Goal: Information Seeking & Learning: Learn about a topic

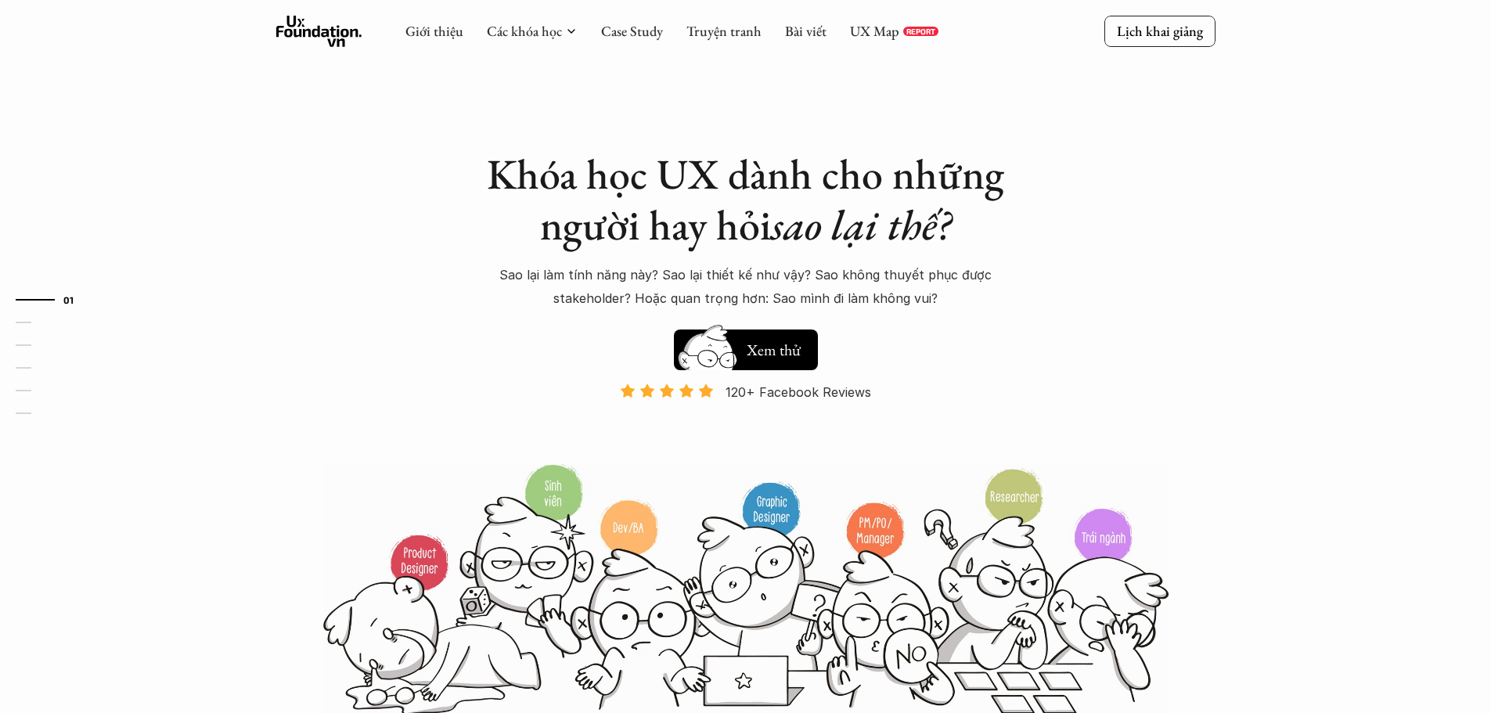
click at [0, 98] on div "01 02 03 04 05 06" at bounding box center [78, 356] width 157 height 713
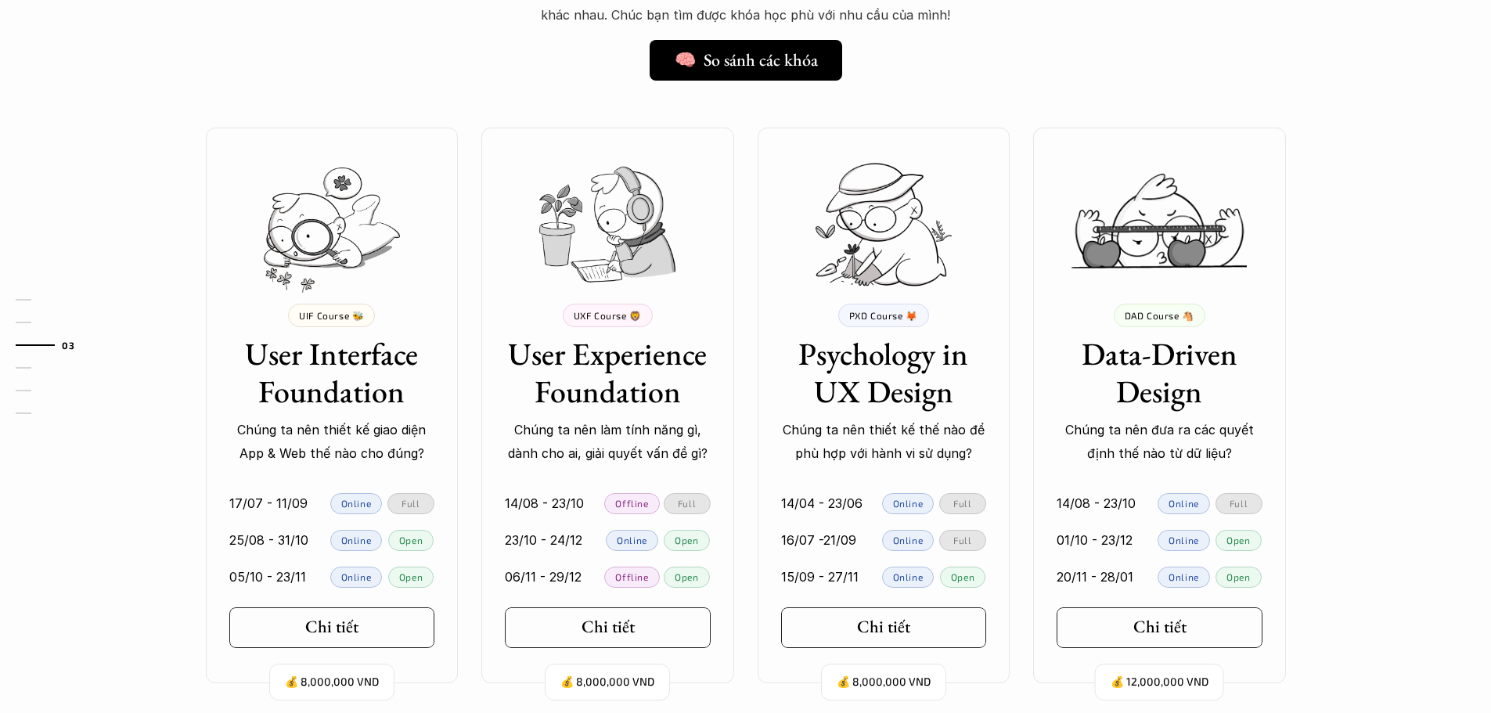
scroll to position [1644, 0]
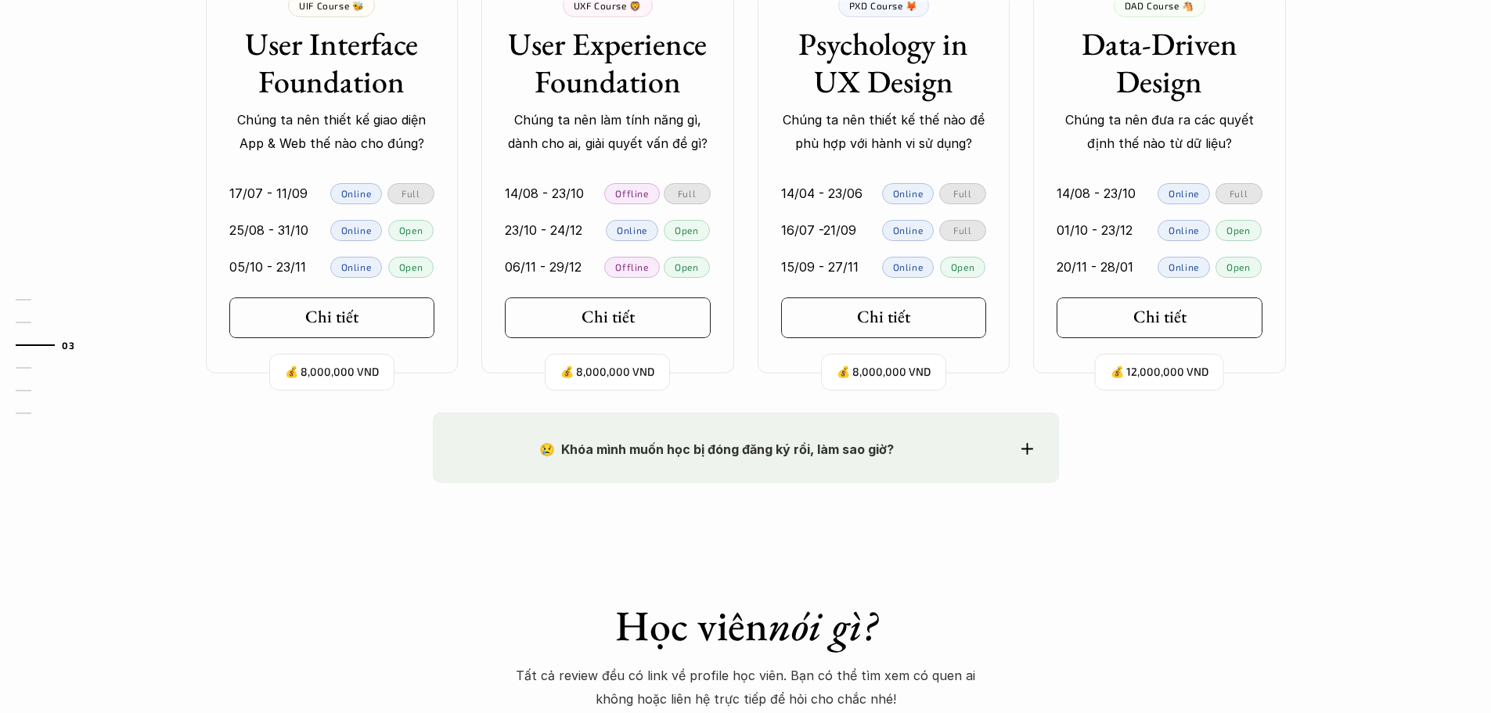
click at [0, 209] on div "01 02 03 04 05 06" at bounding box center [78, 356] width 157 height 713
click at [1183, 308] on div "Chi tiết" at bounding box center [1164, 317] width 74 height 20
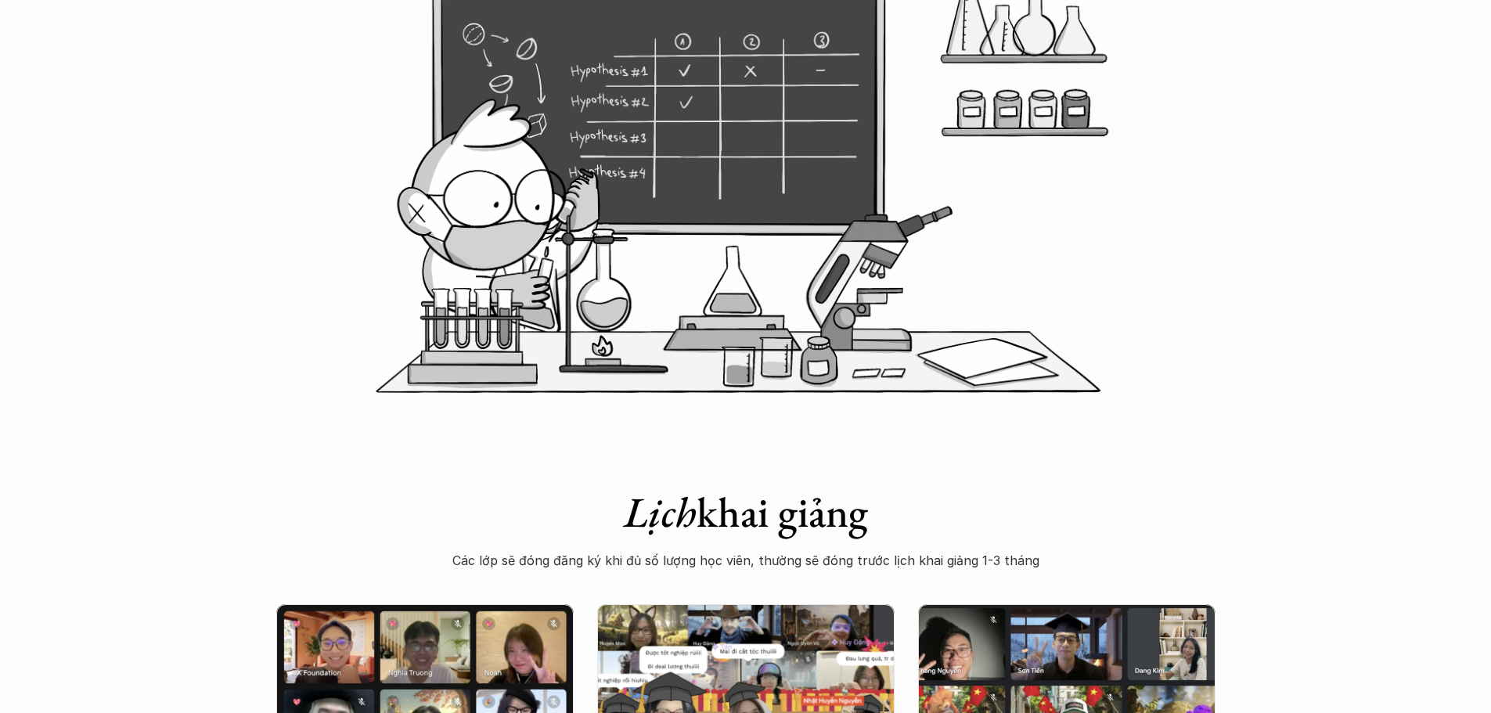
scroll to position [704, 0]
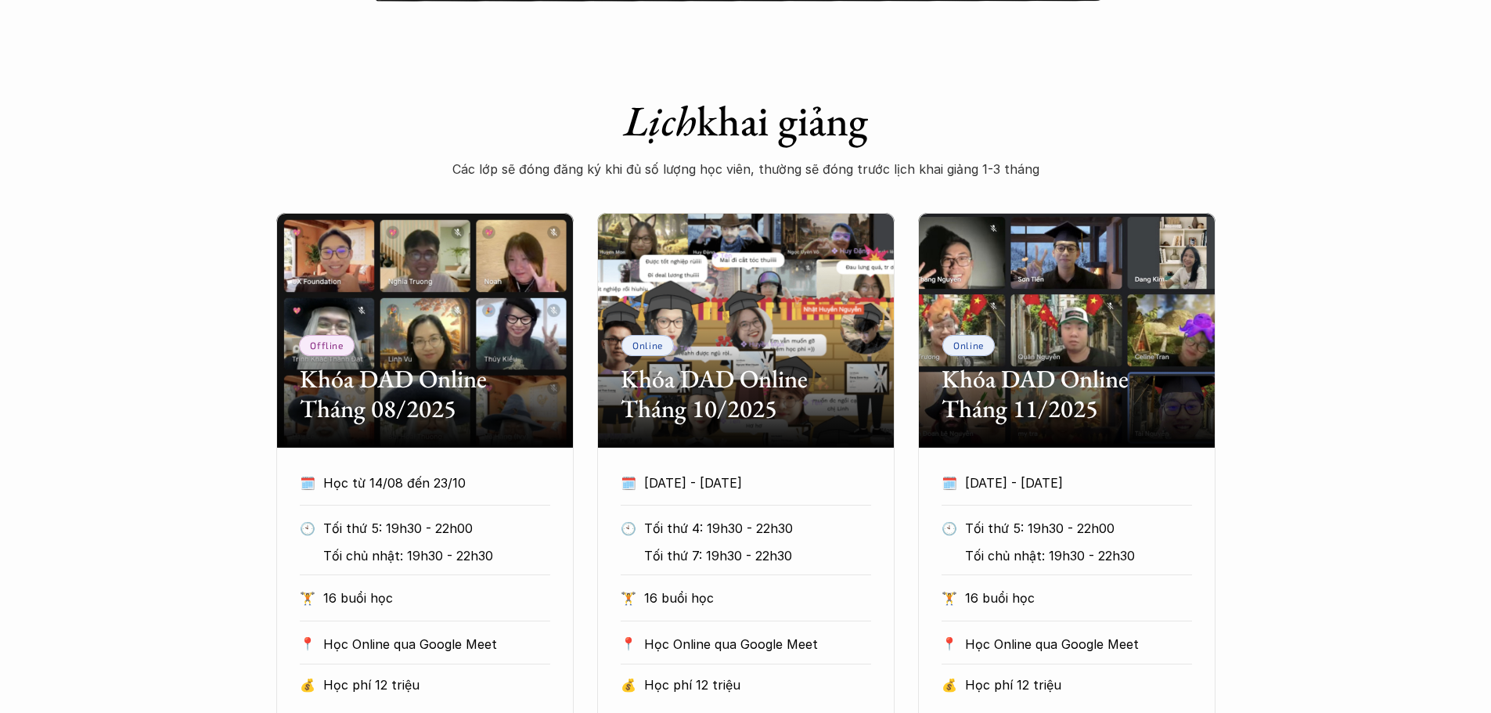
click at [944, 173] on p "Các lớp sẽ đóng đăng ký khi đủ số lượng học viên, thường sẽ đóng trước lịch kha…" at bounding box center [746, 168] width 626 height 23
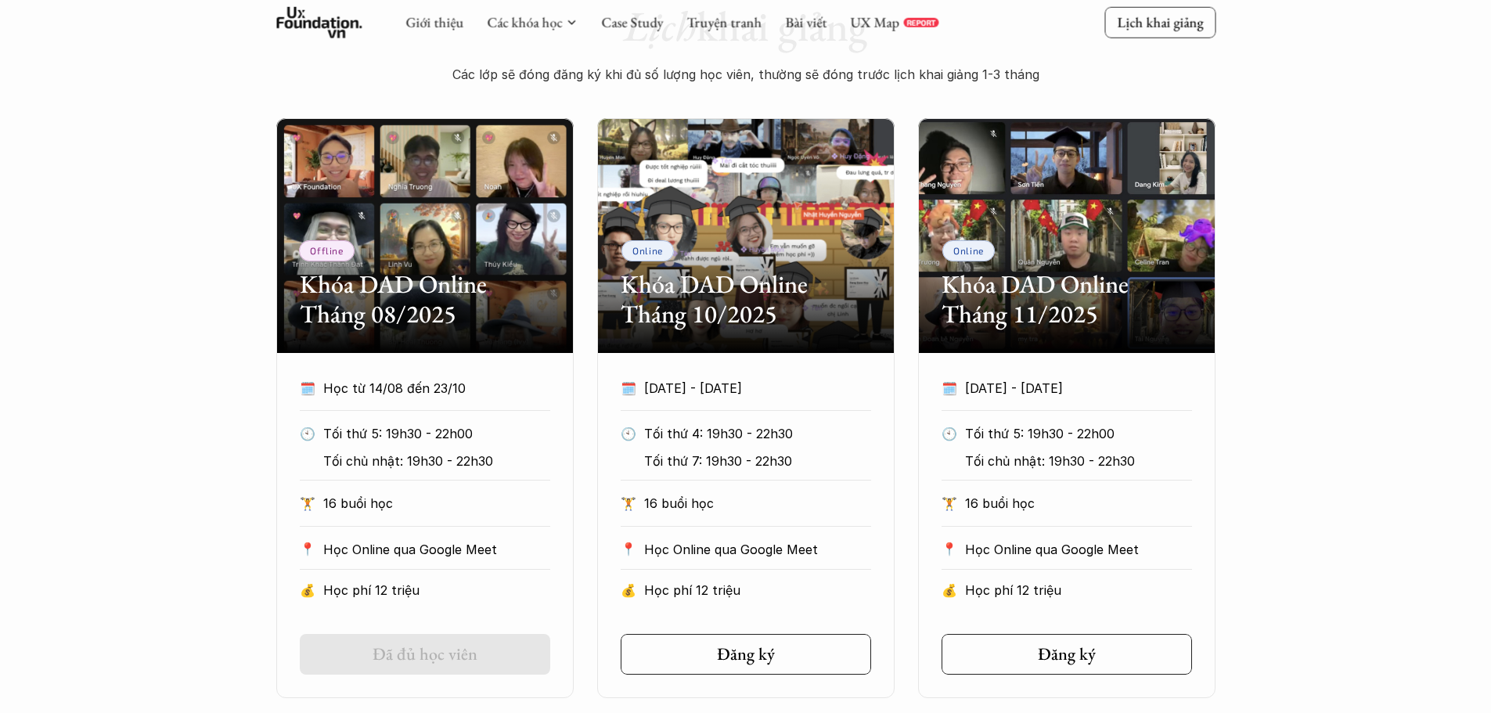
scroll to position [783, 0]
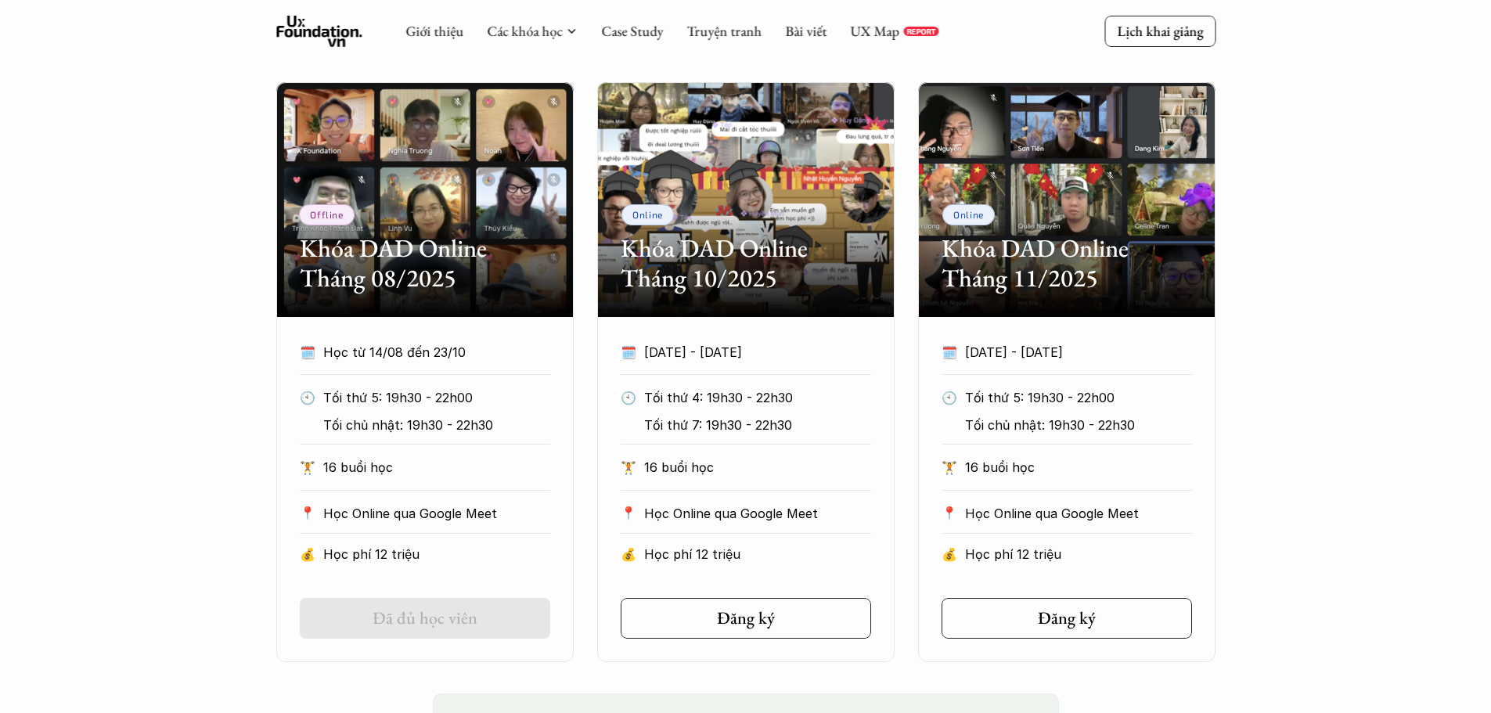
click at [897, 204] on div "Offline Khóa DAD Online Tháng 08/2025 🗓️ Học từ 14/08 đến 23/10 🕙 Tối thứ 5: 19…" at bounding box center [745, 372] width 939 height 580
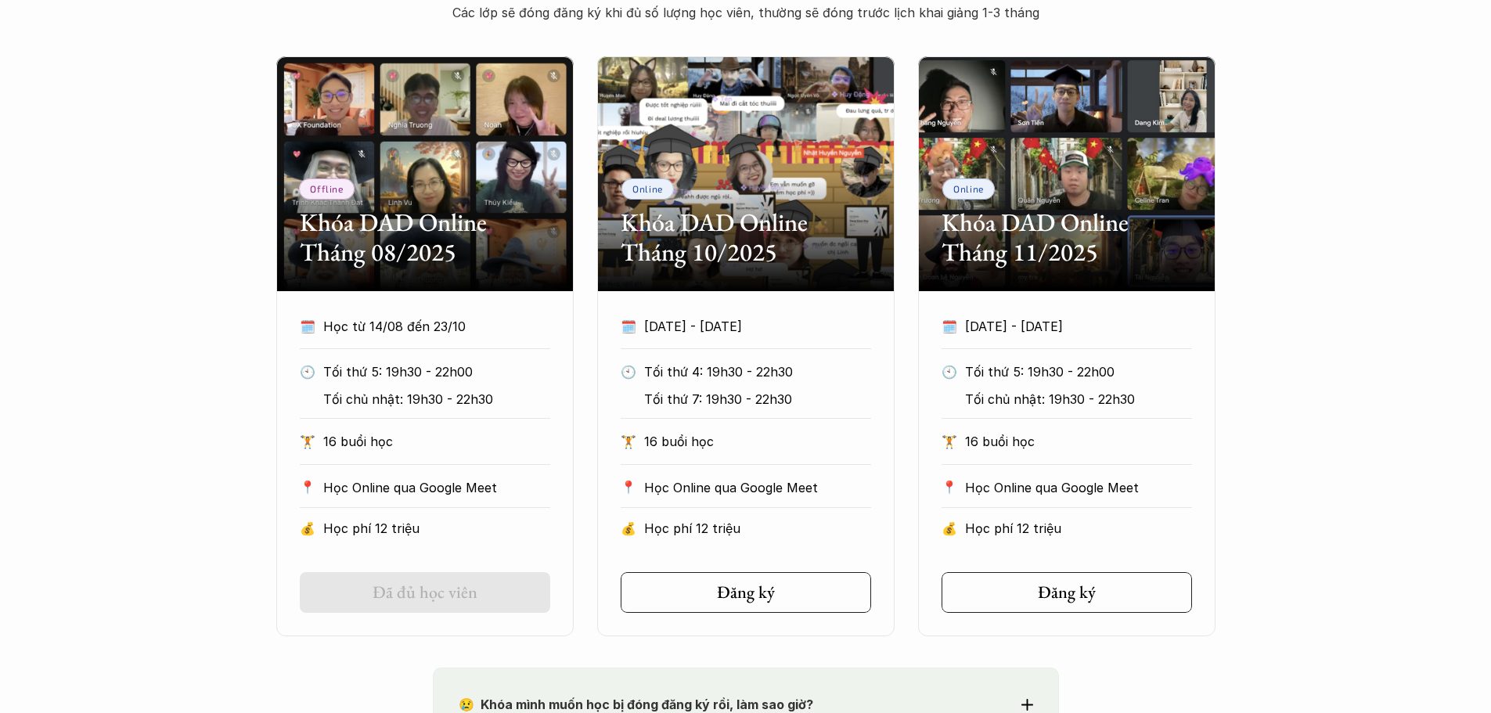
click at [905, 245] on div "Offline Khóa DAD Online Tháng 08/2025 🗓️ Học từ 14/08 đến 23/10 🕙 Tối thứ 5: 19…" at bounding box center [745, 346] width 939 height 580
click at [788, 462] on div "🏋️ 16 buổi học" at bounding box center [746, 447] width 250 height 34
click at [742, 591] on h5 "Đăng ký" at bounding box center [740, 592] width 58 height 20
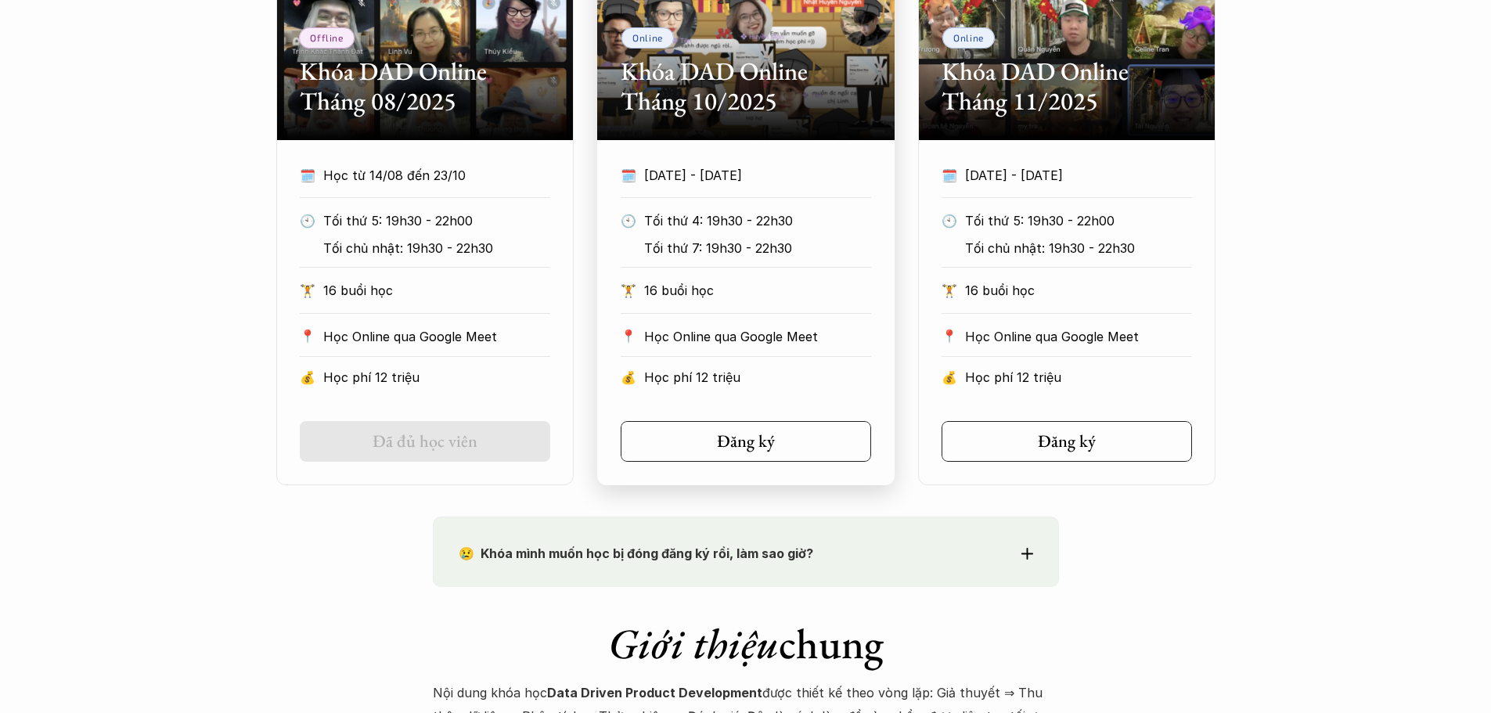
scroll to position [1252, 0]
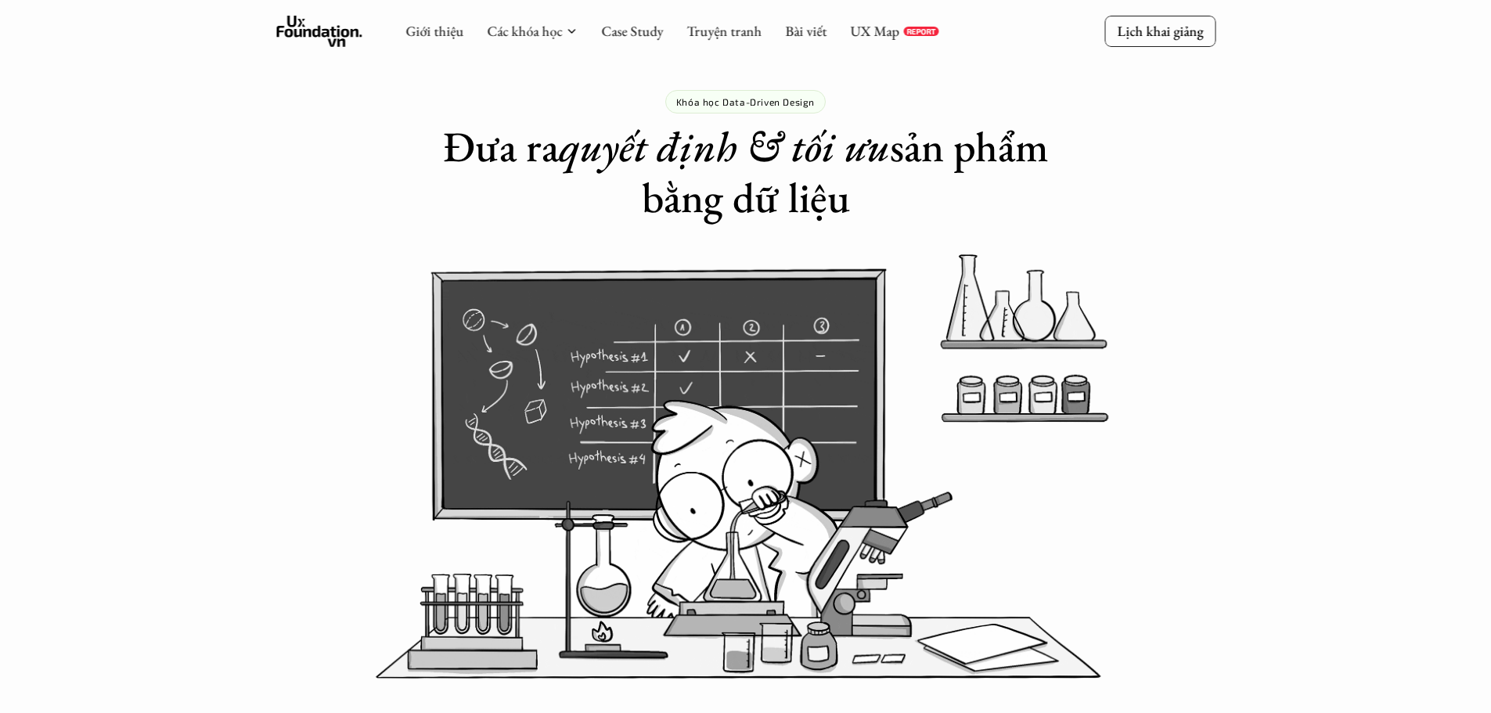
scroll to position [0, 0]
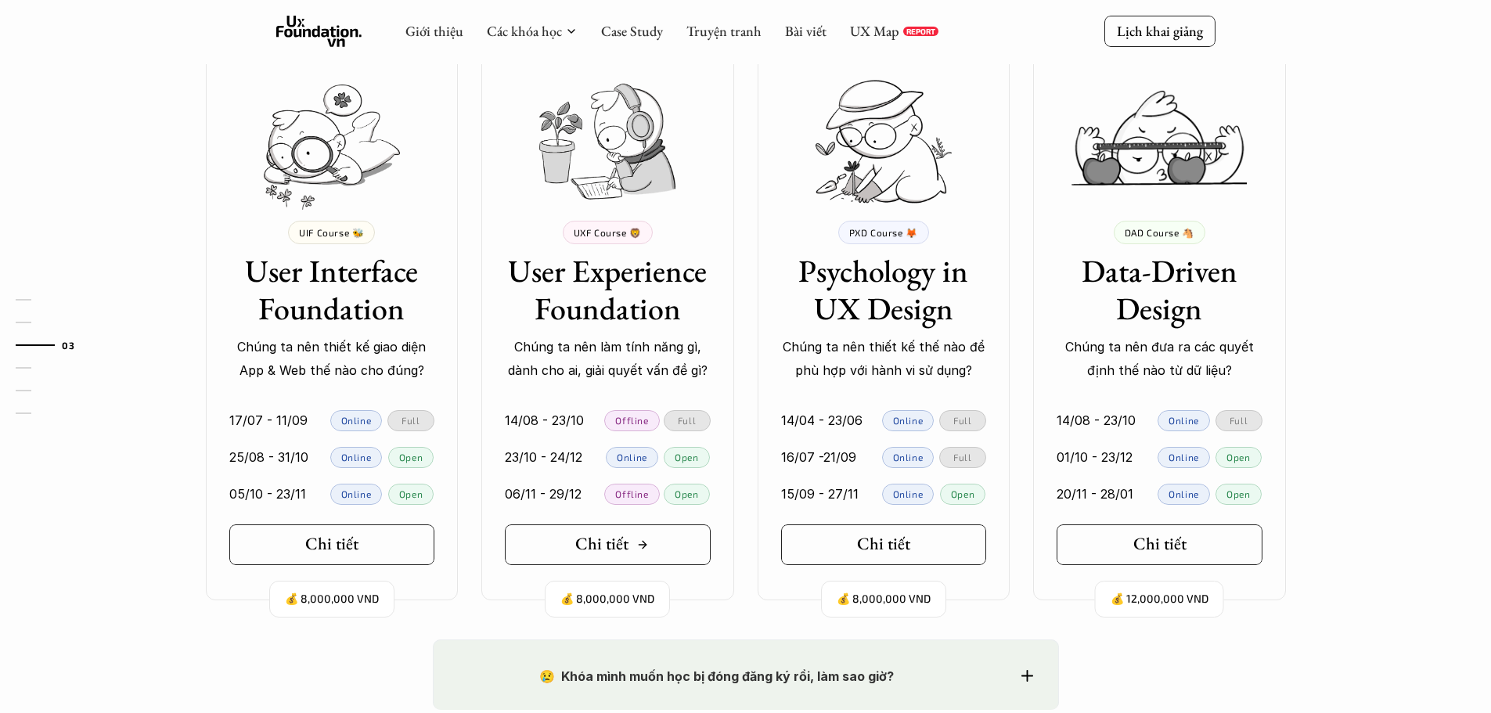
scroll to position [1409, 0]
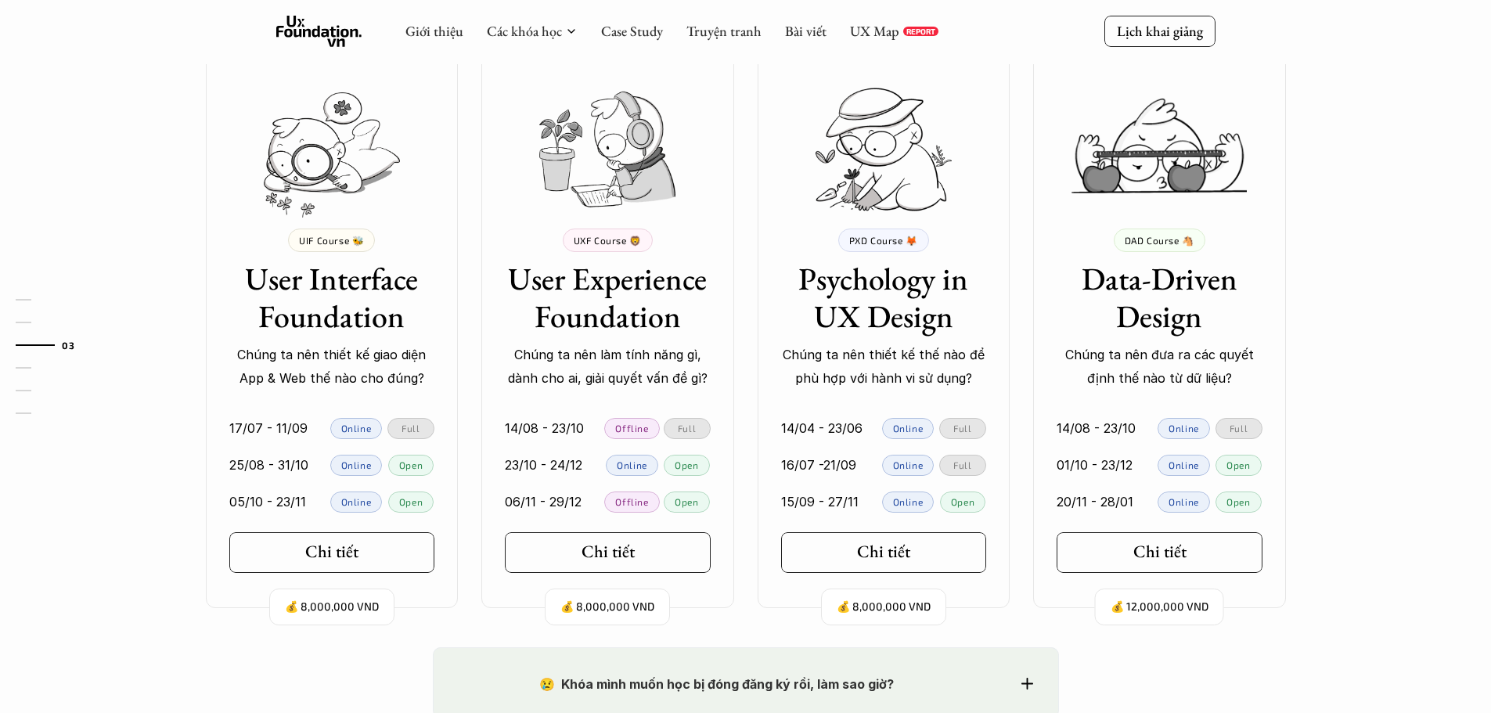
click at [739, 470] on div "💰 8,000,000 VND UIF Course 🐝 User Interface Foundation Chúng ta nên thiết kế gi…" at bounding box center [745, 330] width 1127 height 556
click at [0, 156] on div "01 02 03 04 05 06" at bounding box center [78, 356] width 157 height 713
click at [0, 131] on div "01 02 03 04 05 06" at bounding box center [78, 356] width 157 height 713
click at [168, 78] on div "Ở đây dạy gì thế? 🧠 So sánh các khóa Mỗi khóa học tập trung vào những nhóm đối …" at bounding box center [745, 212] width 1491 height 868
click at [134, 108] on div "01 02 03 04 05 06" at bounding box center [78, 356] width 157 height 713
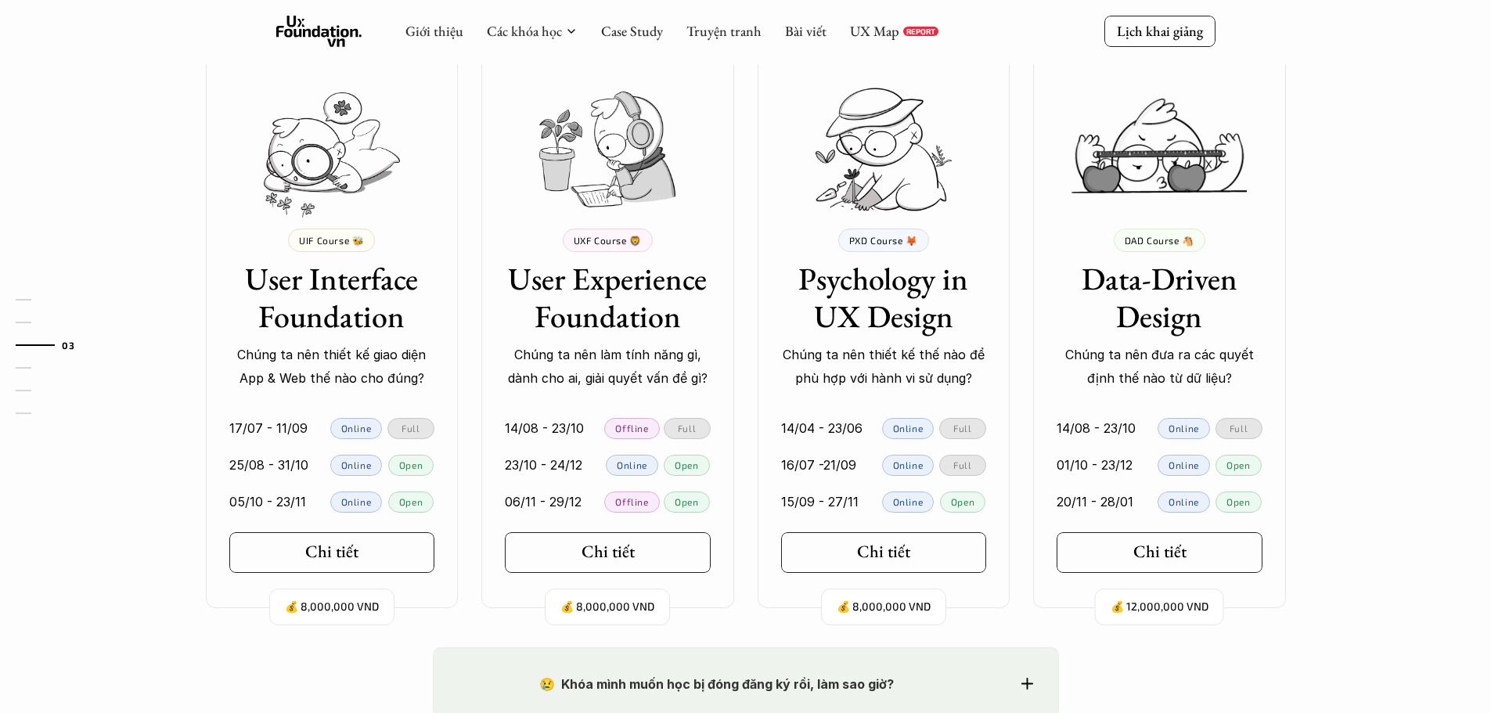
click at [896, 242] on p "PXD Course 🦊" at bounding box center [883, 240] width 69 height 11
click at [887, 150] on img at bounding box center [884, 149] width 136 height 123
click at [887, 236] on p "PXD Course 🦊" at bounding box center [883, 240] width 69 height 11
click at [919, 549] on icon at bounding box center [914, 552] width 13 height 13
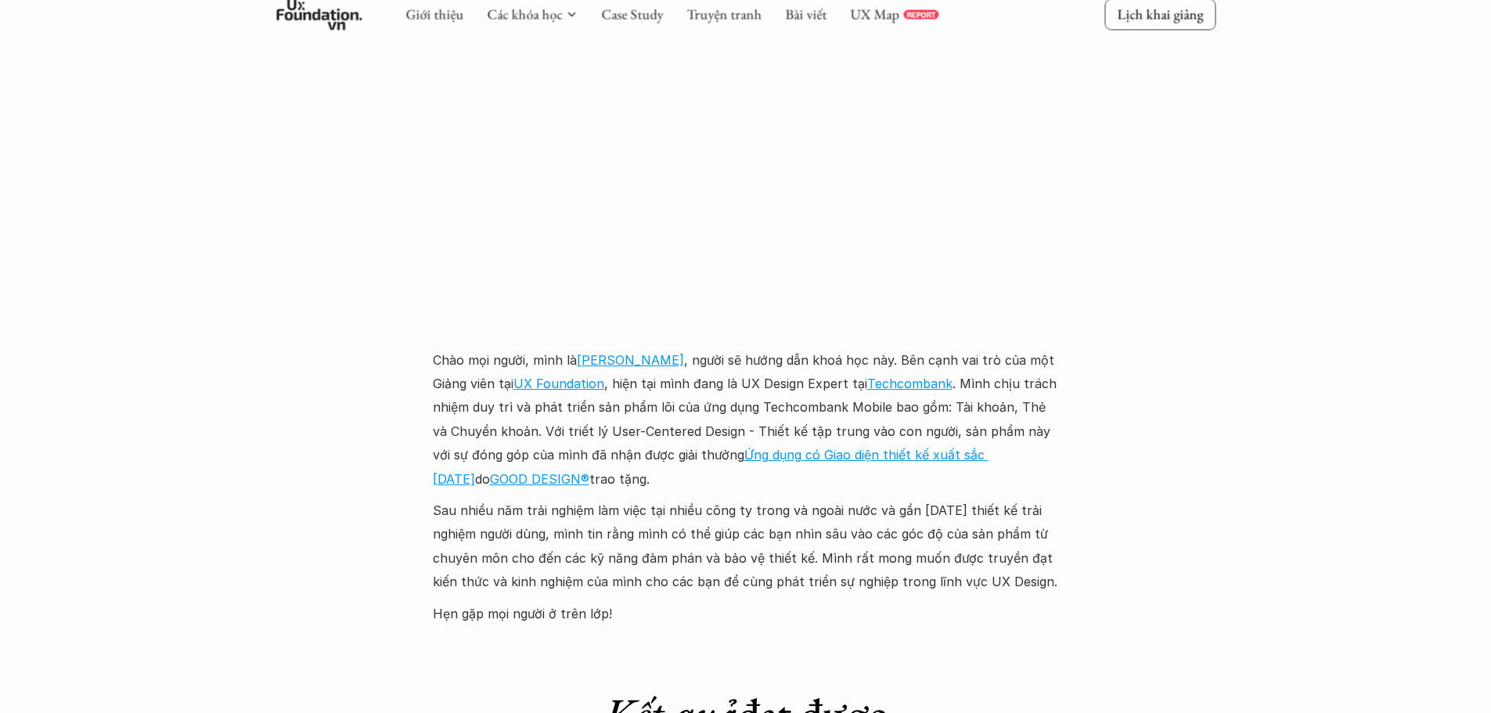
scroll to position [3992, 0]
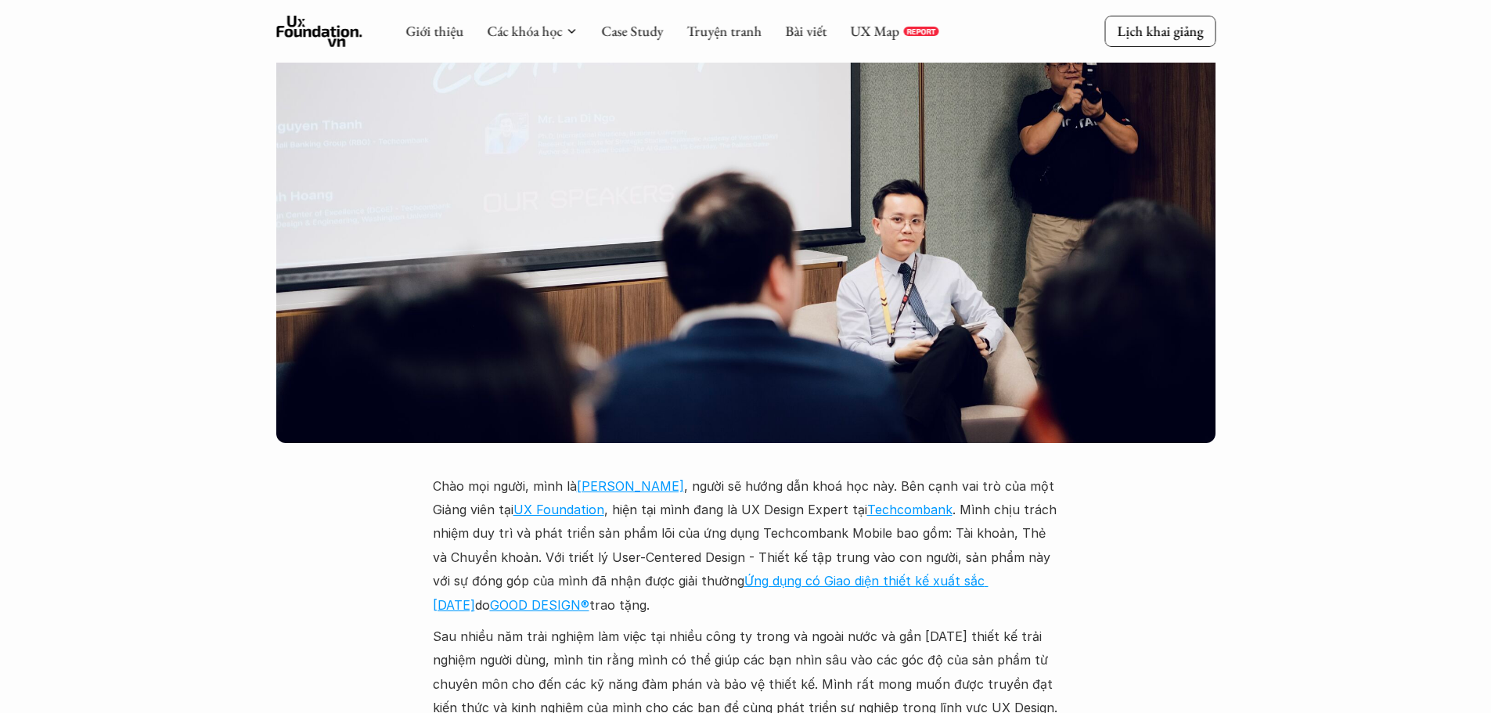
click at [819, 250] on img at bounding box center [745, 246] width 939 height 393
drag, startPoint x: 16, startPoint y: 124, endPoint x: 38, endPoint y: 131, distance: 23.0
click at [38, 131] on div "Giới thiệu Các khóa học Case Study Truyện tranh Bài viết UX Map REPORT Lịch kha…" at bounding box center [745, 78] width 1491 height 8140
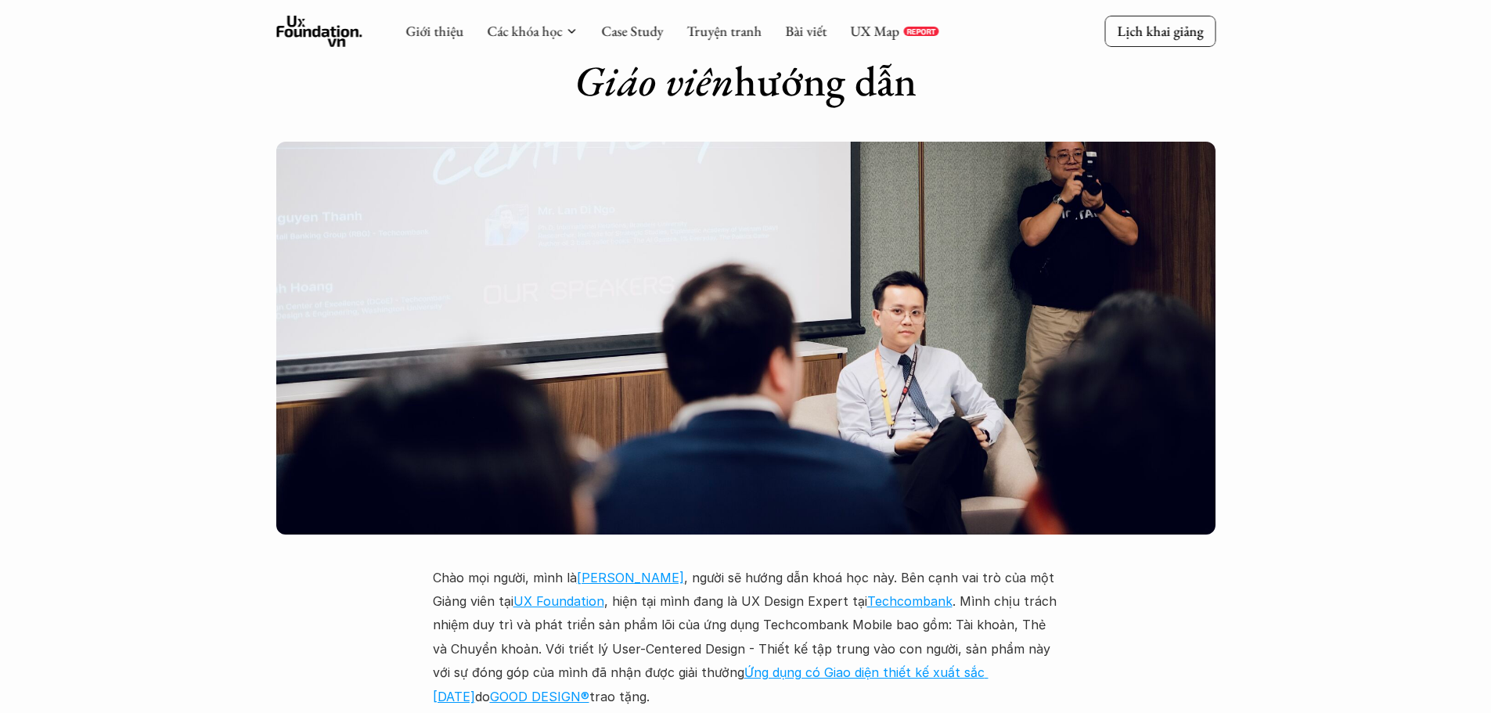
scroll to position [3835, 0]
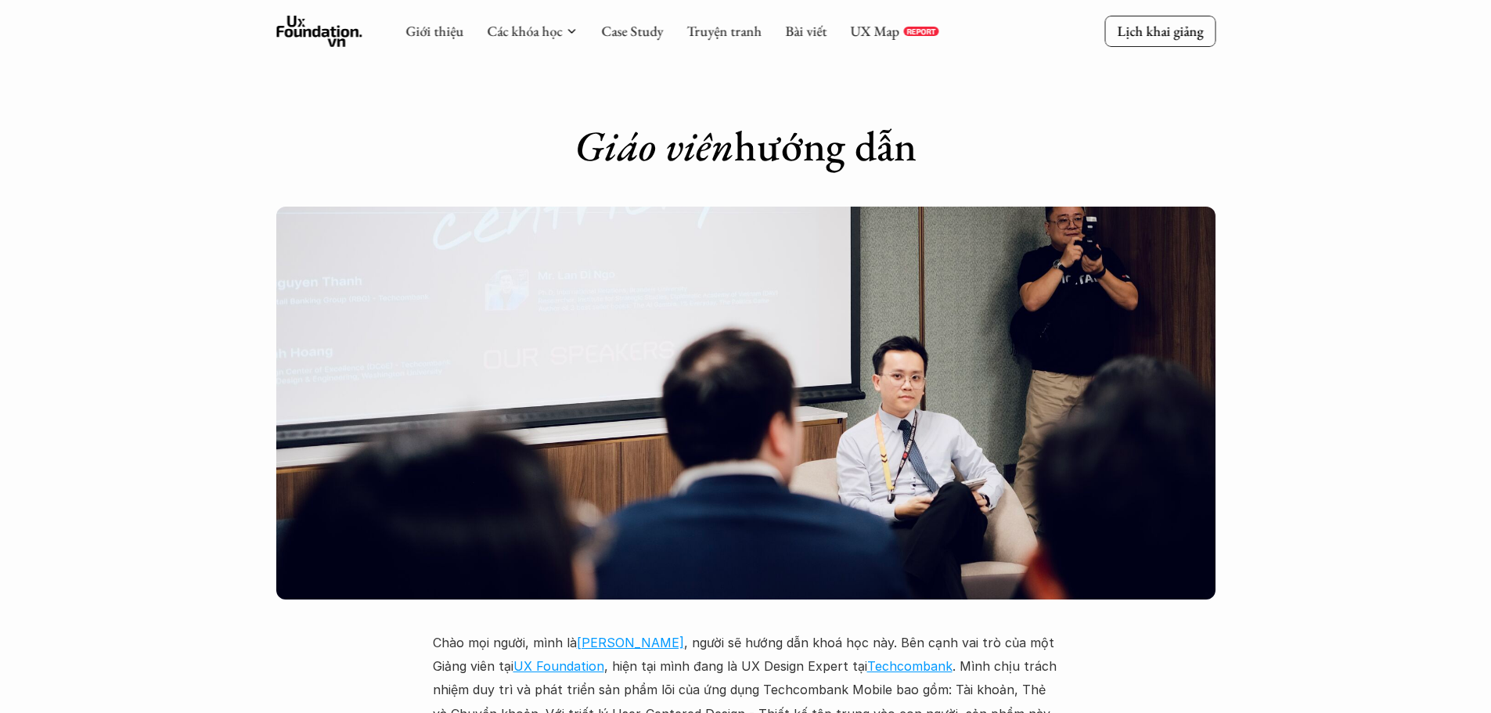
drag, startPoint x: 0, startPoint y: 319, endPoint x: 31, endPoint y: 330, distance: 33.2
click at [31, 330] on div "Giới thiệu Các khóa học Case Study Truyện tranh Bài viết UX Map REPORT Lịch kha…" at bounding box center [745, 235] width 1491 height 8140
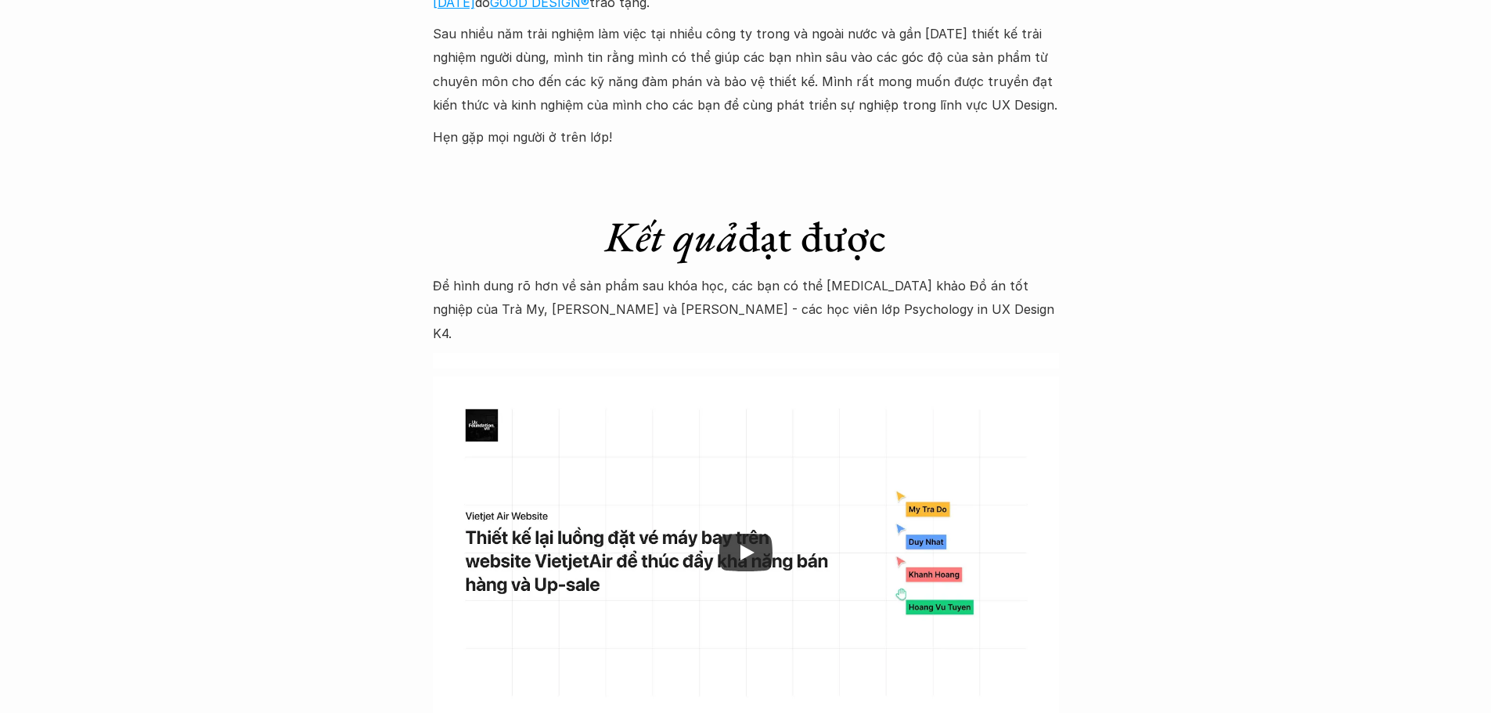
scroll to position [4618, 0]
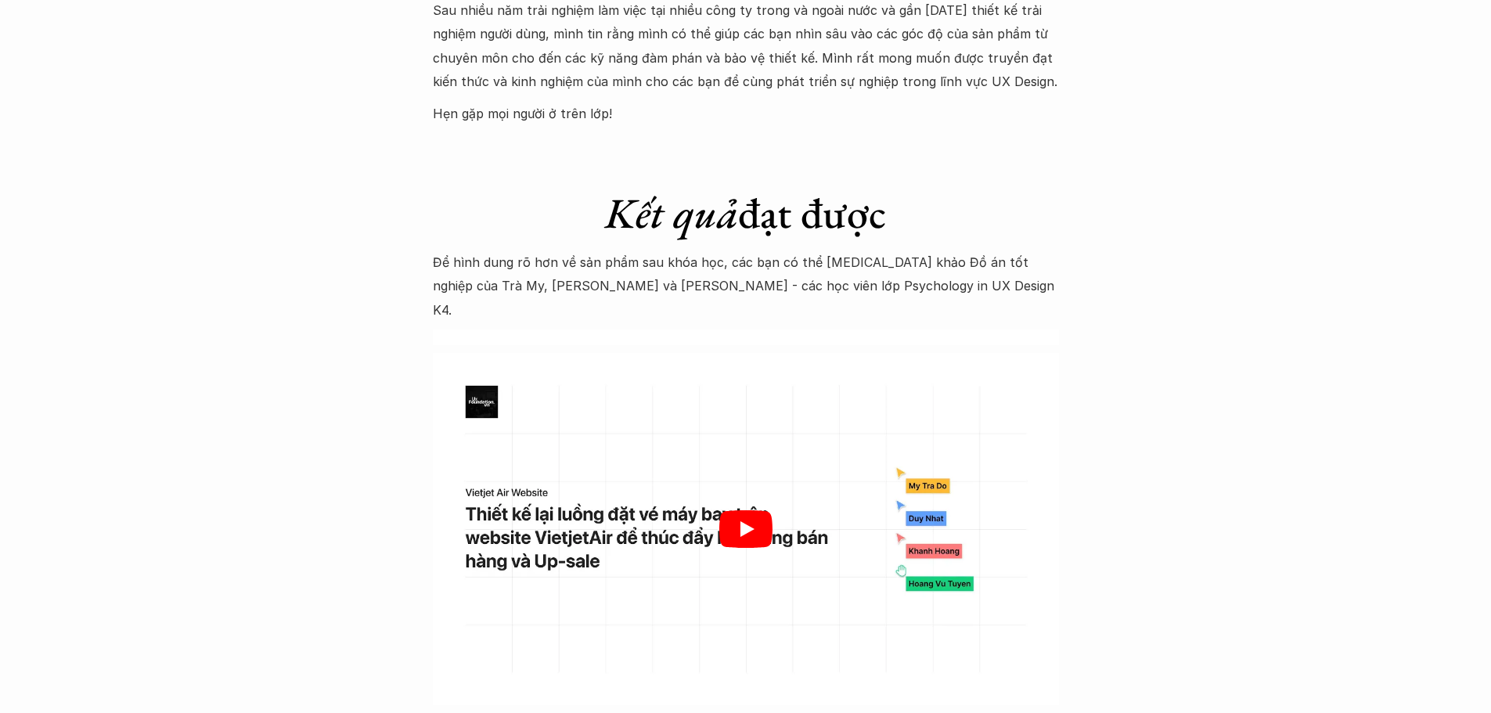
click at [764, 510] on icon "Play" at bounding box center [745, 529] width 53 height 38
drag, startPoint x: 617, startPoint y: 237, endPoint x: 841, endPoint y: 242, distance: 224.7
click at [841, 250] on p "Để hình dung rõ hơn về sản phẩm sau khóa học, các bạn có thể tham khảo Đồ án tố…" at bounding box center [746, 285] width 626 height 71
click at [886, 250] on p "Để hình dung rõ hơn về sản phẩm sau khóa học, các bạn có thể tham khảo Đồ án tố…" at bounding box center [746, 285] width 626 height 71
drag, startPoint x: 765, startPoint y: 236, endPoint x: 974, endPoint y: 242, distance: 209.1
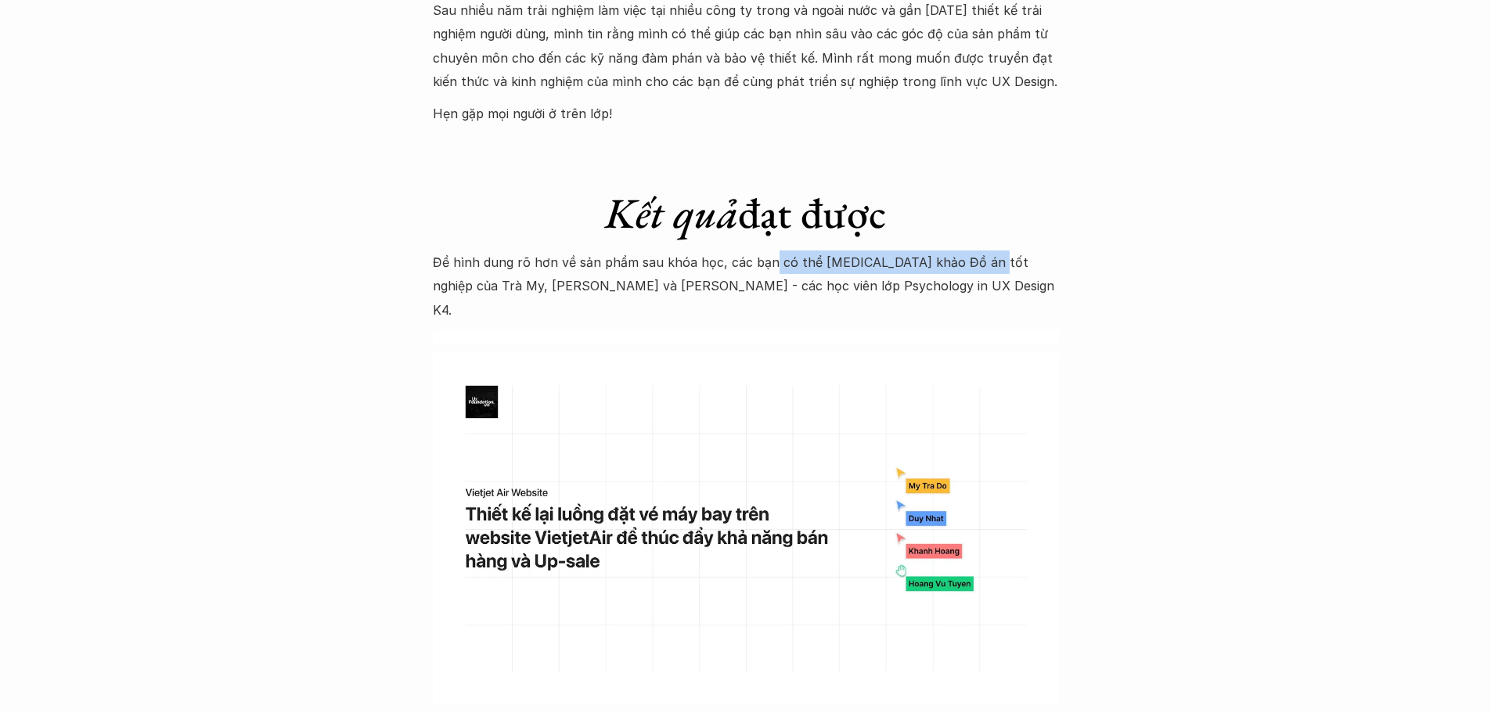
click at [974, 250] on p "Để hình dung rõ hơn về sản phẩm sau khóa học, các bạn có thể tham khảo Đồ án tố…" at bounding box center [746, 285] width 626 height 71
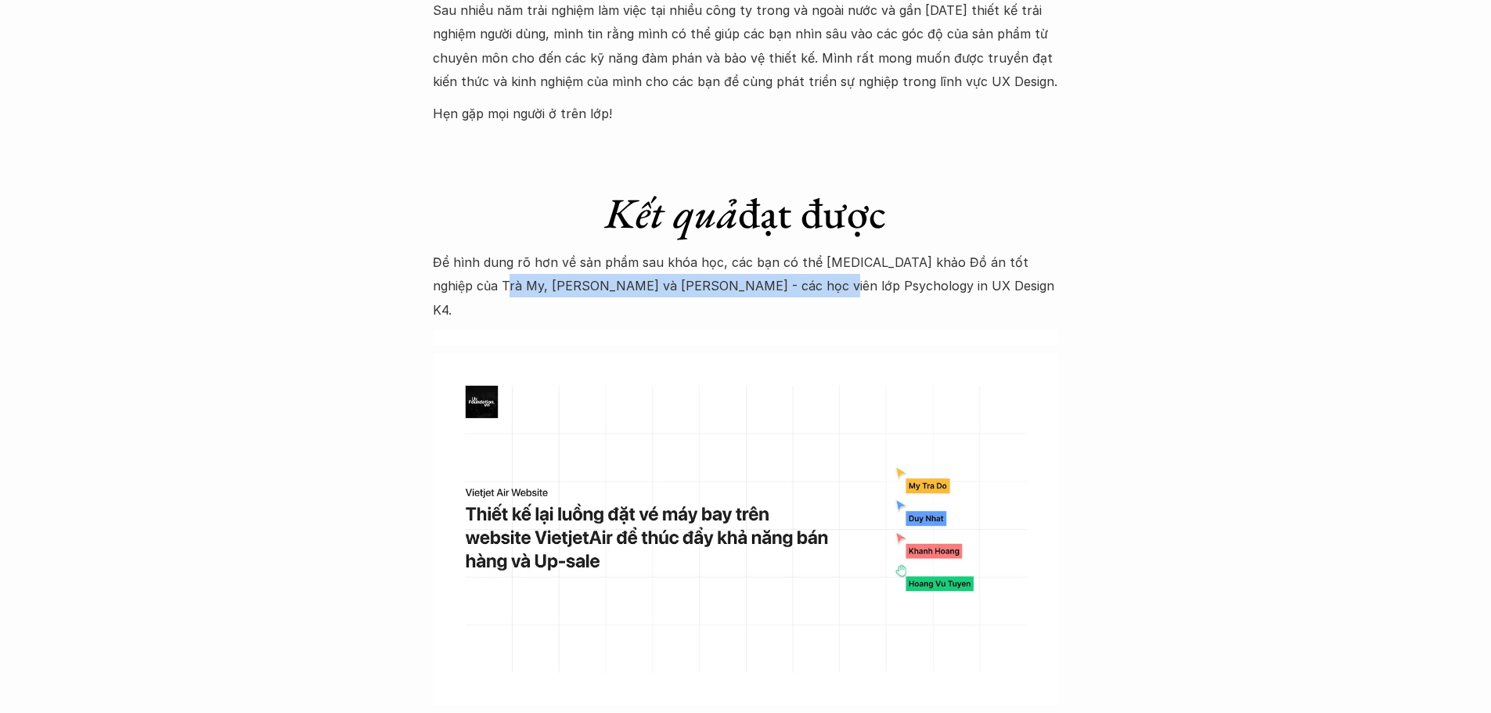
drag, startPoint x: 456, startPoint y: 266, endPoint x: 762, endPoint y: 266, distance: 306.8
click at [762, 266] on p "Để hình dung rõ hơn về sản phẩm sau khóa học, các bạn có thể tham khảo Đồ án tố…" at bounding box center [746, 285] width 626 height 71
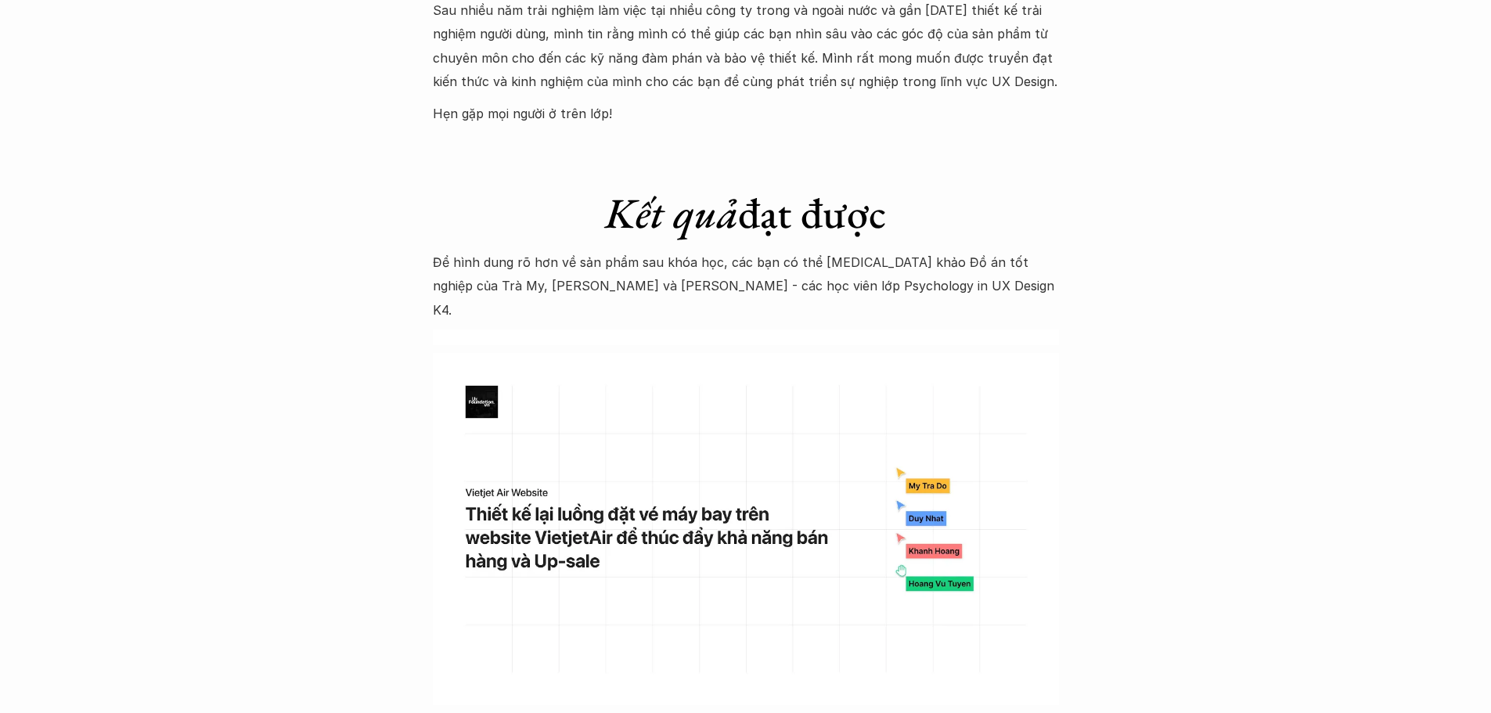
click at [767, 330] on div at bounding box center [746, 338] width 626 height 16
drag, startPoint x: 740, startPoint y: 260, endPoint x: 828, endPoint y: 261, distance: 88.5
click at [828, 261] on p "Để hình dung rõ hơn về sản phẩm sau khóa học, các bạn có thể tham khảo Đồ án tố…" at bounding box center [746, 285] width 626 height 71
click at [876, 268] on p "Để hình dung rõ hơn về sản phẩm sau khóa học, các bạn có thể tham khảo Đồ án tố…" at bounding box center [746, 285] width 626 height 71
drag, startPoint x: 824, startPoint y: 266, endPoint x: 780, endPoint y: 254, distance: 45.6
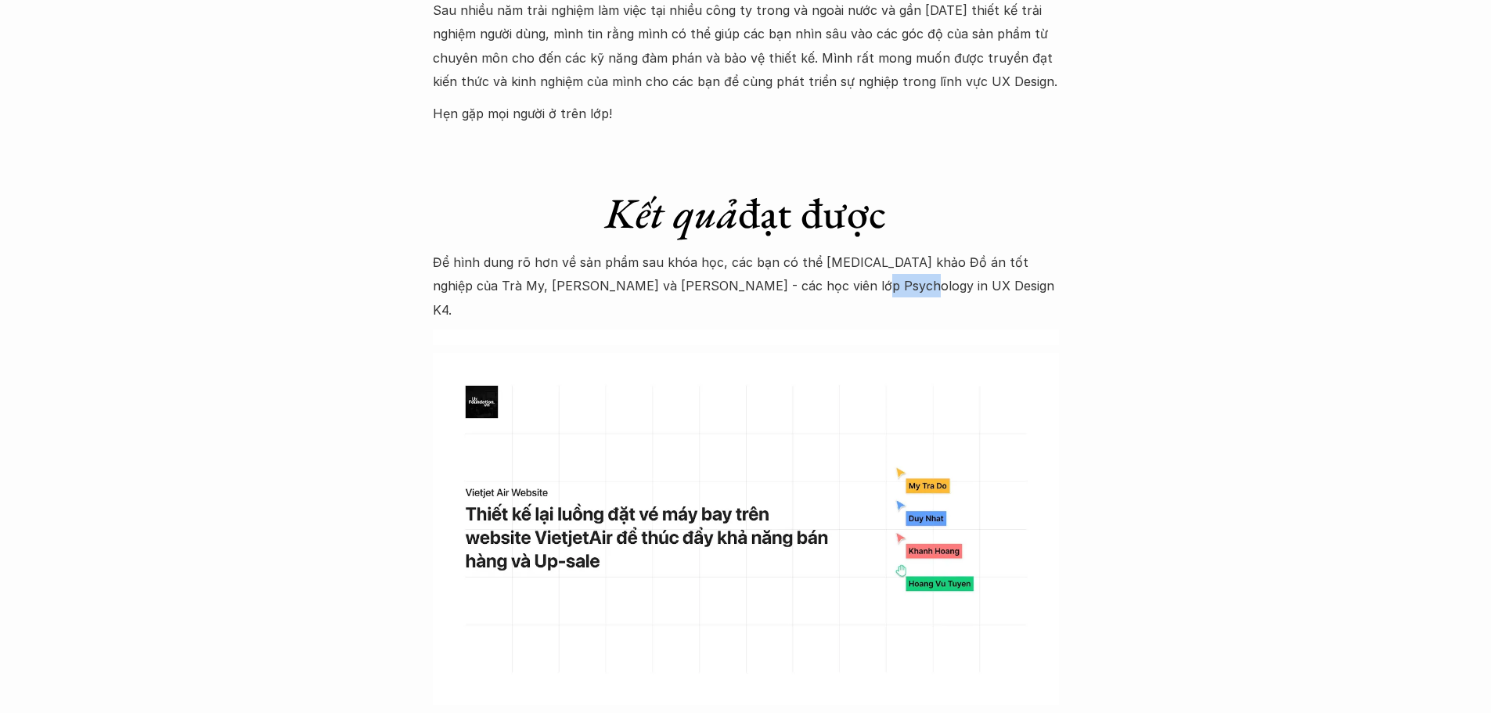
click at [797, 258] on p "Để hình dung rõ hơn về sản phẩm sau khóa học, các bạn có thể tham khảo Đồ án tố…" at bounding box center [746, 285] width 626 height 71
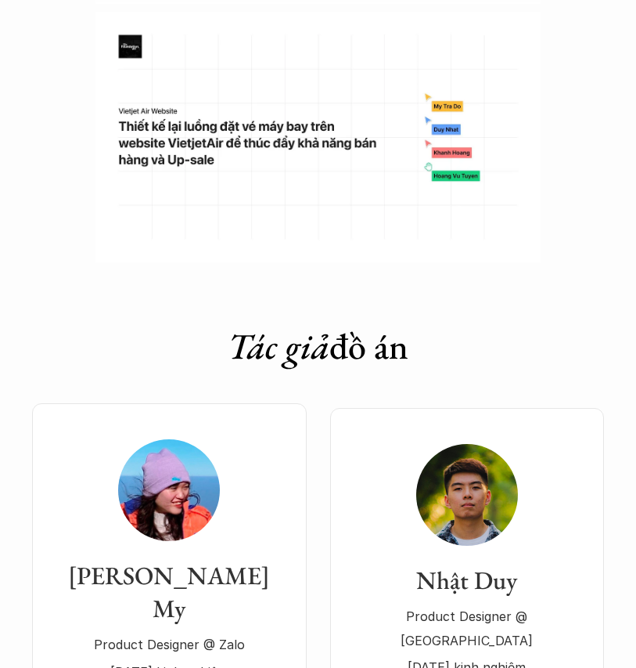
scroll to position [5585, 0]
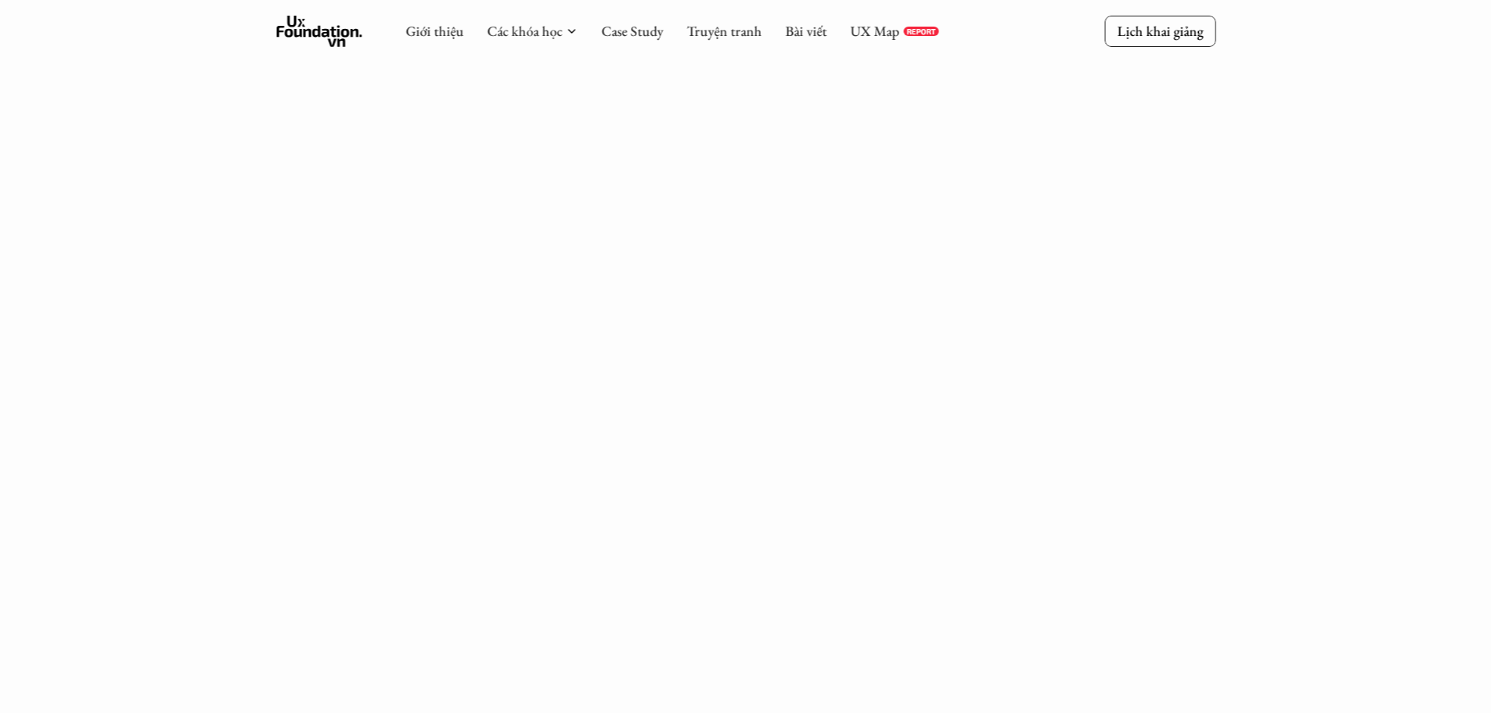
scroll to position [805, 0]
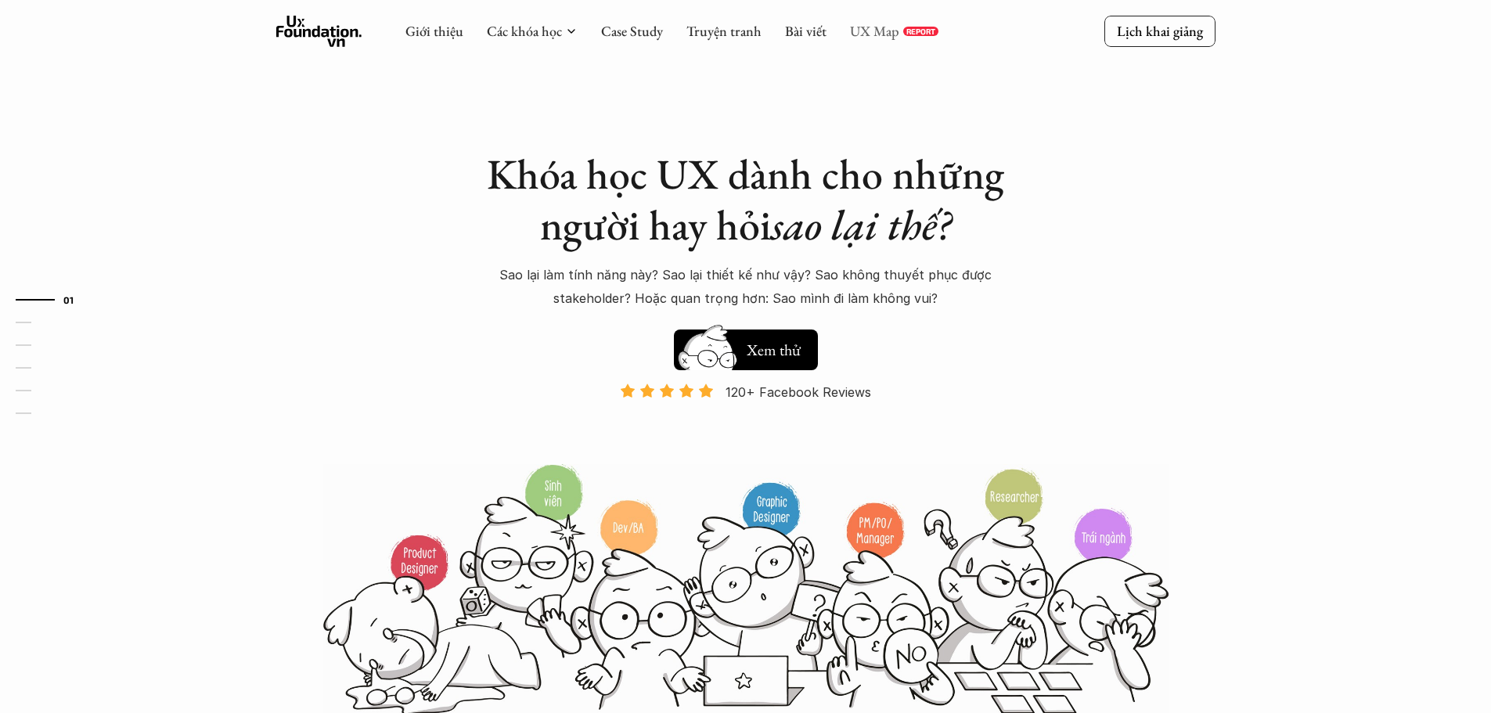
click at [884, 31] on link "UX Map" at bounding box center [874, 31] width 49 height 18
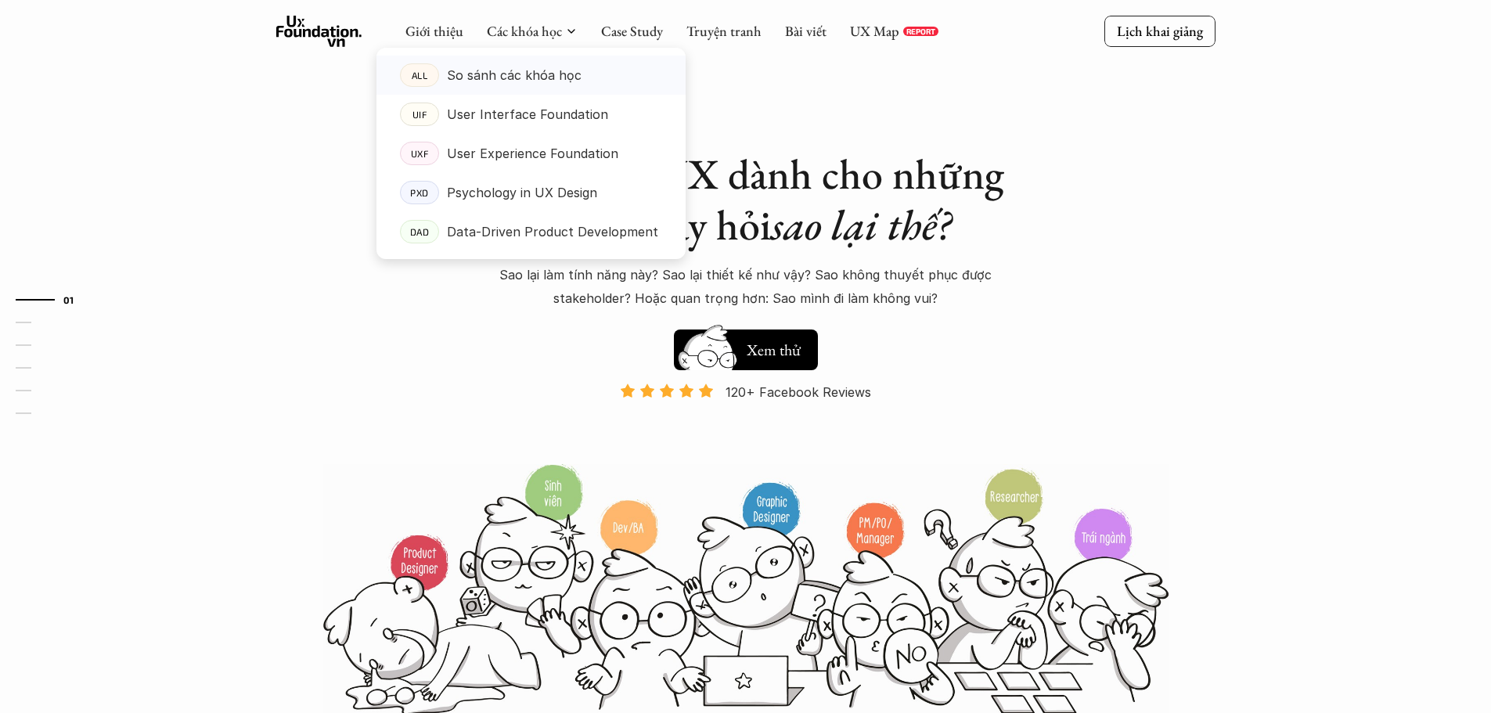
click at [546, 76] on p "So sánh các khóa học" at bounding box center [514, 74] width 135 height 23
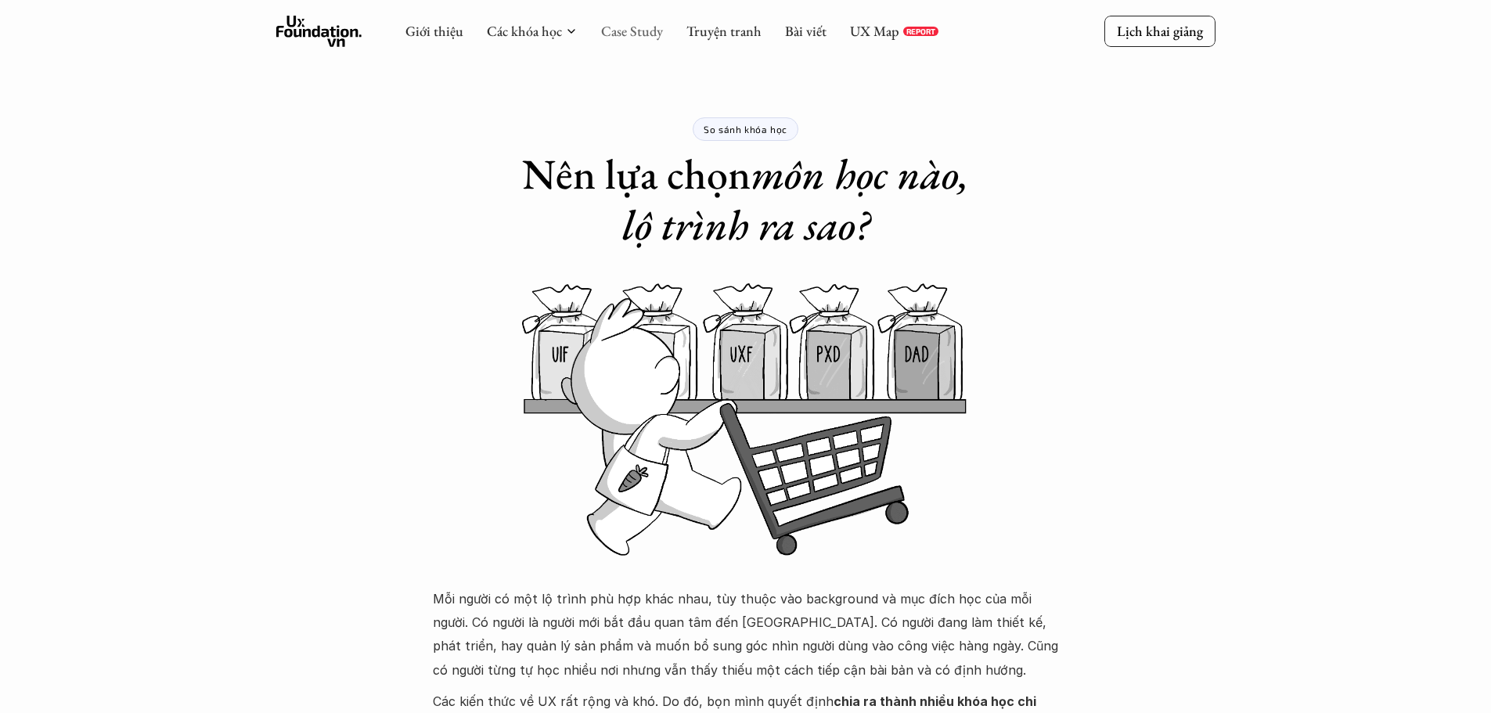
click at [654, 34] on link "Case Study" at bounding box center [632, 31] width 62 height 18
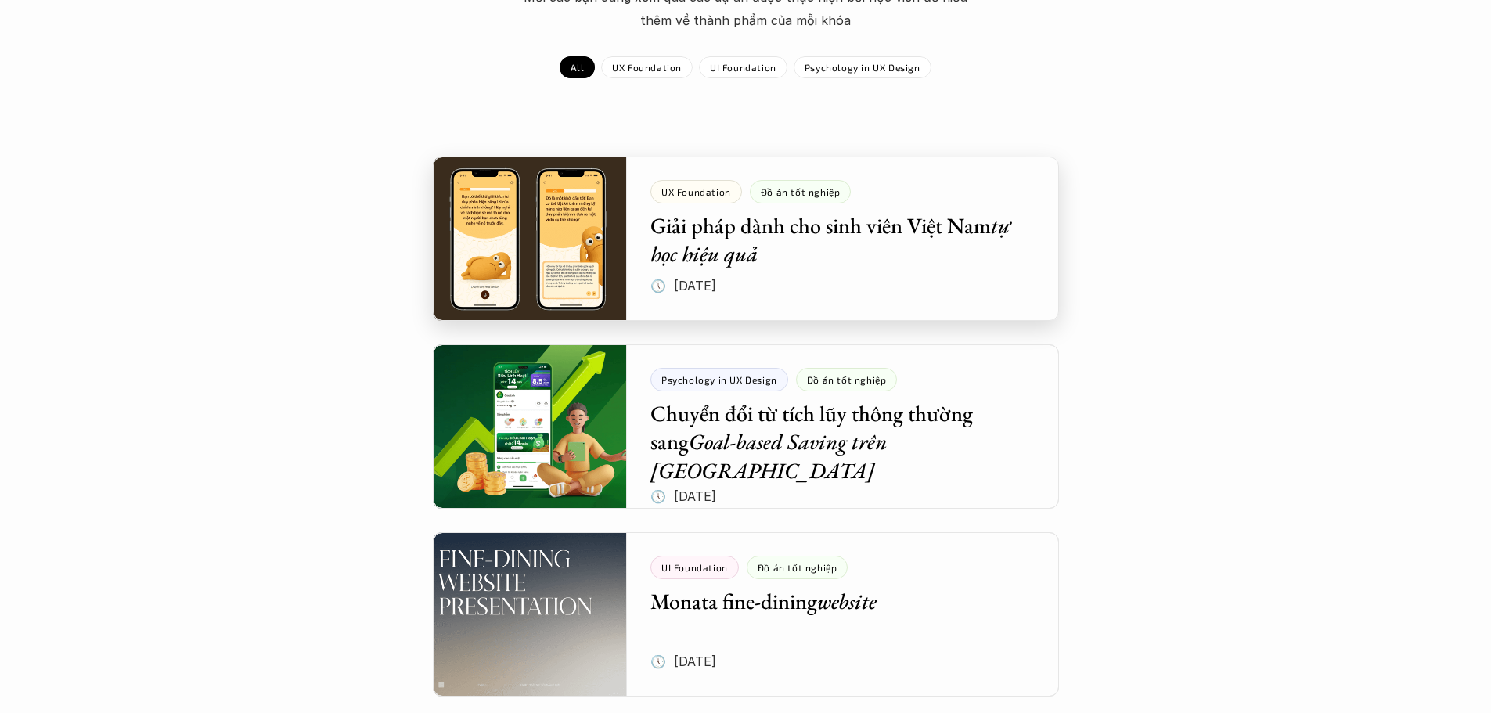
scroll to position [235, 0]
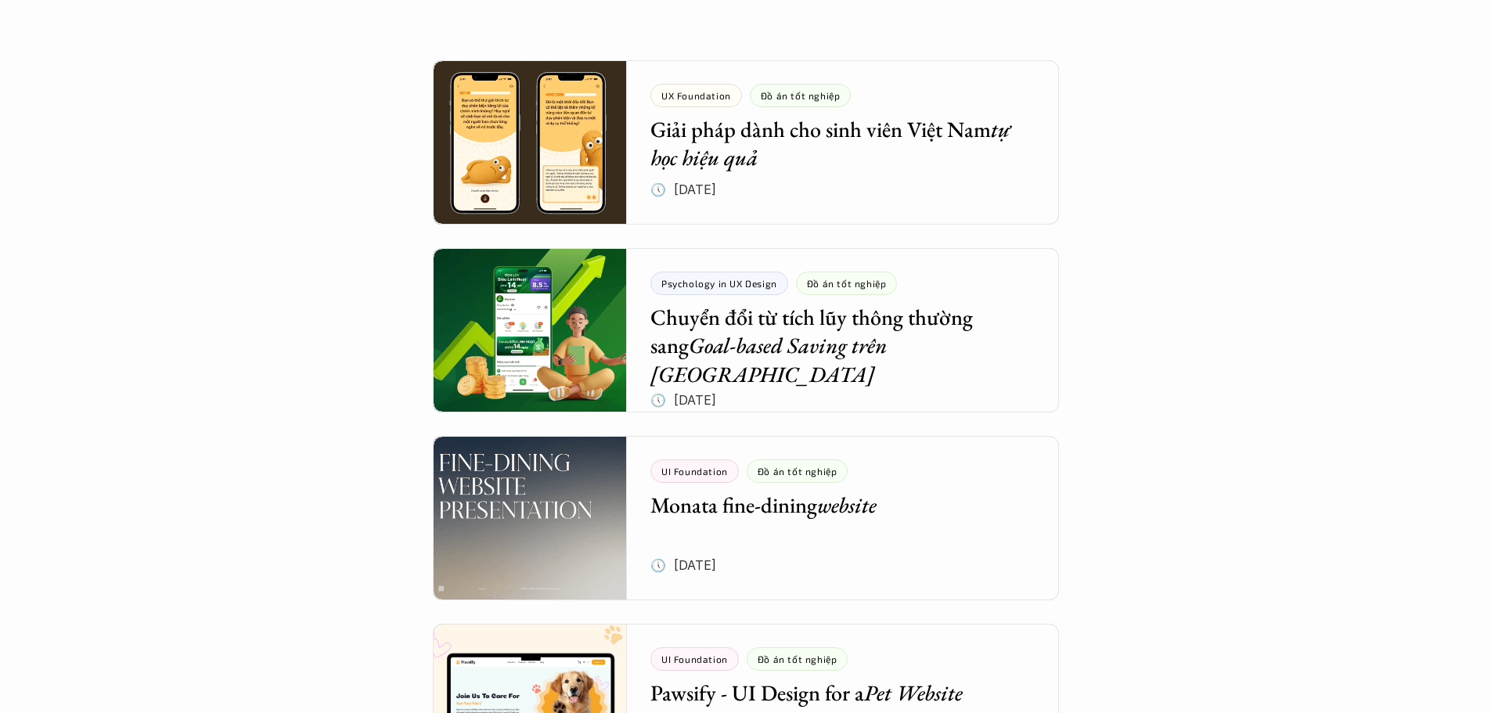
scroll to position [0, 0]
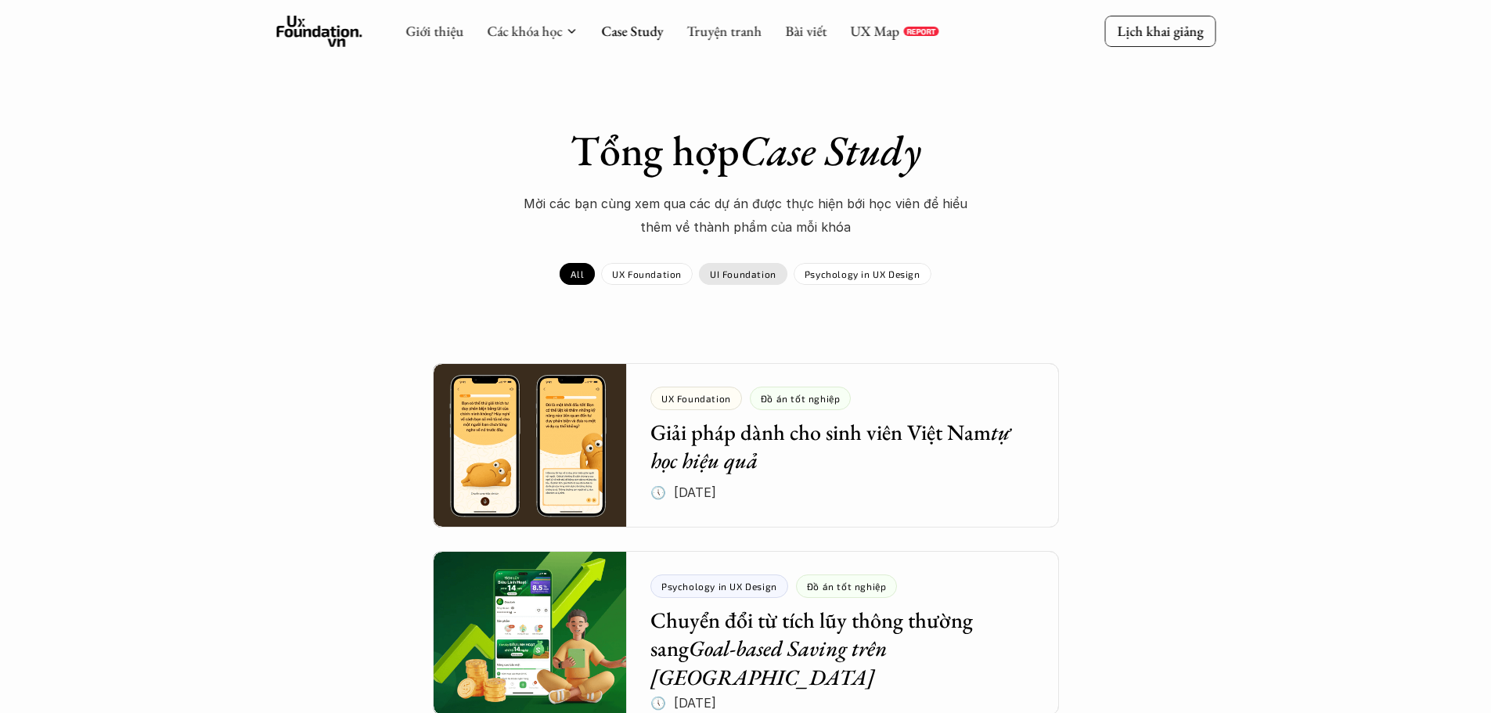
click at [737, 274] on p "UI Foundation" at bounding box center [743, 273] width 67 height 11
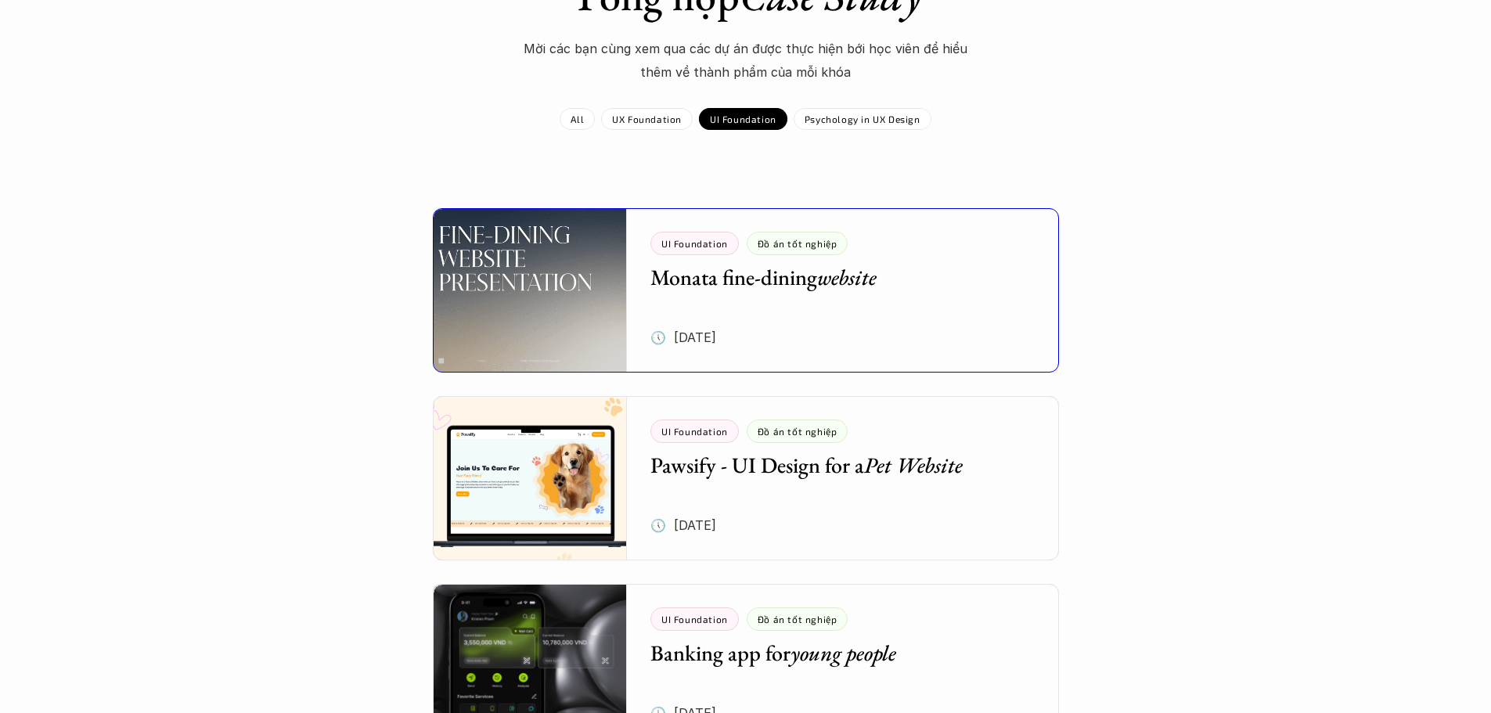
scroll to position [157, 0]
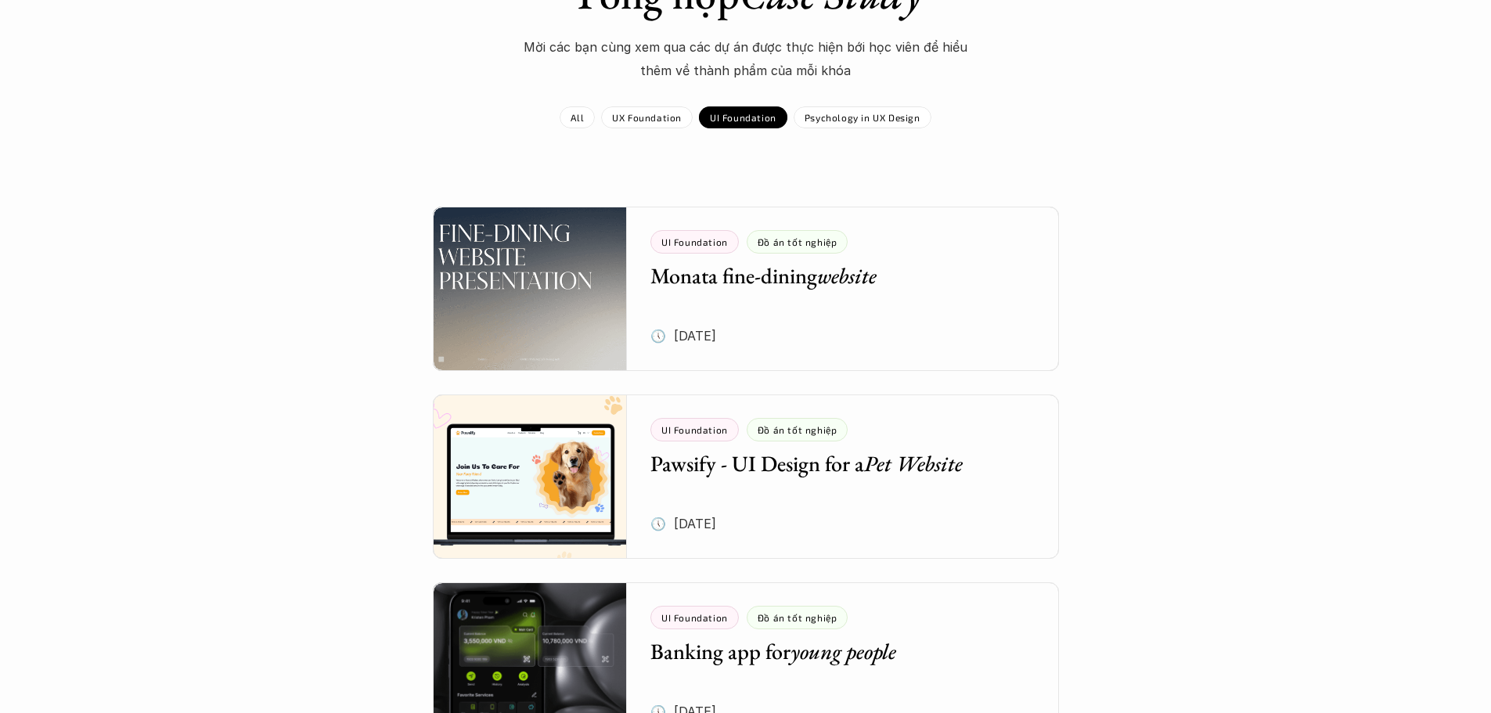
click at [226, 358] on div "Tổng hợp Case Study Mời các bạn cùng xem qua các dự án được thực hiện bới học v…" at bounding box center [745, 690] width 1491 height 1695
click at [9, 502] on div "Tổng hợp Case Study Mời các bạn cùng xem qua các dự án được thực hiện bới học v…" at bounding box center [745, 690] width 1491 height 1695
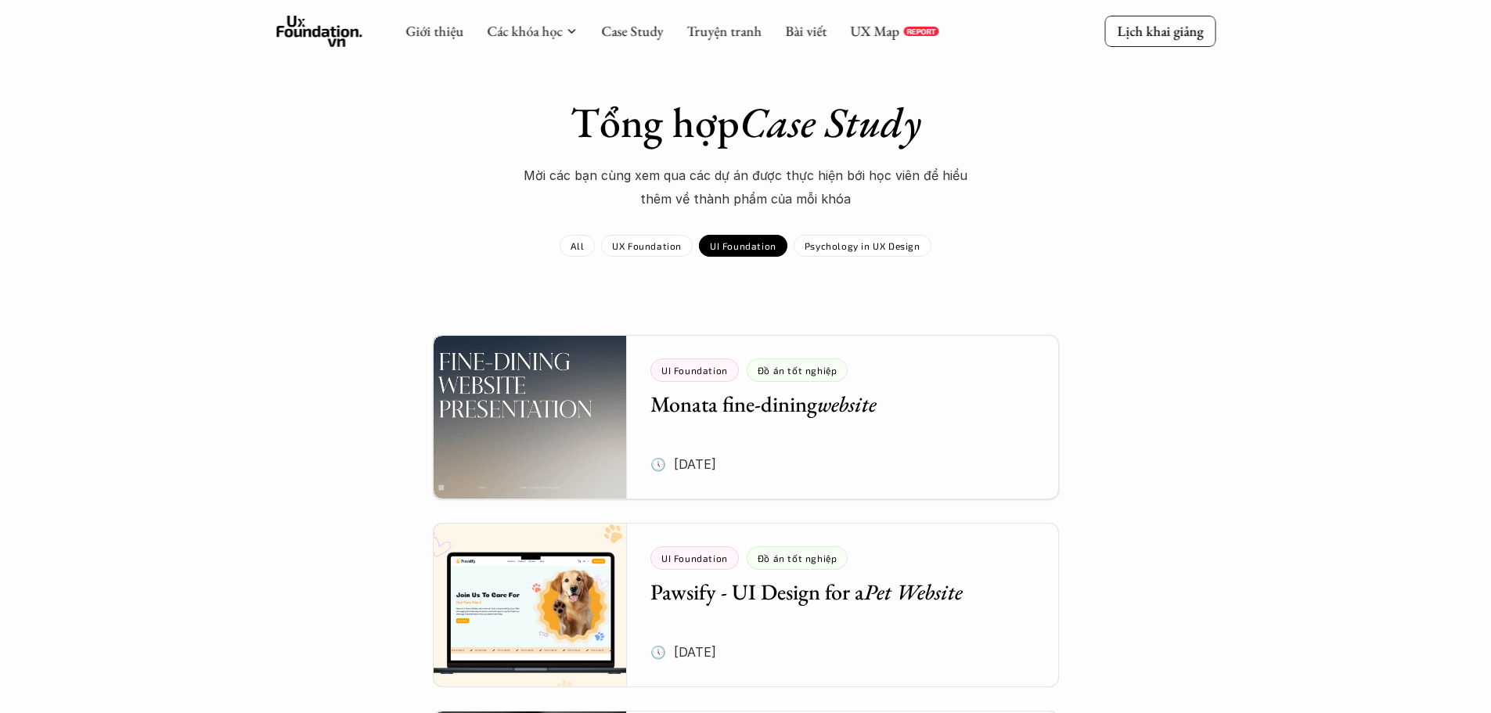
scroll to position [0, 0]
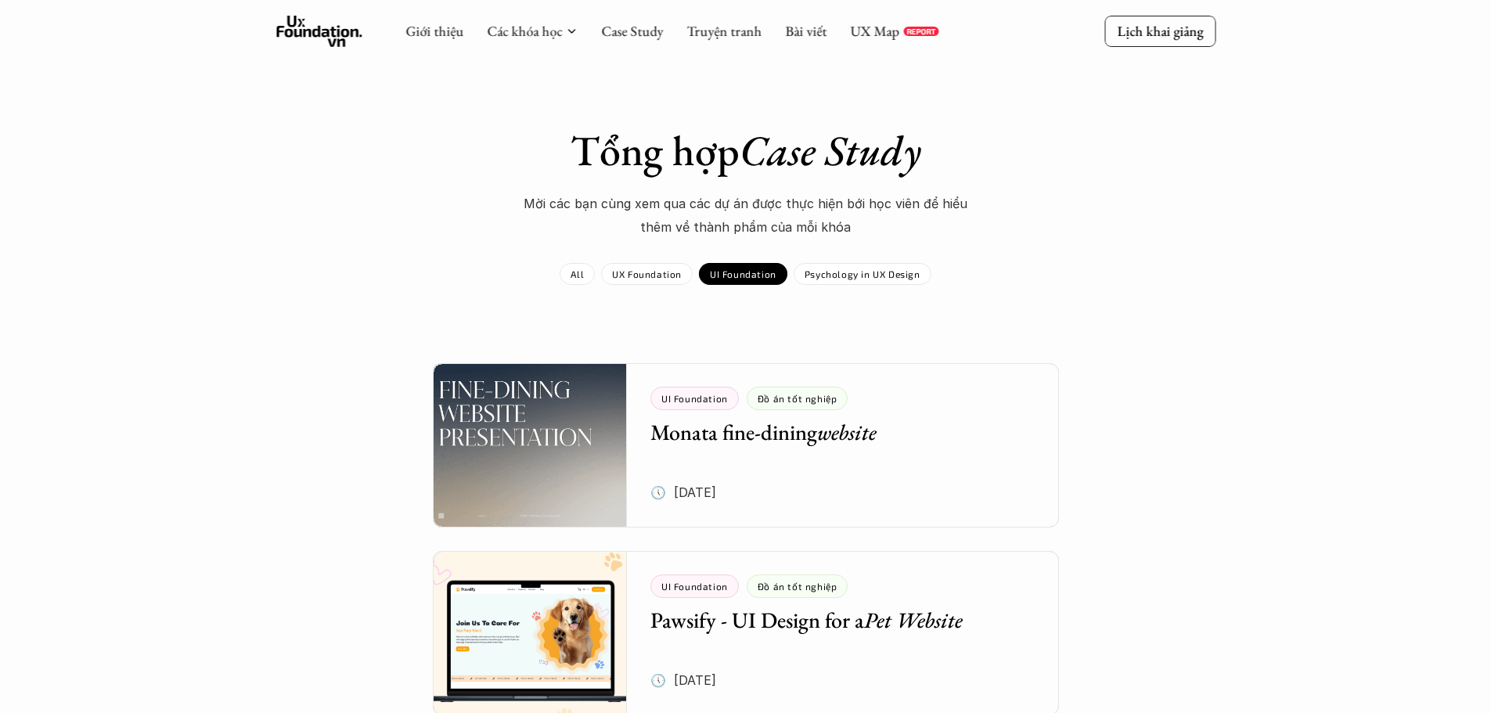
click at [805, 178] on div "Tổng hợp Case Study Mời các bạn cùng xem qua các dự án được thực hiện bới học v…" at bounding box center [746, 182] width 908 height 114
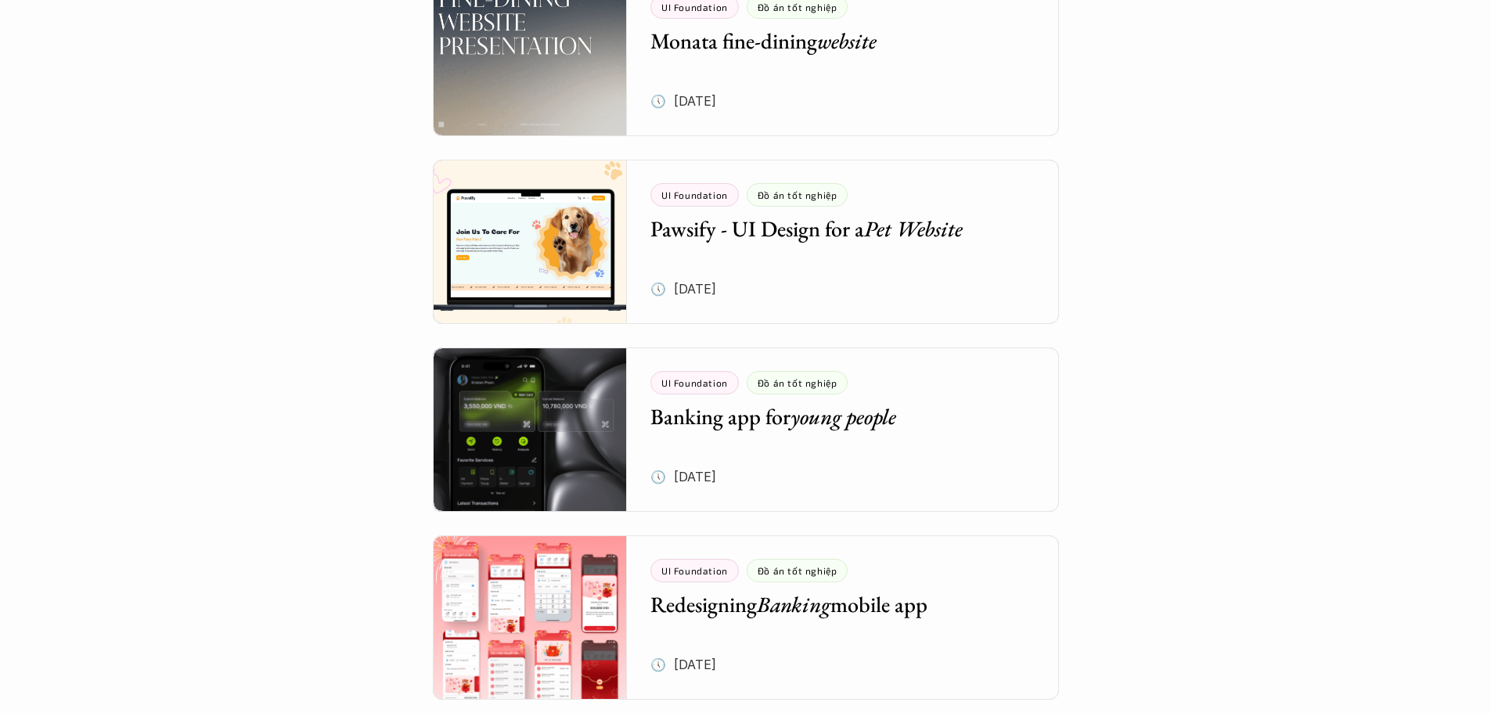
scroll to position [548, 0]
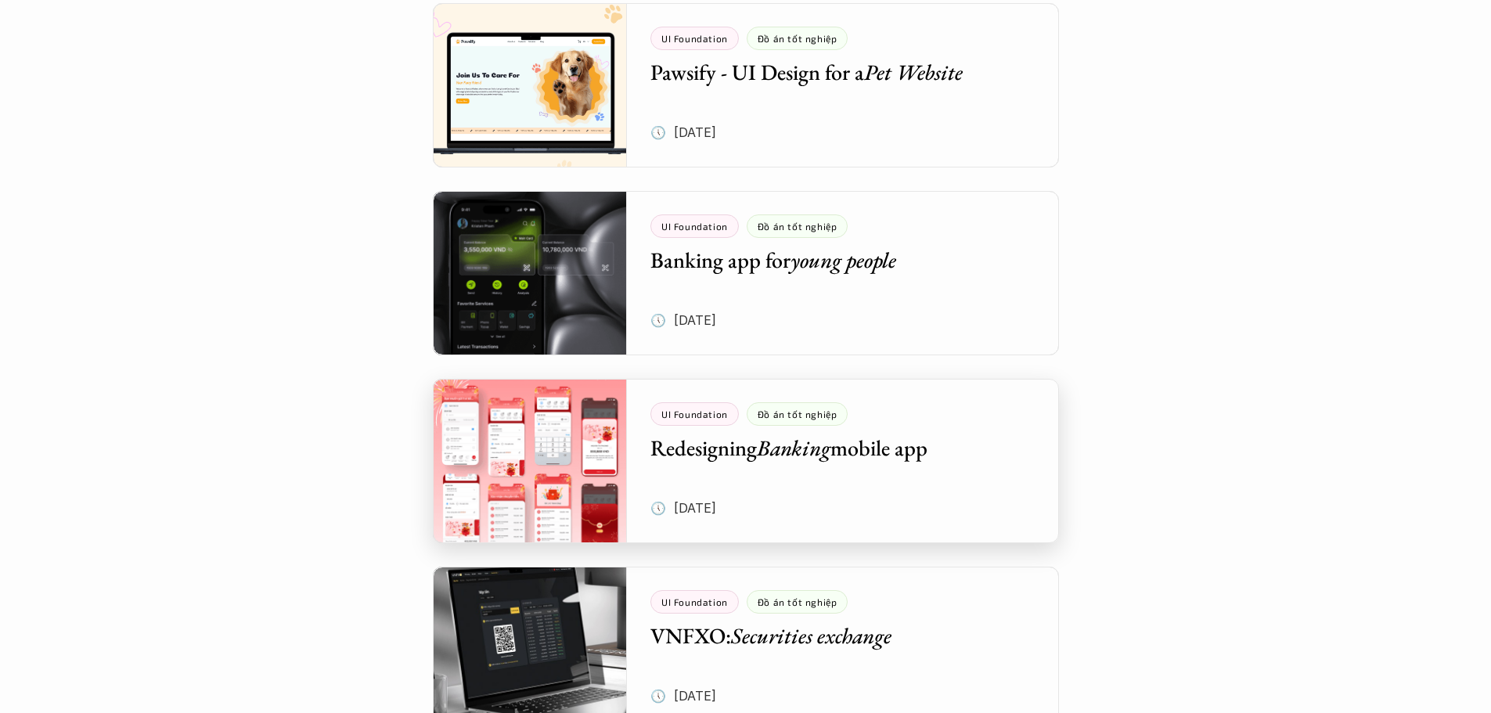
click at [749, 444] on div at bounding box center [746, 461] width 626 height 164
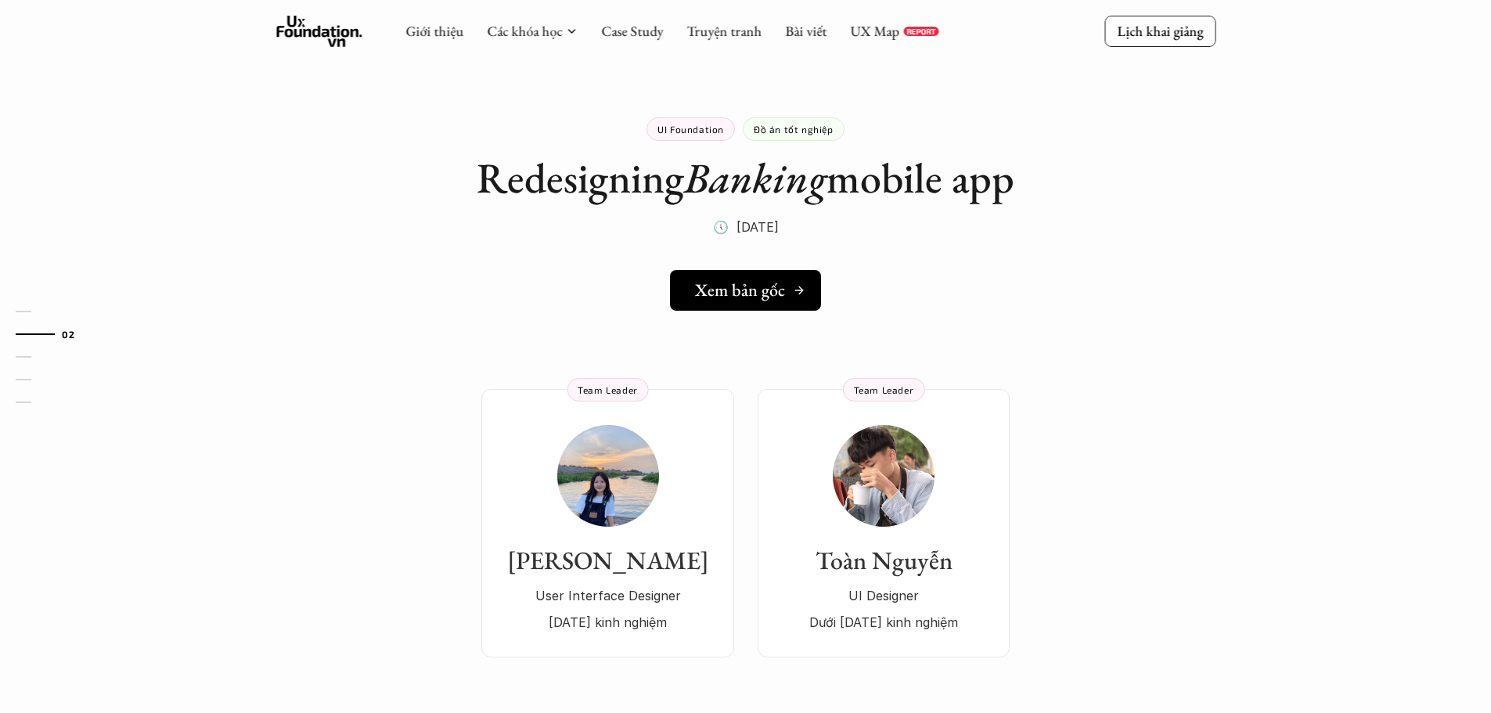
click at [790, 294] on div "Xem bản gốc" at bounding box center [750, 290] width 110 height 20
click at [0, 128] on div "01 02 03 04 05" at bounding box center [78, 356] width 157 height 713
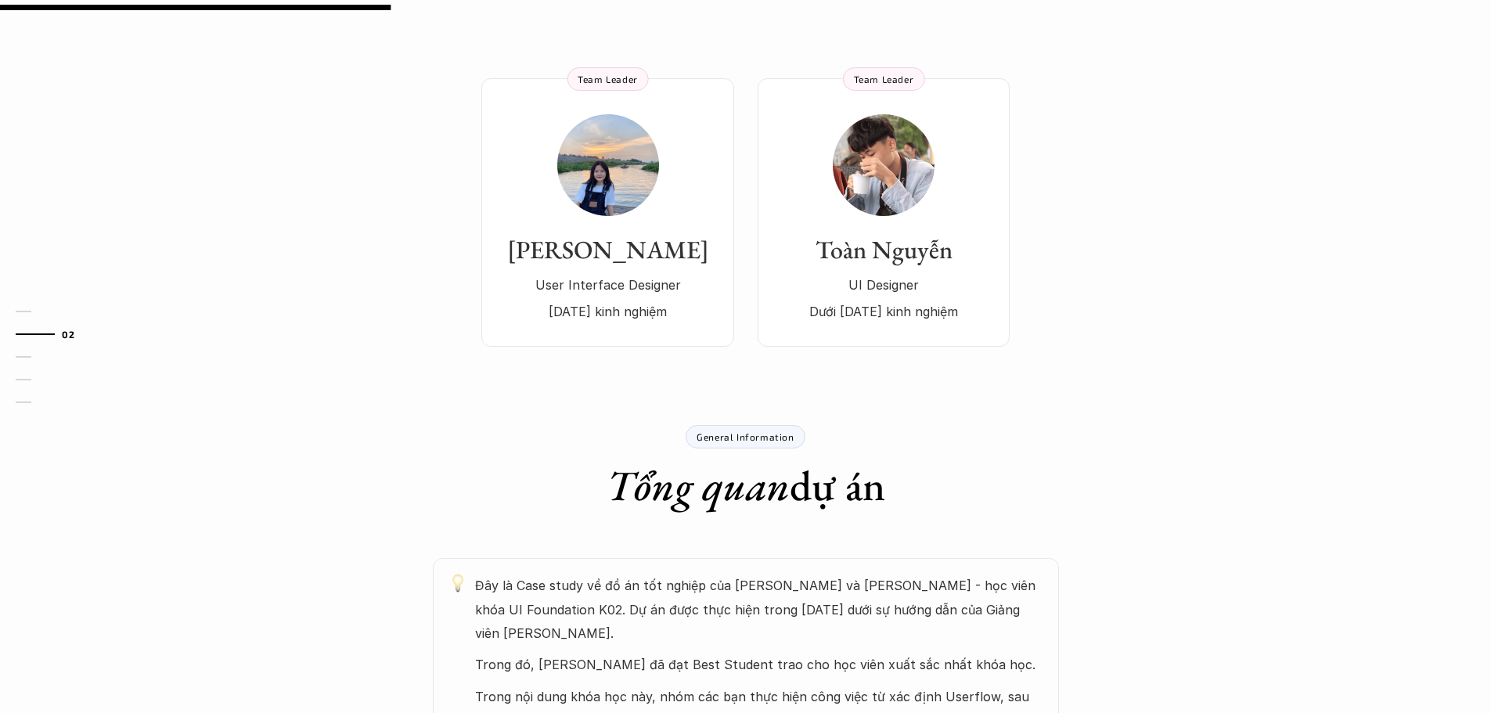
scroll to position [313, 0]
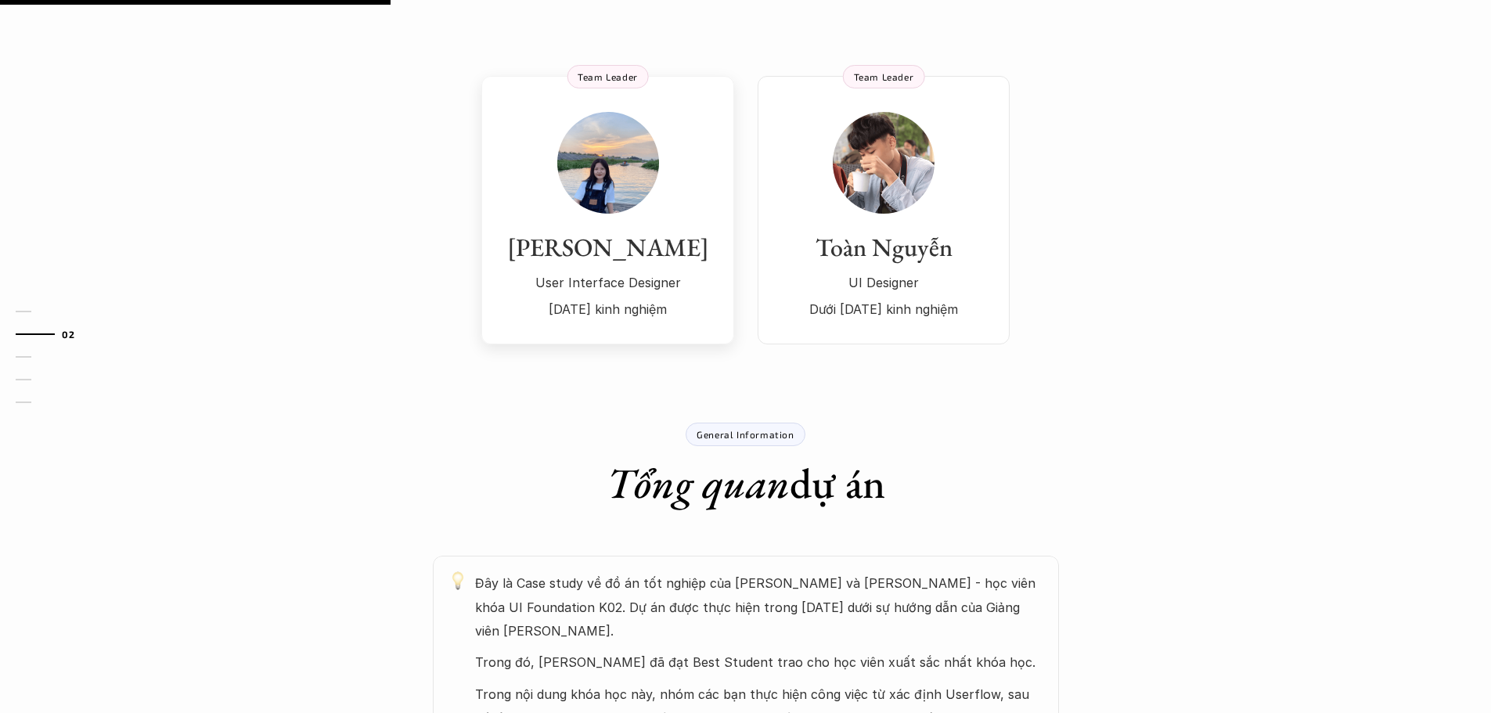
click at [627, 249] on h3 "Nguyễn Phượng" at bounding box center [608, 247] width 222 height 30
click at [623, 177] on img at bounding box center [608, 163] width 102 height 102
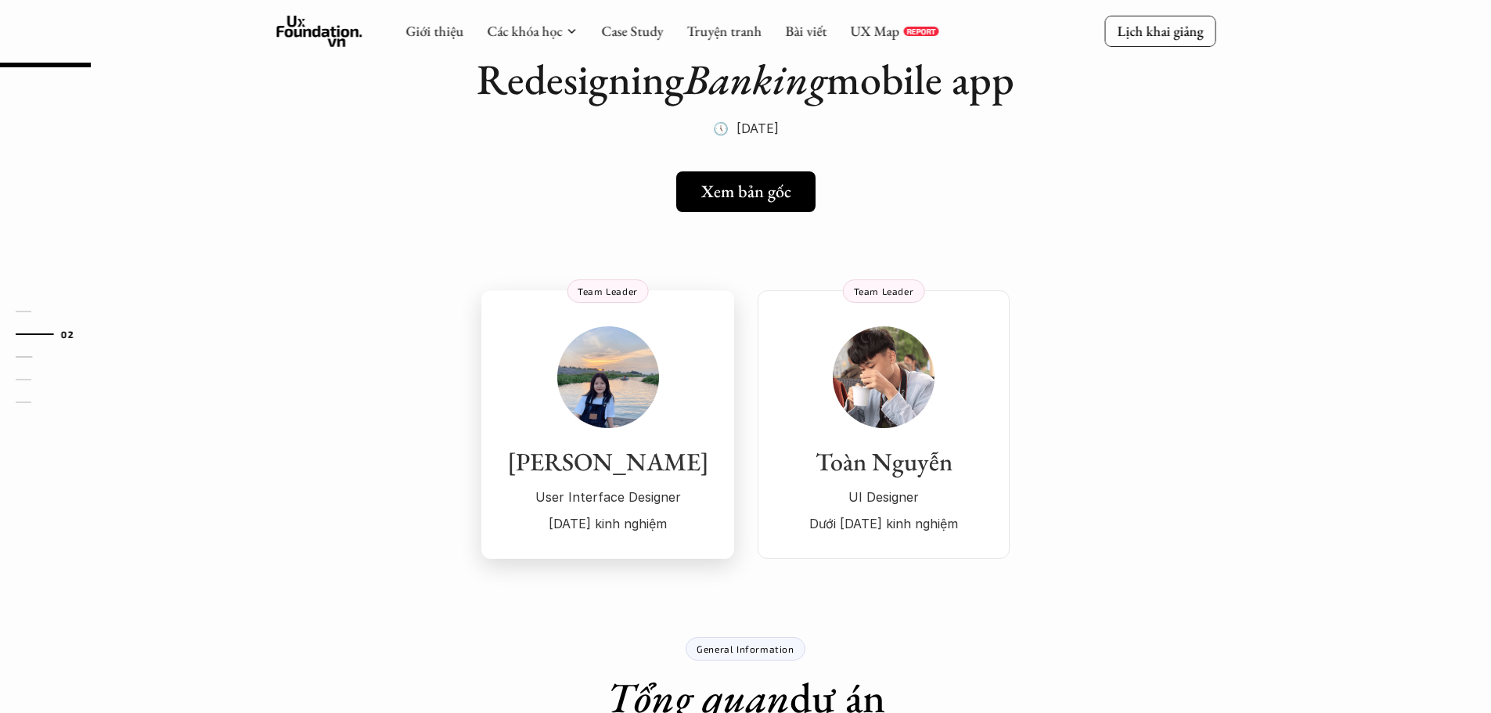
scroll to position [0, 0]
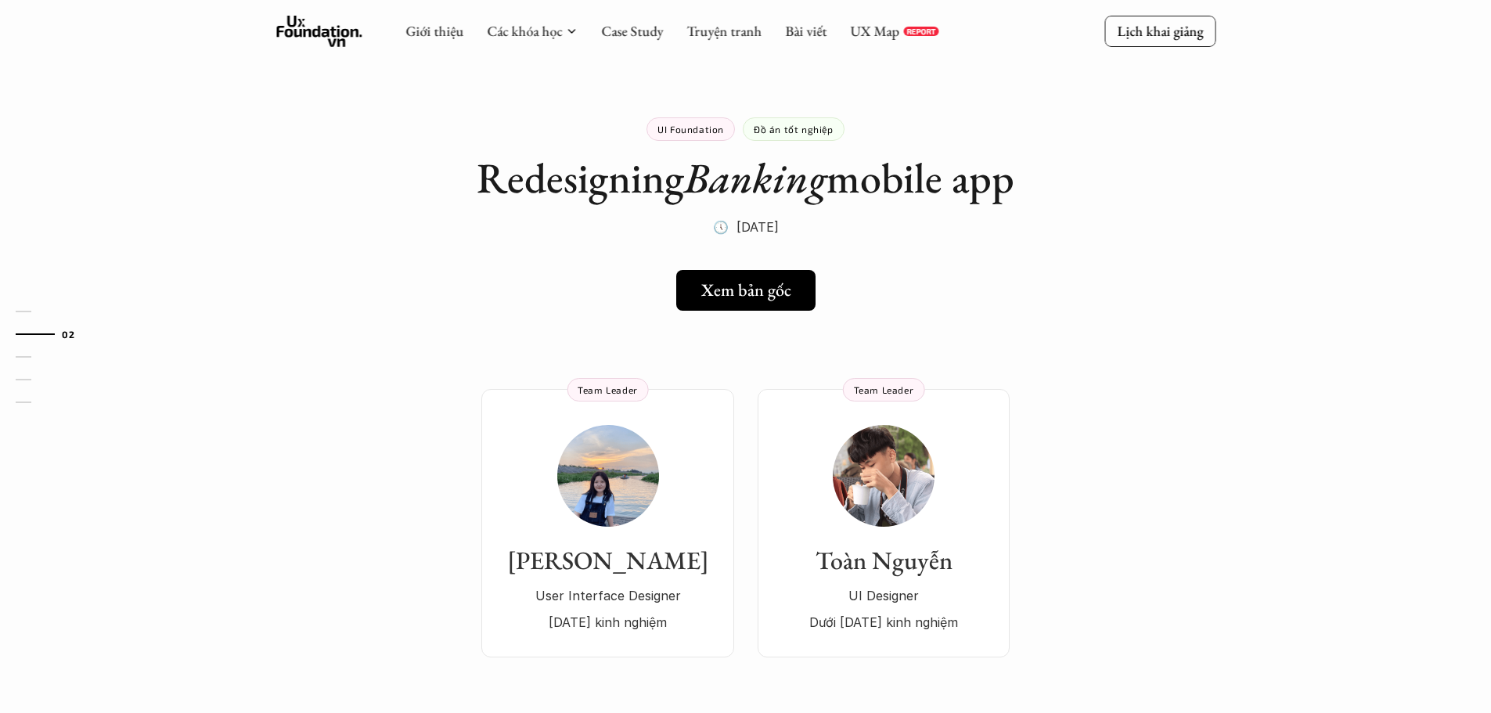
drag, startPoint x: 532, startPoint y: 276, endPoint x: 554, endPoint y: 278, distance: 22.0
click at [756, 281] on h5 "Xem bản gốc" at bounding box center [746, 290] width 90 height 20
click at [765, 222] on p "🕔 8 thg 1, 2024" at bounding box center [746, 226] width 66 height 23
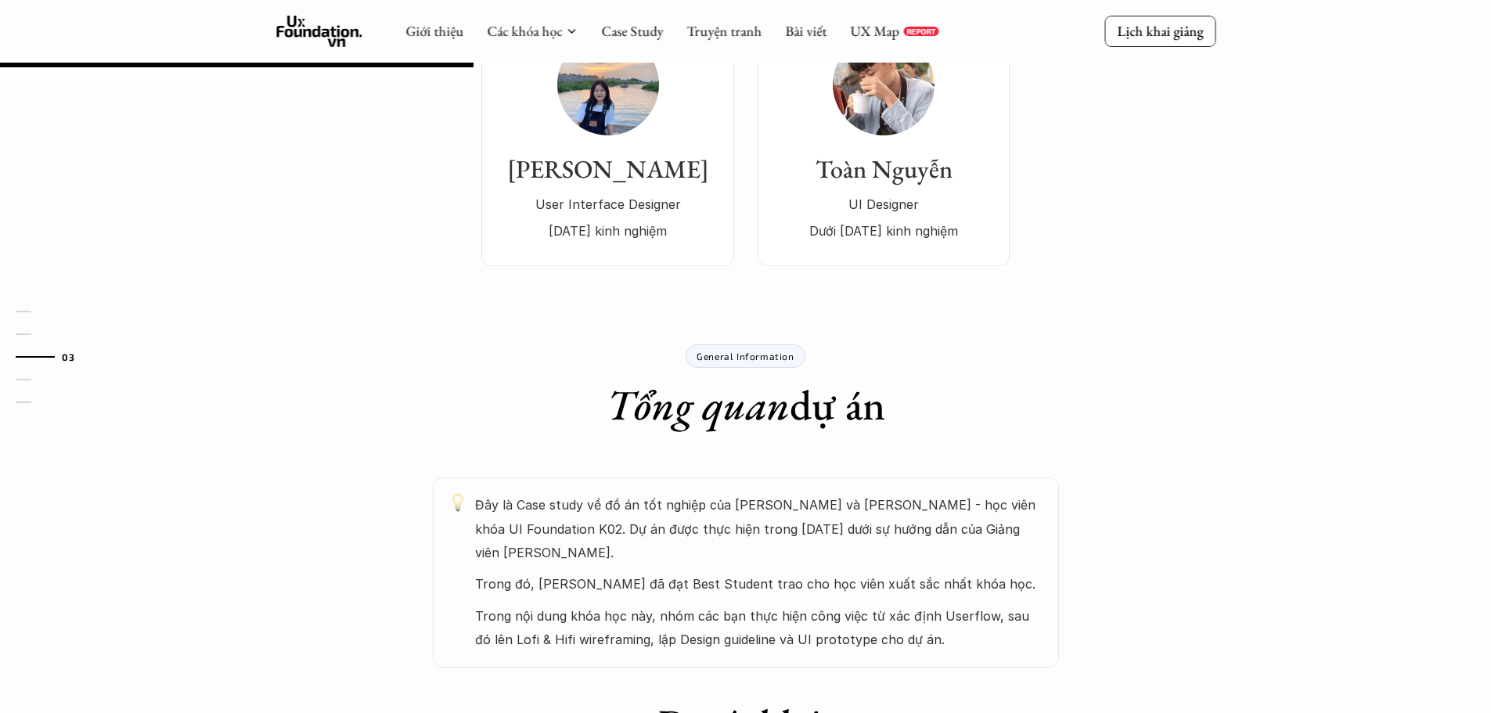
scroll to position [157, 0]
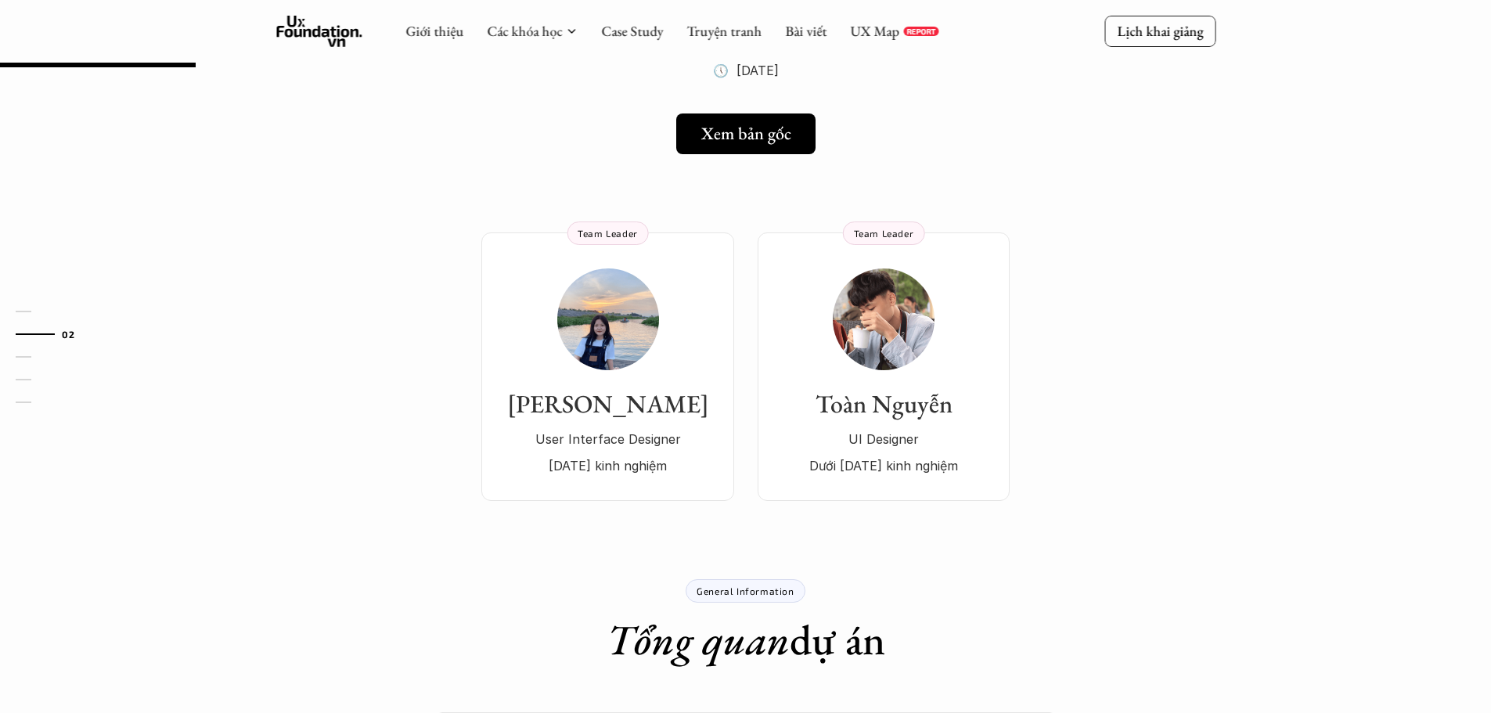
click at [390, 283] on div "Nguyễn Phượng User Interface Designer 1 năm kinh nghiệm Team Leader Toàn Nguyễn…" at bounding box center [745, 343] width 1127 height 315
click at [0, 163] on div "01 02 03 04 05" at bounding box center [78, 356] width 157 height 713
drag, startPoint x: 13, startPoint y: 186, endPoint x: 81, endPoint y: 190, distance: 67.5
click at [15, 186] on div "01 02 03 04 05" at bounding box center [78, 356] width 157 height 713
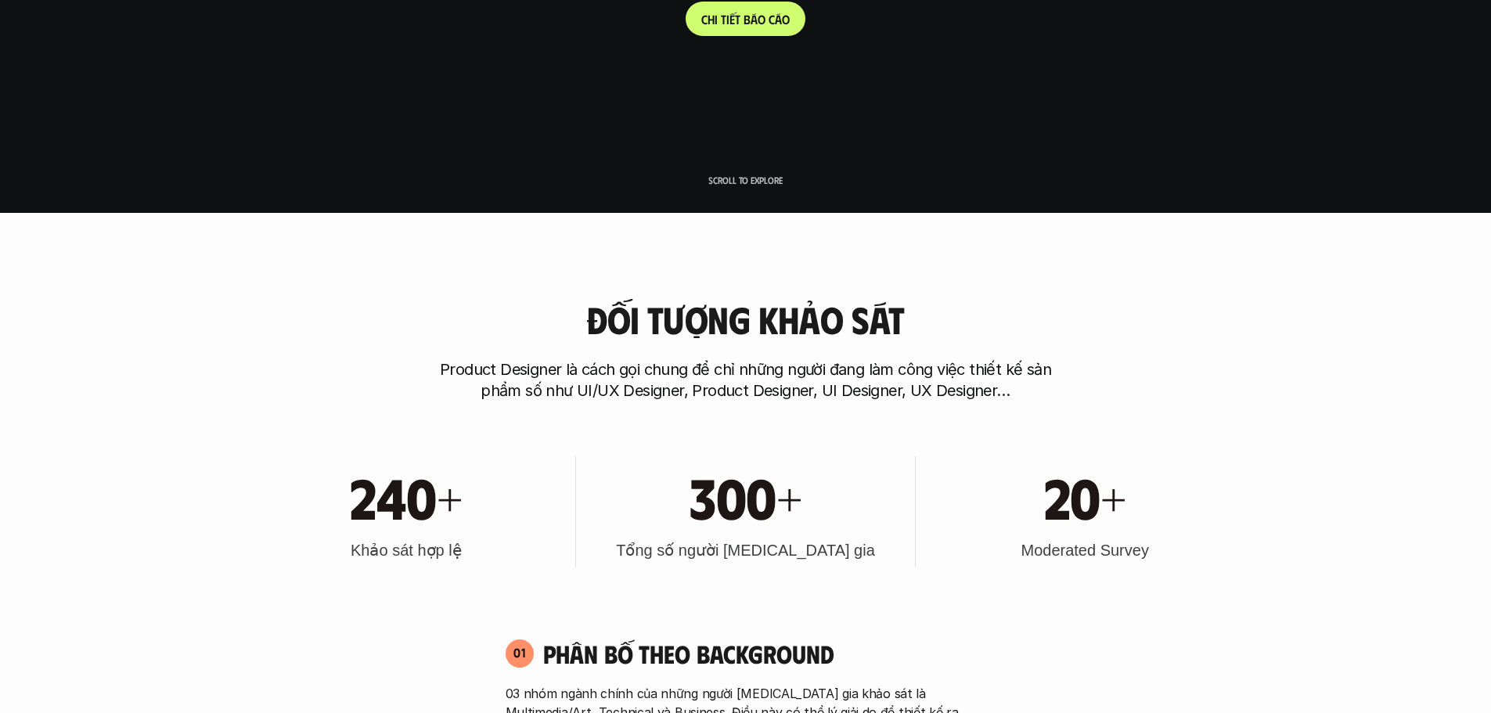
scroll to position [548, 0]
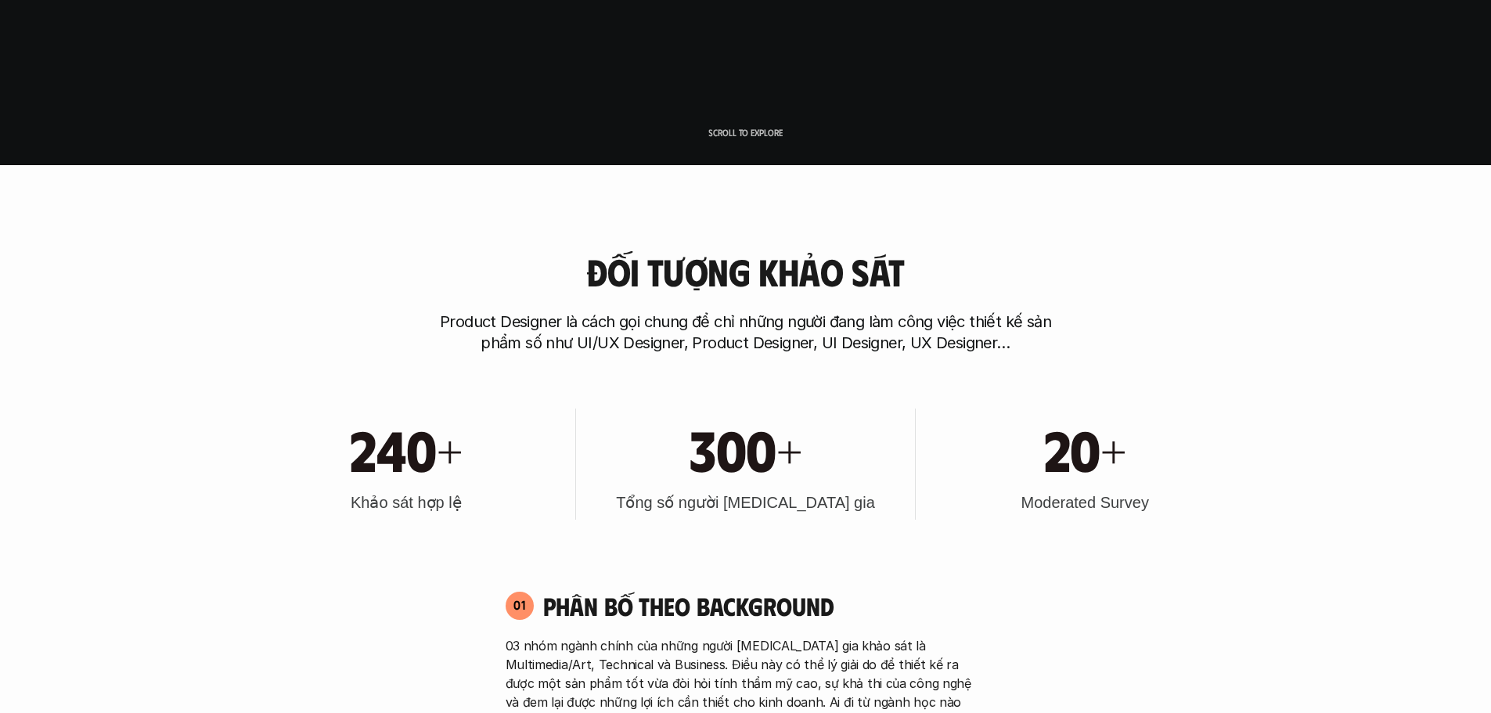
drag, startPoint x: 0, startPoint y: 371, endPoint x: 0, endPoint y: 385, distance: 14.1
drag, startPoint x: 0, startPoint y: 253, endPoint x: 40, endPoint y: 354, distance: 108.6
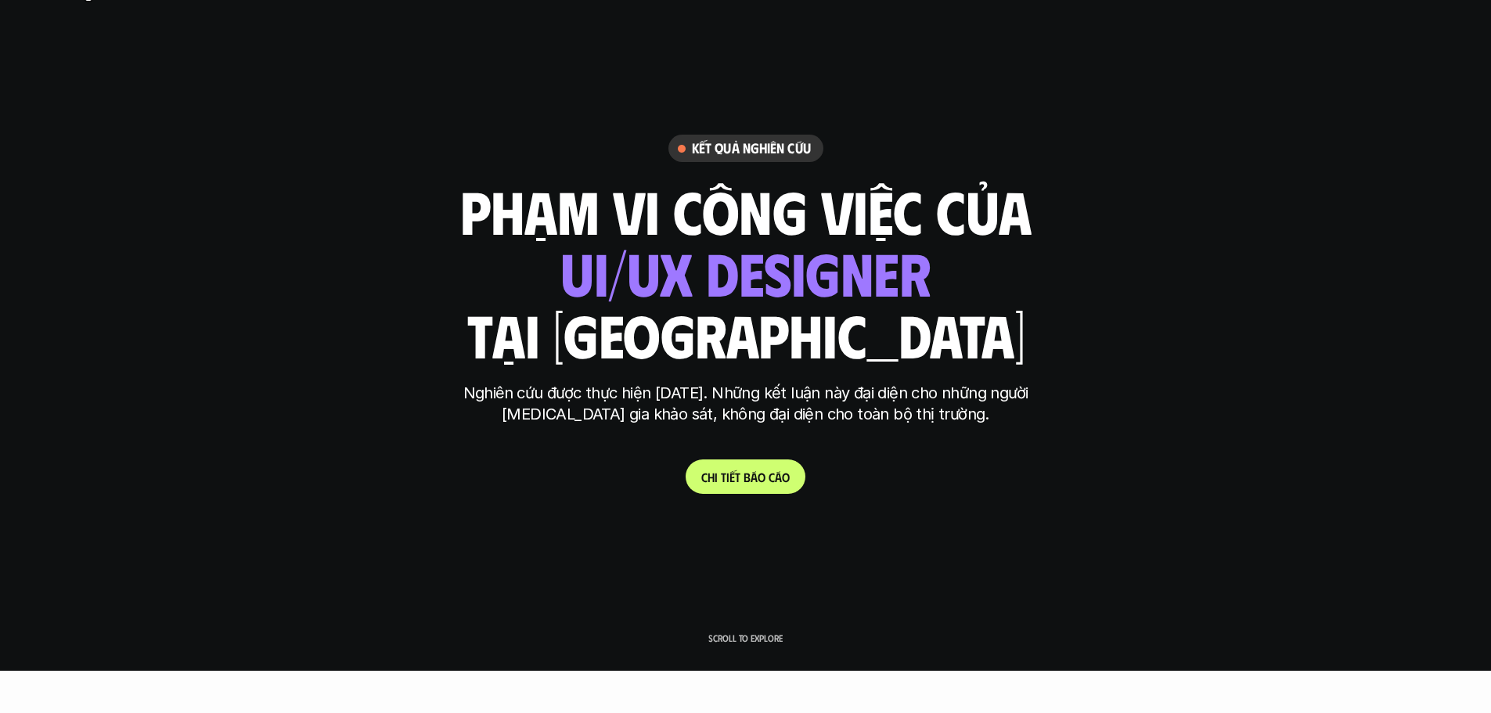
scroll to position [0, 0]
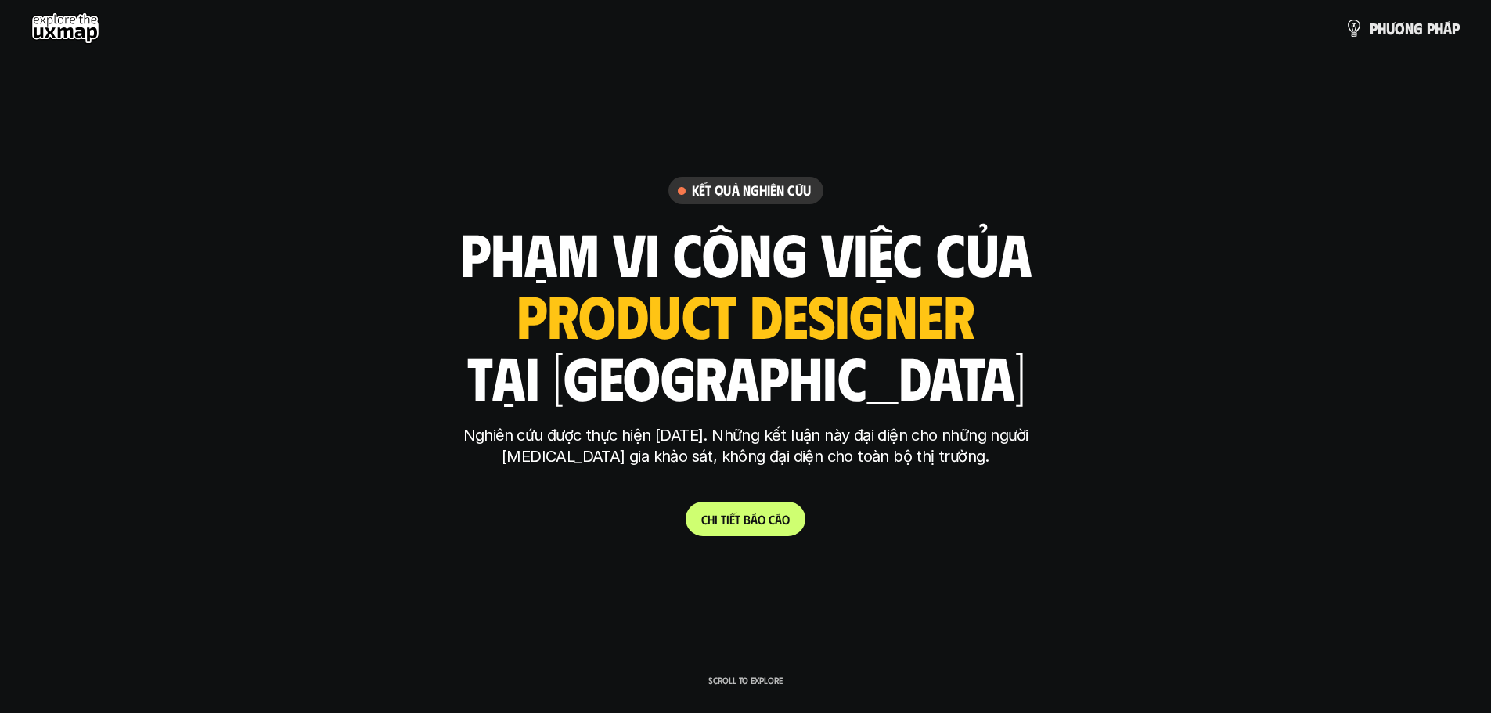
click at [747, 682] on p "Scroll to explore" at bounding box center [745, 680] width 74 height 11
click at [742, 515] on p "C h i t i ế t b á o c á o" at bounding box center [745, 519] width 88 height 15
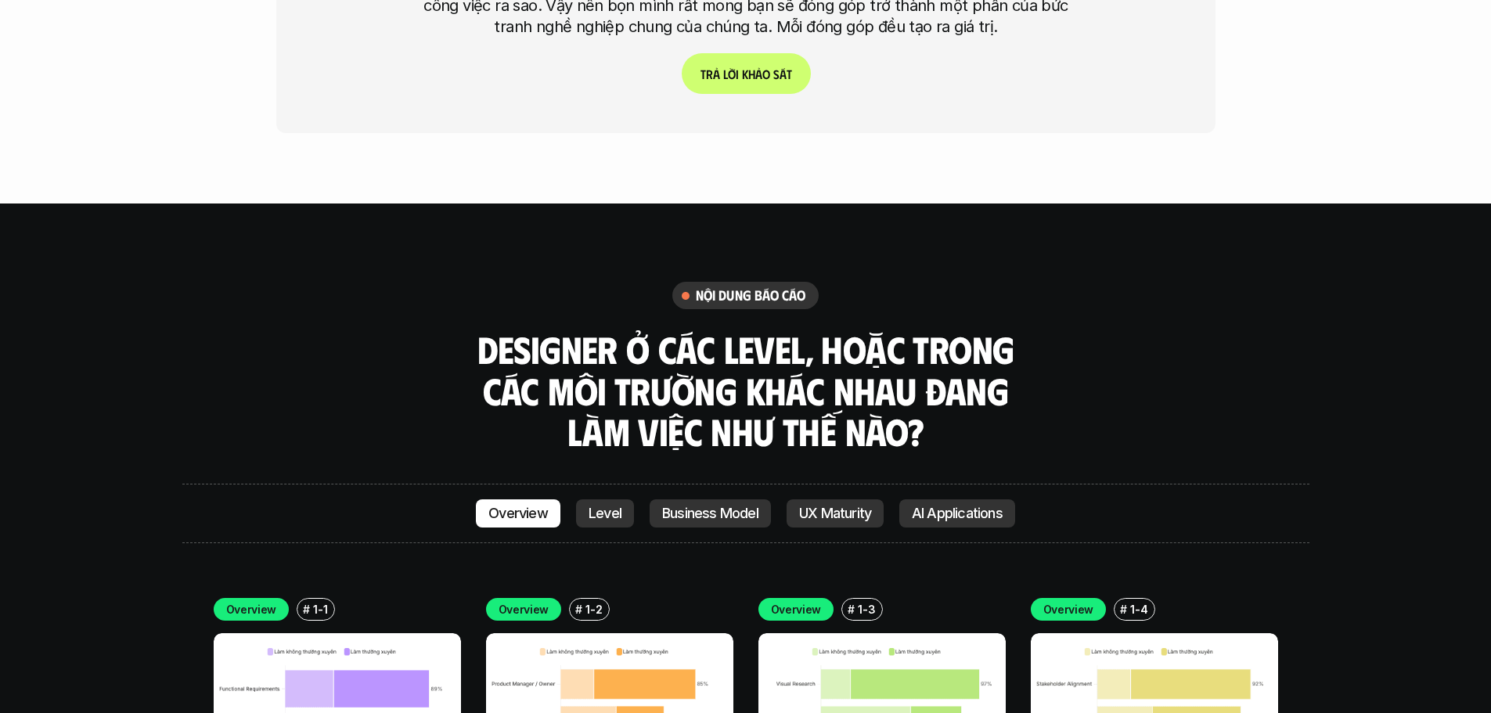
scroll to position [4261, 0]
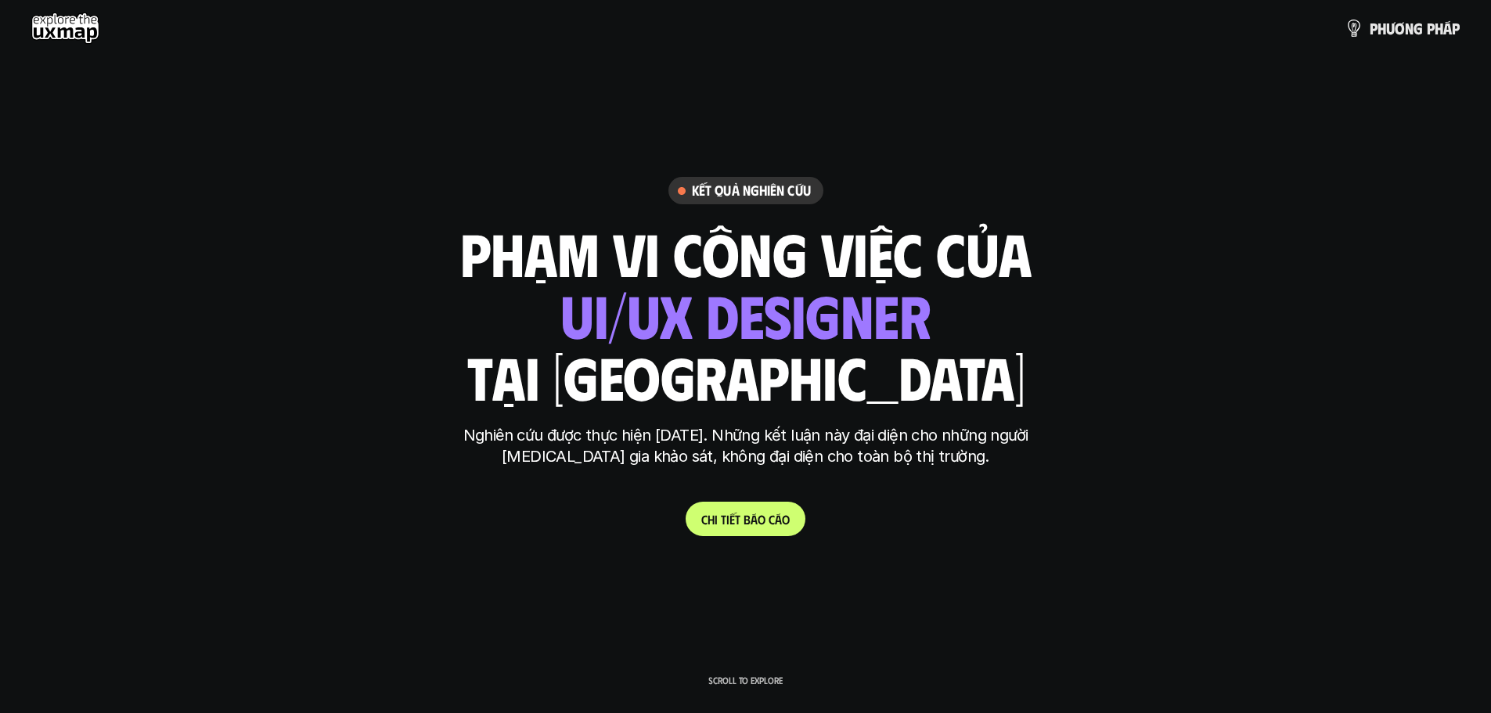
click at [58, 17] on use at bounding box center [65, 28] width 68 height 31
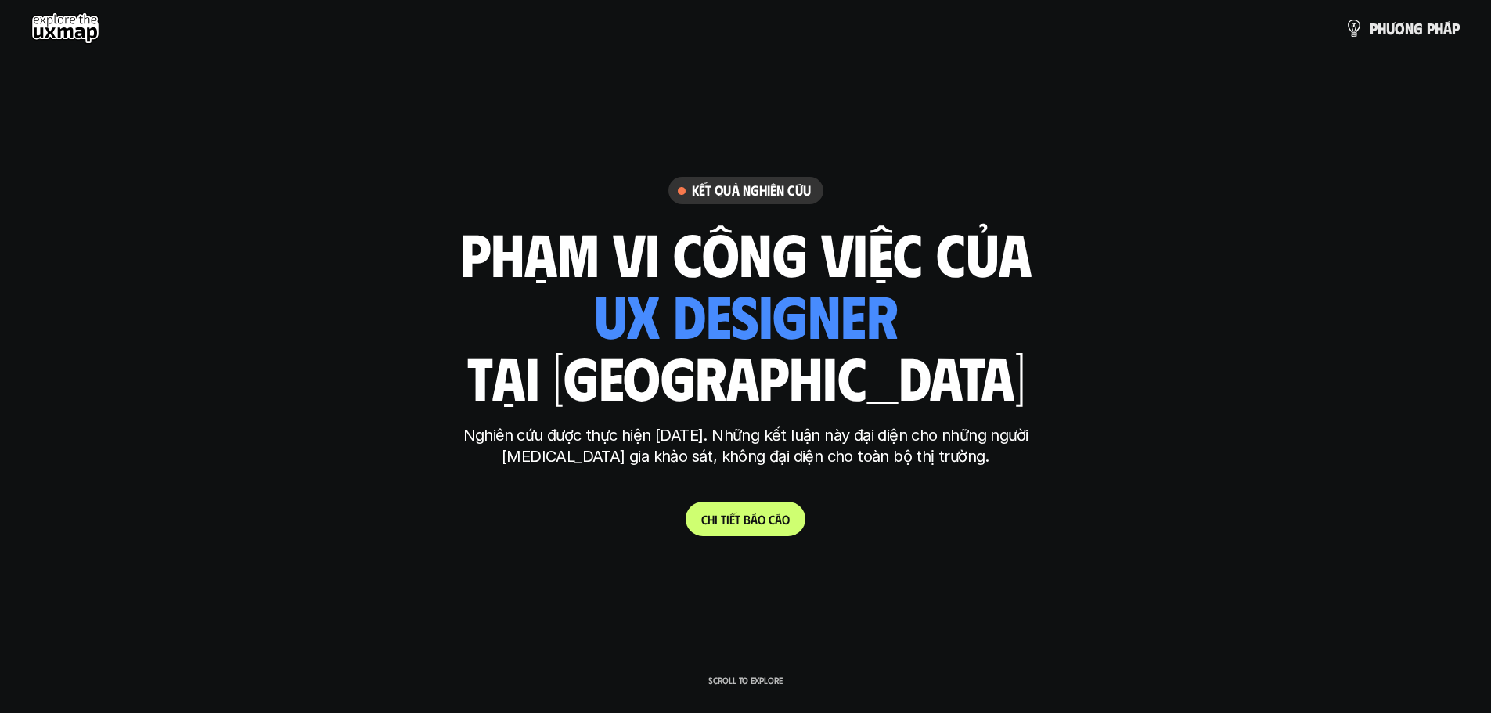
click at [64, 26] on use at bounding box center [65, 28] width 68 height 31
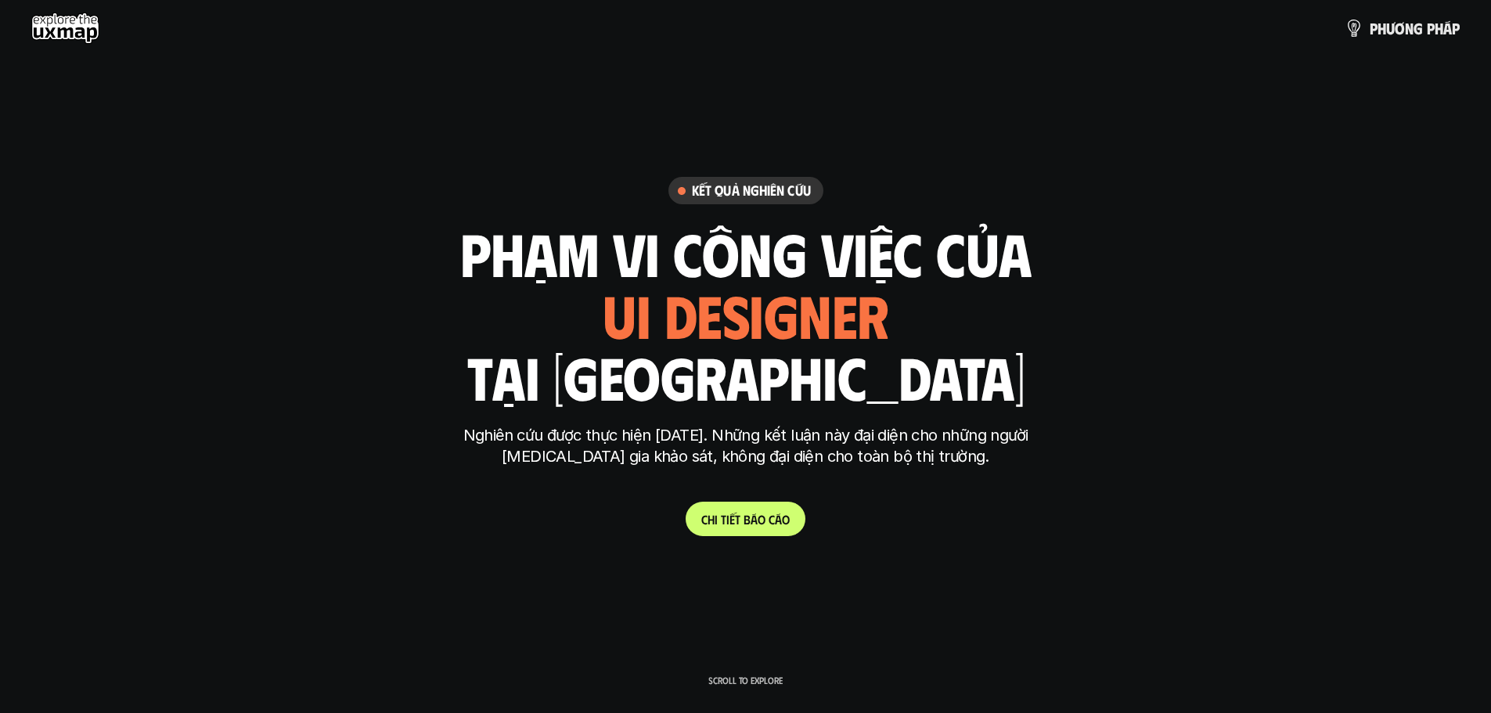
click at [56, 27] on use at bounding box center [65, 28] width 68 height 31
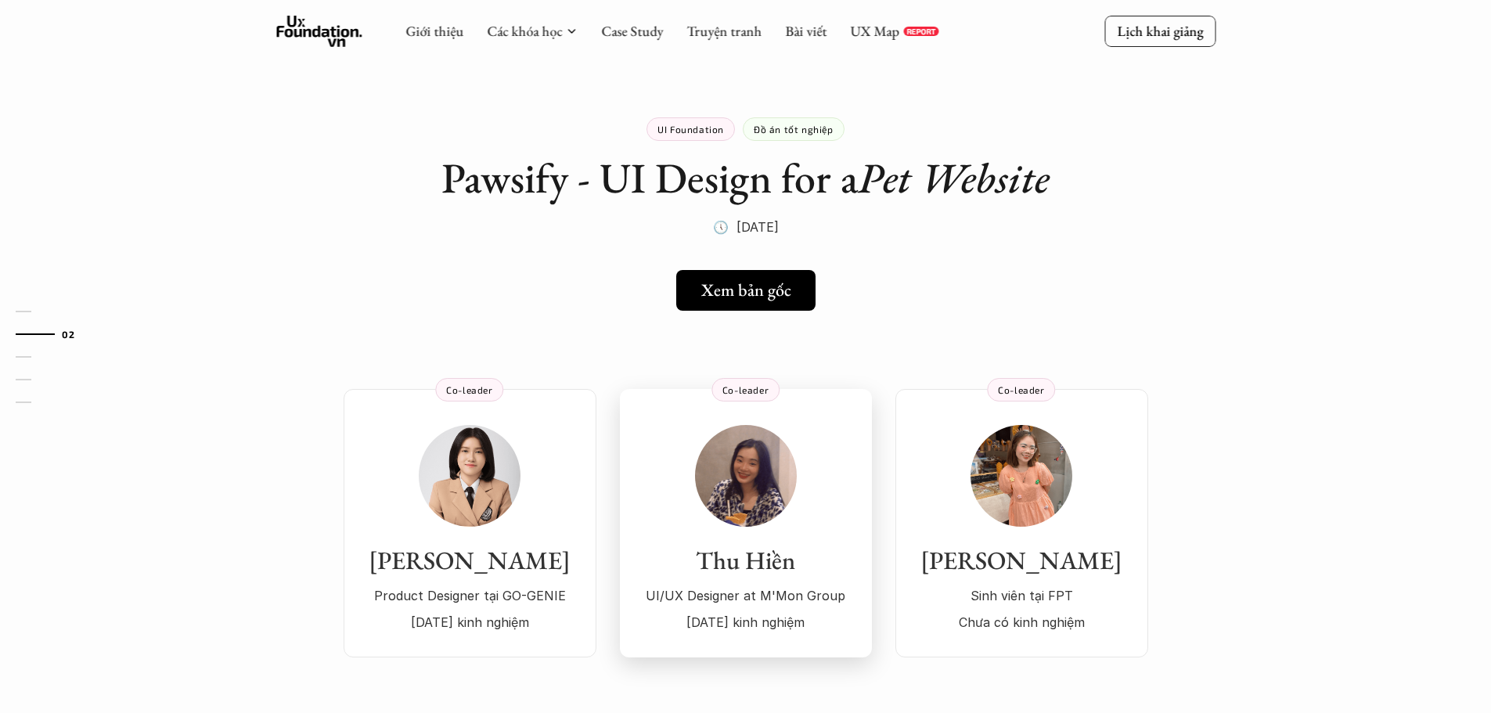
click at [729, 497] on img at bounding box center [746, 476] width 102 height 102
click at [798, 344] on div "Hoàng Kim Product Designer tại GO-GENIE 2 năm kinh nghiệm Co-leader Thu Hiền UI…" at bounding box center [745, 499] width 1127 height 315
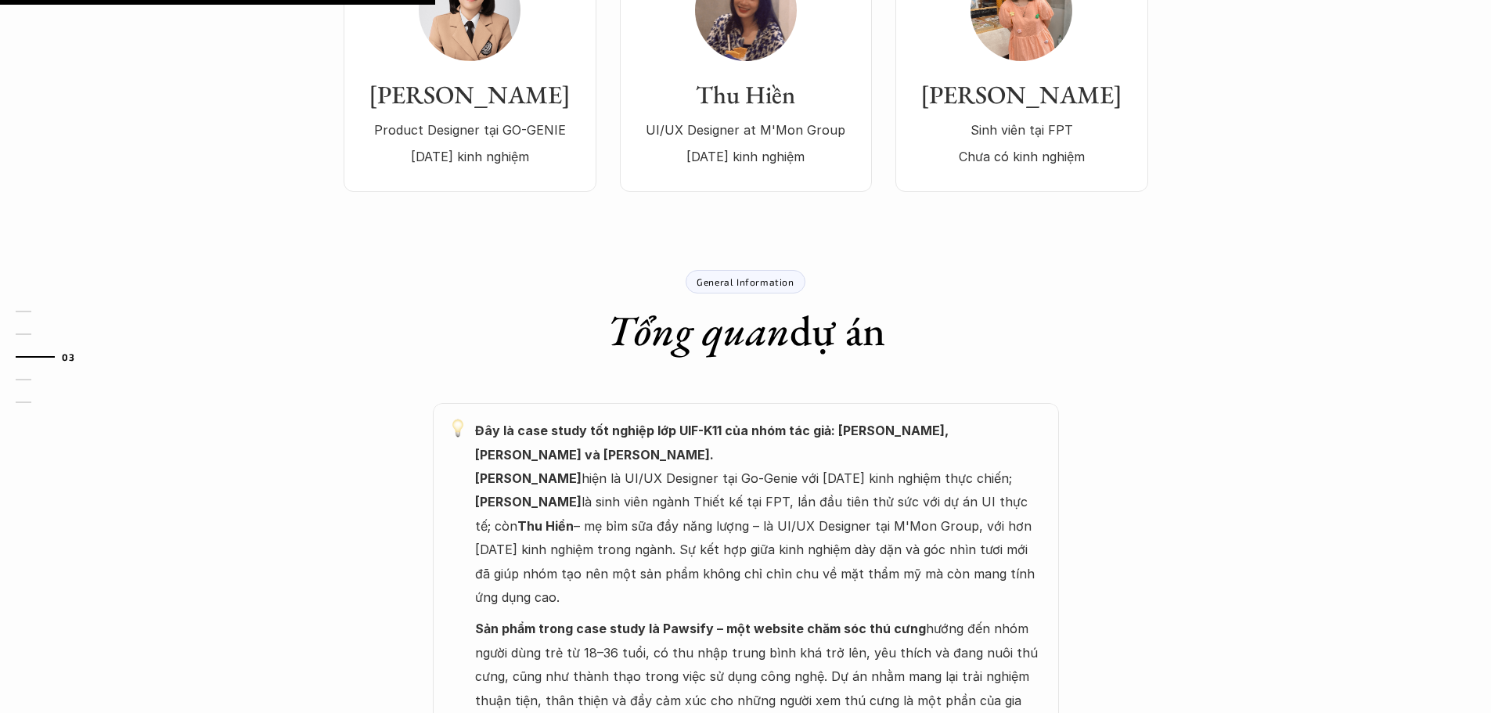
scroll to position [548, 0]
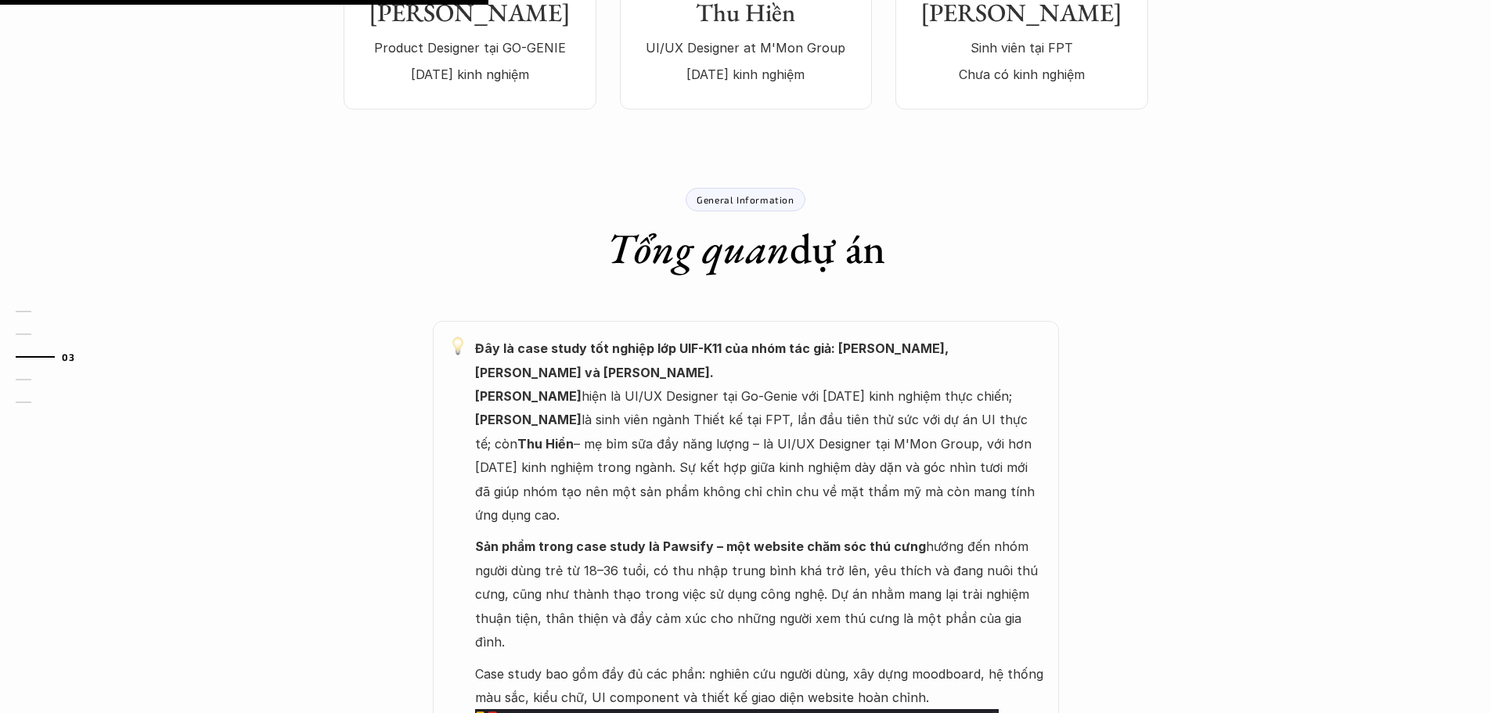
click at [0, 200] on div "01 02 03 04 05" at bounding box center [78, 356] width 157 height 713
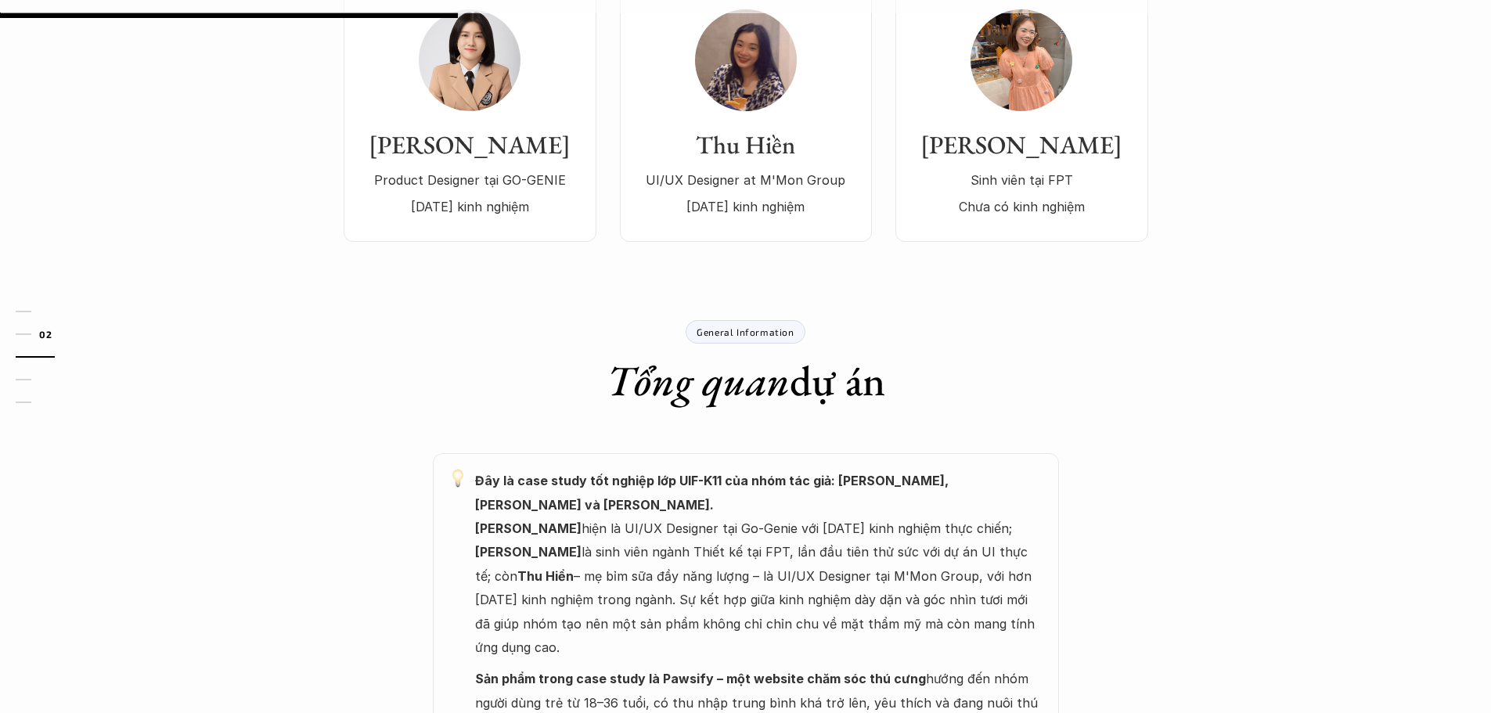
scroll to position [313, 0]
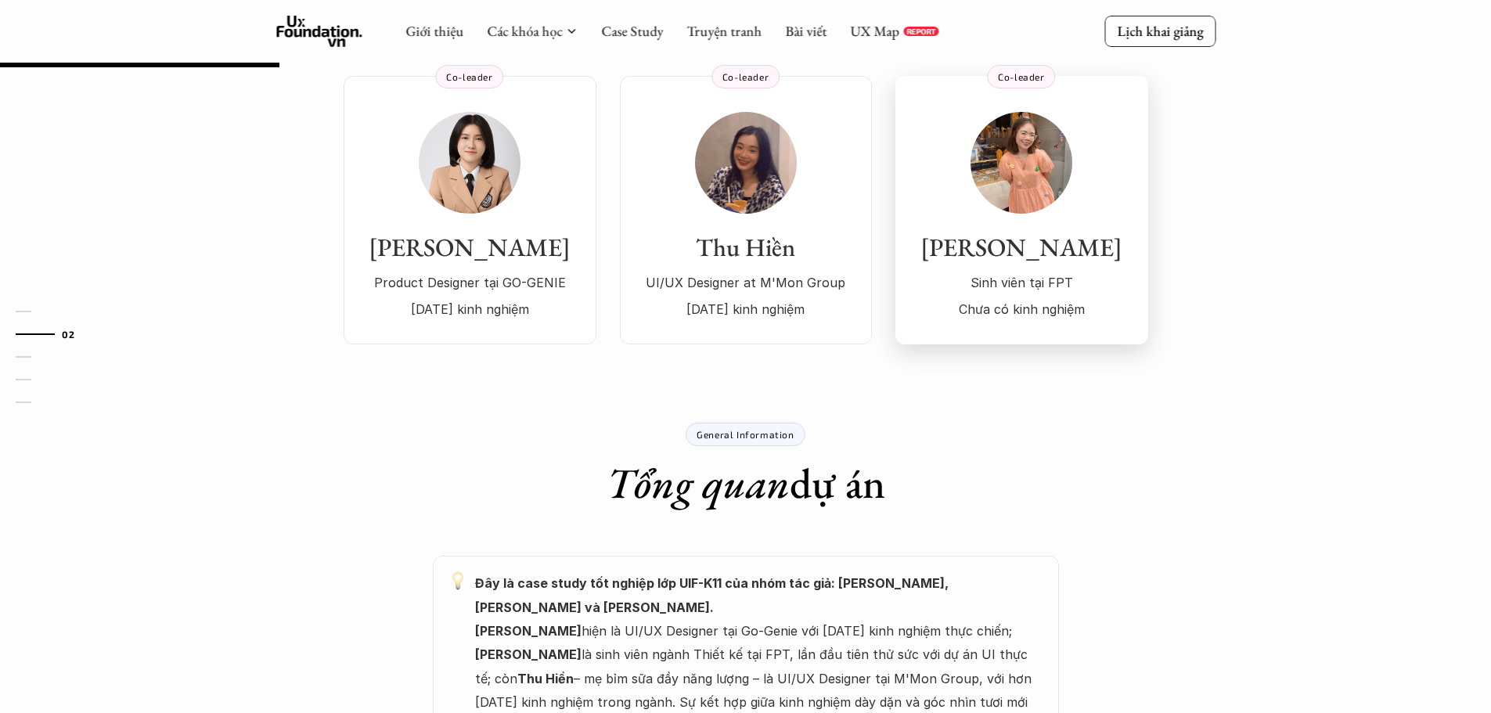
click at [1010, 165] on img at bounding box center [1022, 163] width 102 height 102
click at [491, 176] on img at bounding box center [470, 163] width 102 height 102
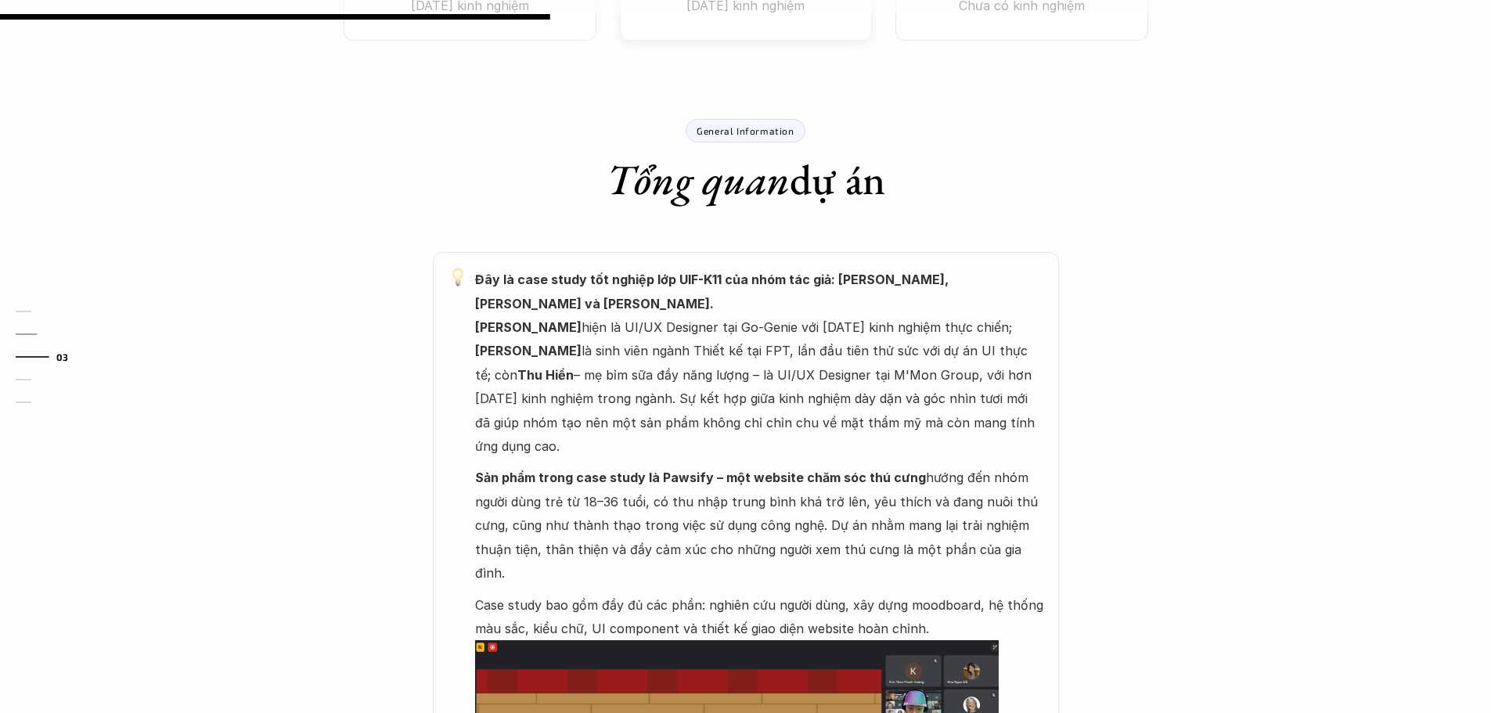
scroll to position [626, 0]
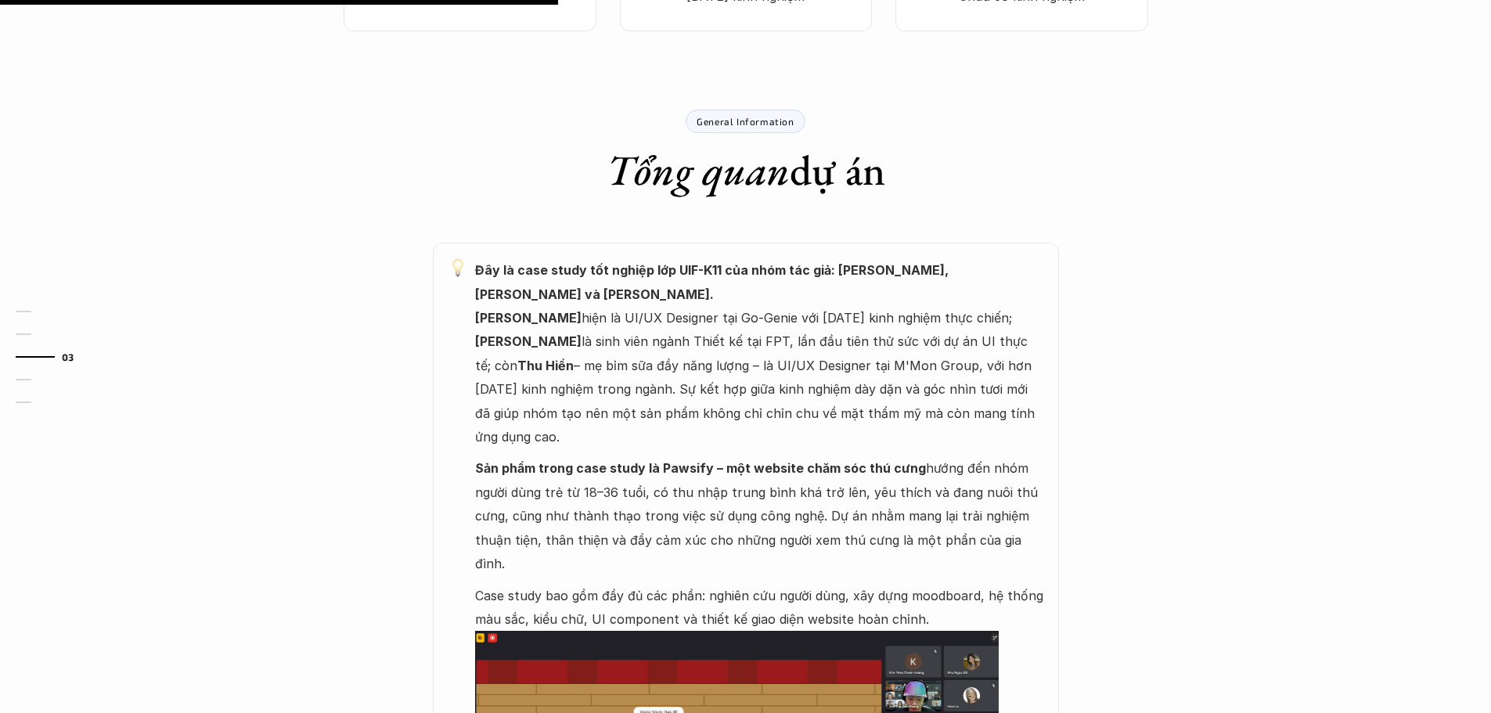
click at [0, 155] on div "01 02 03 04 05" at bounding box center [78, 356] width 157 height 713
click at [276, 307] on div "Đây là case study tốt nghiệp lớp UIF-K11 của nhóm tác giả: Hoàng Kim, Ngọc Như …" at bounding box center [745, 600] width 939 height 715
click at [251, 318] on div "UI Foundation Đồ án tốt nghiệp Pawsify - UI Design for a Pet Website 🕔 3 thg 3,…" at bounding box center [745, 629] width 1491 height 2355
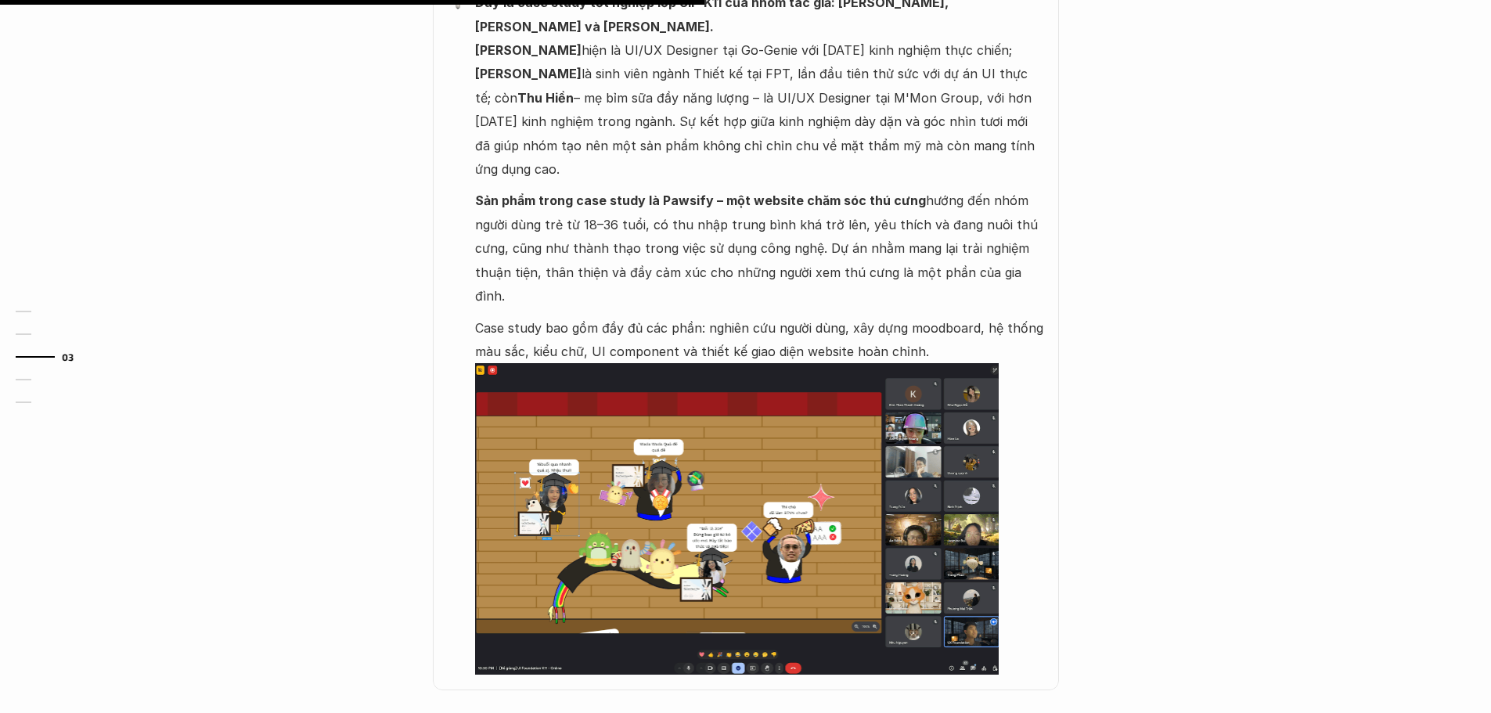
scroll to position [939, 0]
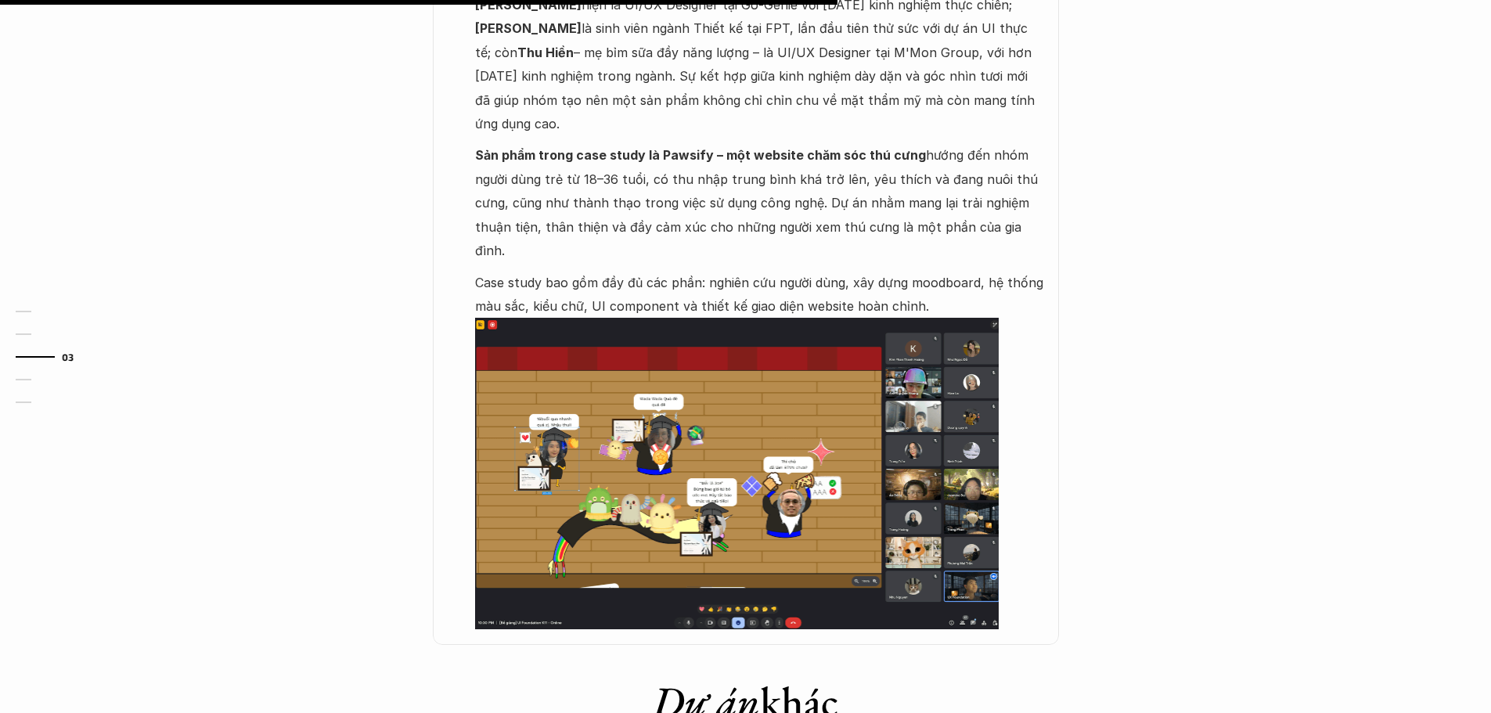
click at [746, 596] on div "Đây là case study tốt nghiệp lớp UIF-K11 của nhóm tác giả: Hoàng Kim, Ngọc Như …" at bounding box center [746, 287] width 626 height 715
drag, startPoint x: 0, startPoint y: 581, endPoint x: 380, endPoint y: 635, distance: 383.4
click at [8, 593] on div "01 02 03 04 05" at bounding box center [78, 356] width 157 height 713
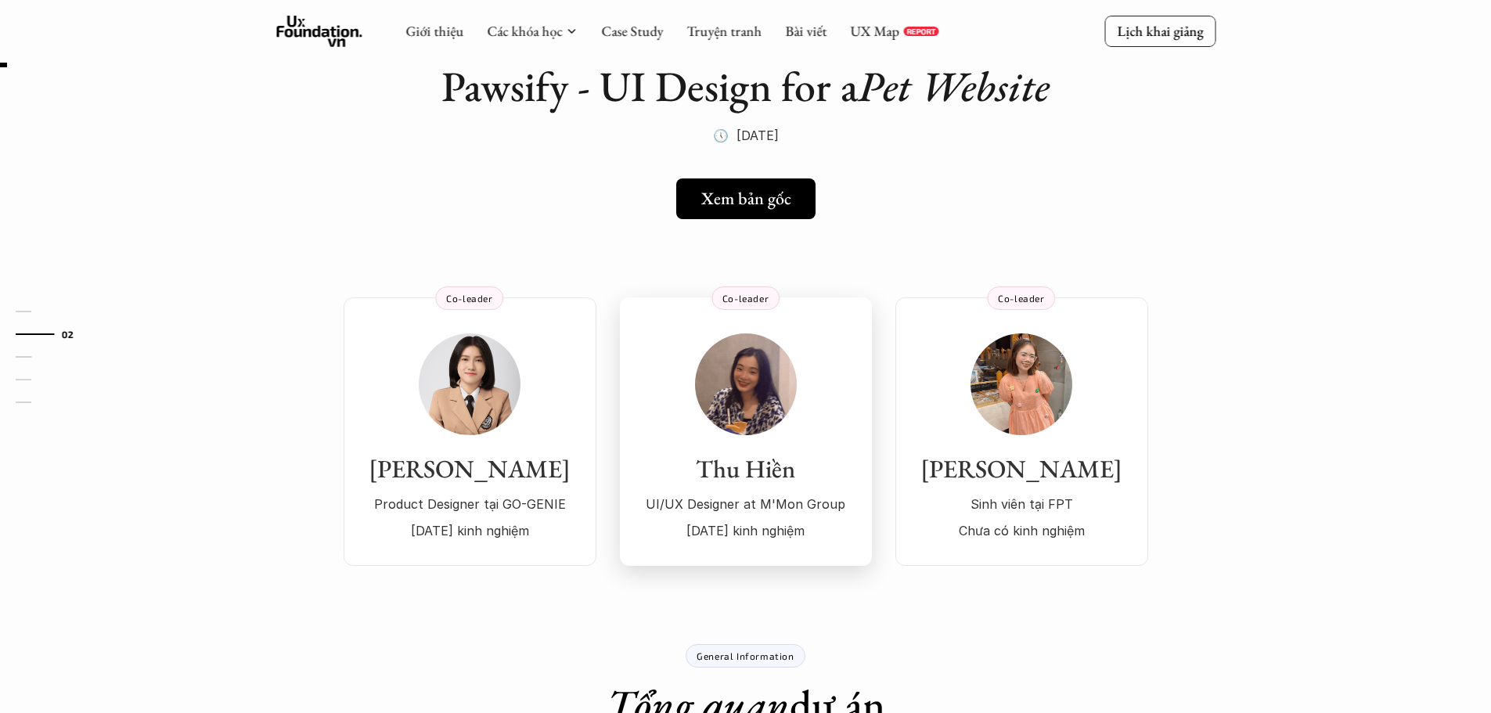
scroll to position [0, 0]
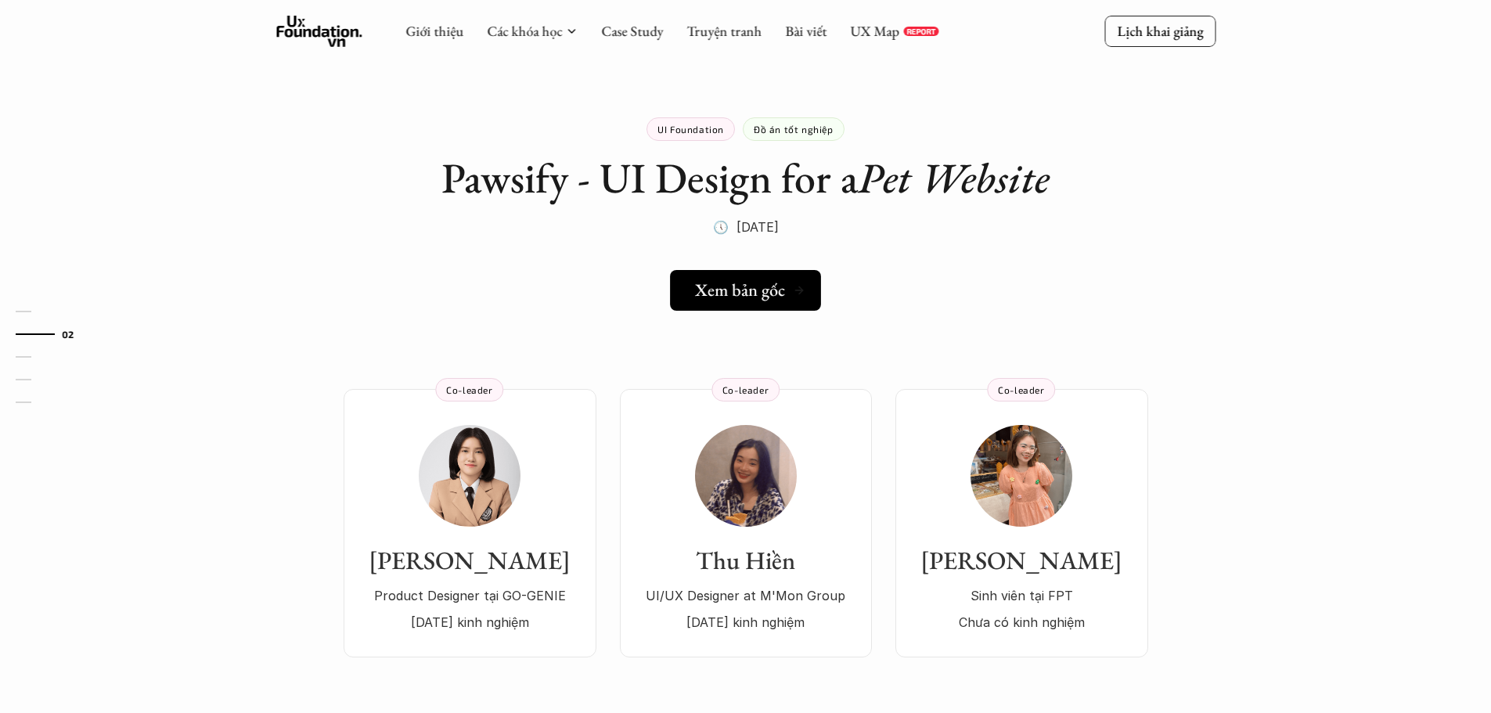
click at [755, 281] on h5 "Xem bản gốc" at bounding box center [740, 290] width 90 height 20
click at [863, 350] on div "Hoàng Kim Product Designer tại GO-GENIE 2 năm kinh nghiệm Co-leader Thu Hiền UI…" at bounding box center [745, 499] width 1127 height 315
click at [504, 456] on img at bounding box center [470, 476] width 102 height 102
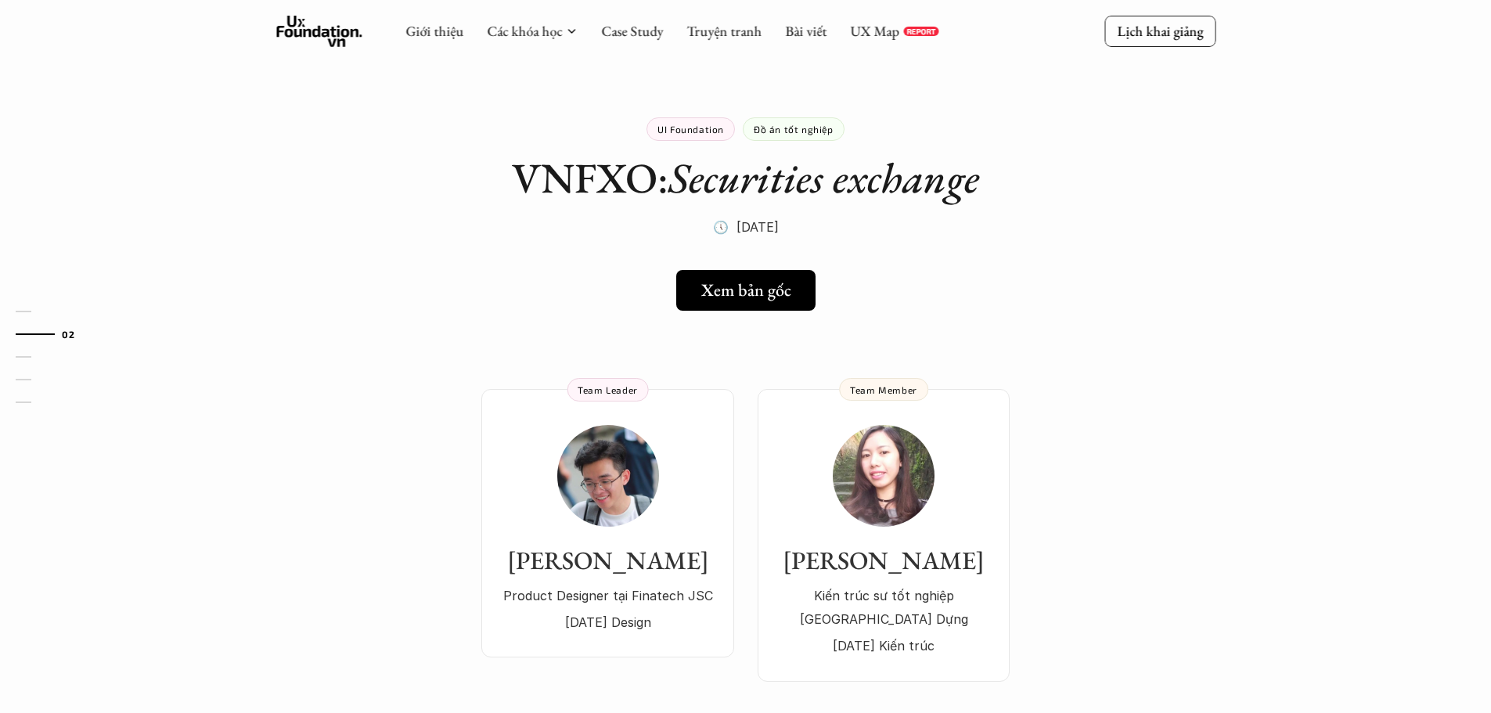
click at [71, 139] on div "01 02 03 04 05" at bounding box center [78, 356] width 157 height 713
click at [128, 157] on div "01 02 03 04 05" at bounding box center [78, 356] width 157 height 713
click at [20, 124] on div "01 02 03 04 05" at bounding box center [78, 356] width 157 height 713
click at [0, 120] on div "01 02 03 04 05" at bounding box center [78, 356] width 157 height 713
drag, startPoint x: 0, startPoint y: 85, endPoint x: 1, endPoint y: 106, distance: 20.4
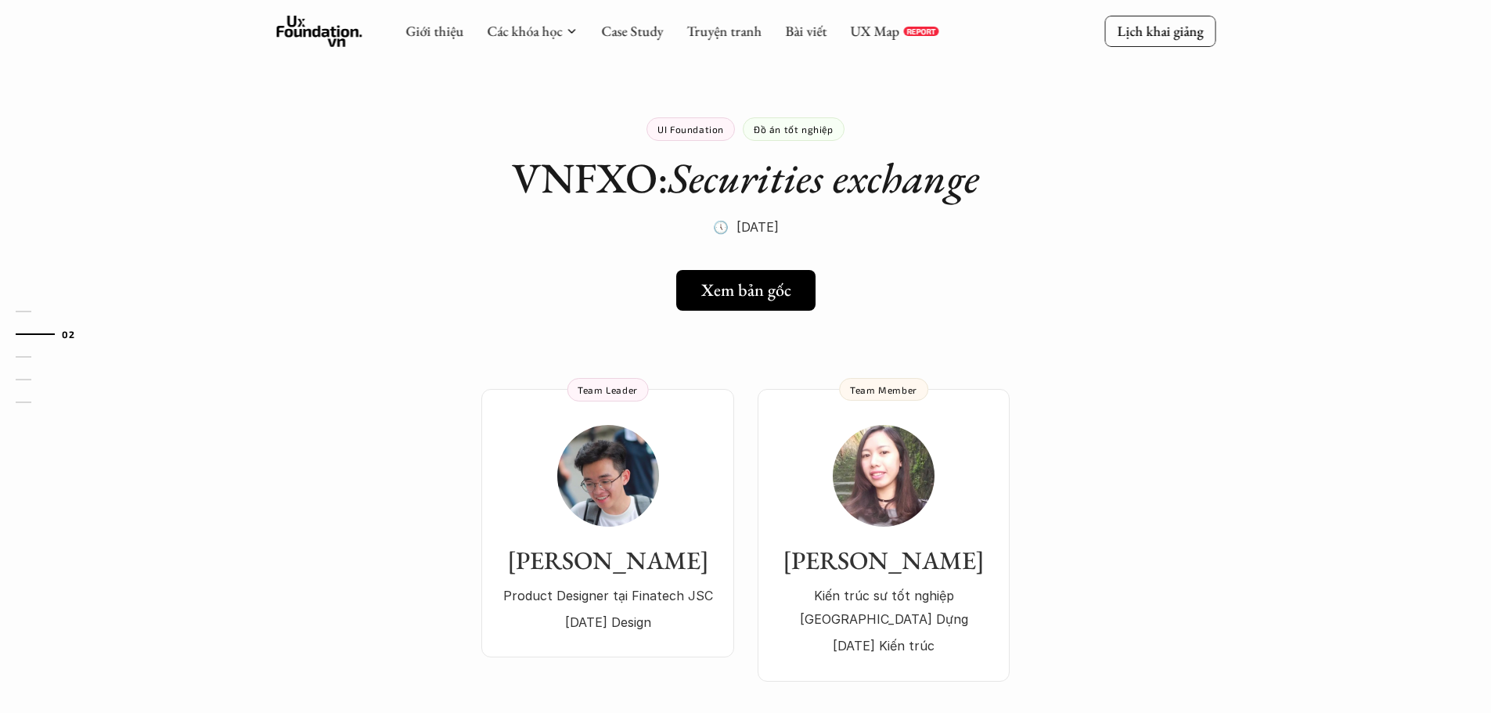
click at [0, 94] on div "01 02 03 04 05" at bounding box center [78, 356] width 157 height 713
drag, startPoint x: 59, startPoint y: 135, endPoint x: 0, endPoint y: 108, distance: 64.8
click at [47, 136] on div "01 02 03 04 05" at bounding box center [78, 356] width 157 height 713
click at [769, 293] on h5 "Xem bản gốc" at bounding box center [745, 290] width 90 height 20
